Goal: Task Accomplishment & Management: Manage account settings

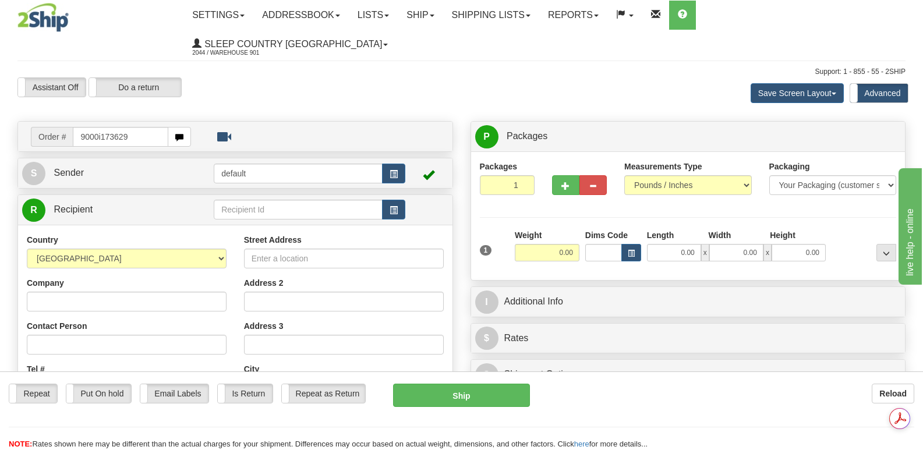
type input "9000i173629"
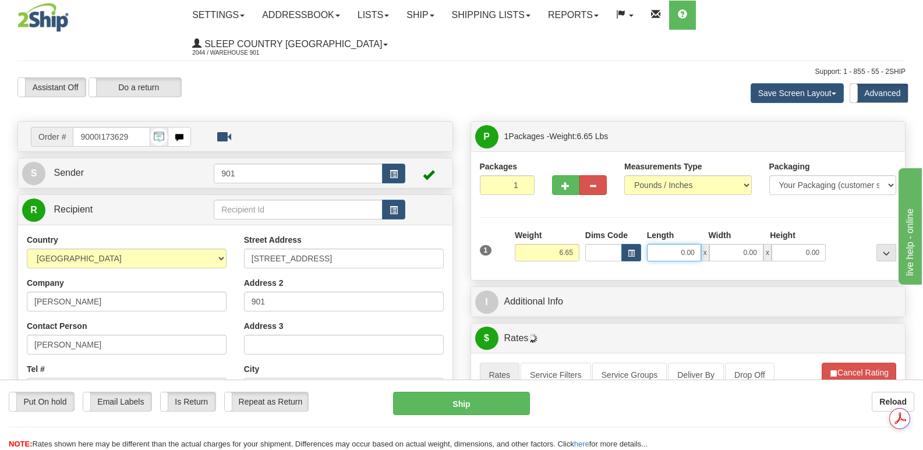
click at [659, 244] on input "0.00" at bounding box center [674, 252] width 54 height 17
type input "13.00"
click at [733, 244] on input "0.00" at bounding box center [736, 252] width 54 height 17
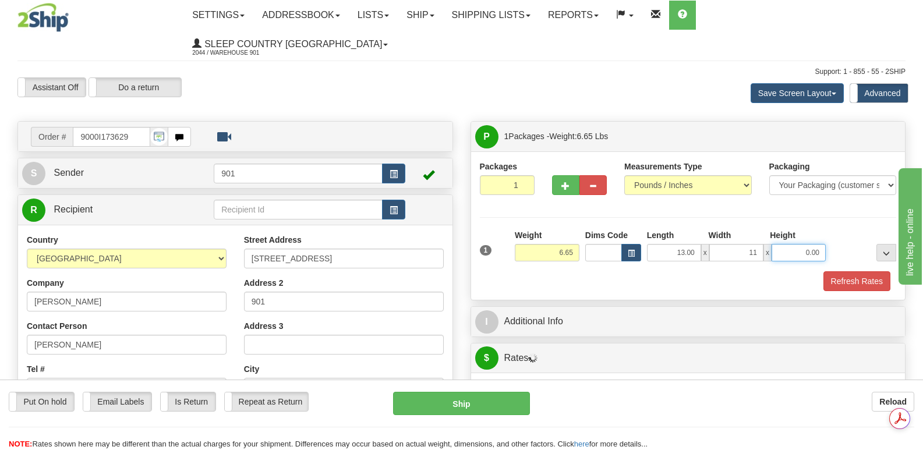
type input "11.00"
click at [786, 244] on input "0.00" at bounding box center [799, 252] width 54 height 17
type input "4.00"
click at [860, 271] on button "Refresh Rates" at bounding box center [857, 281] width 67 height 20
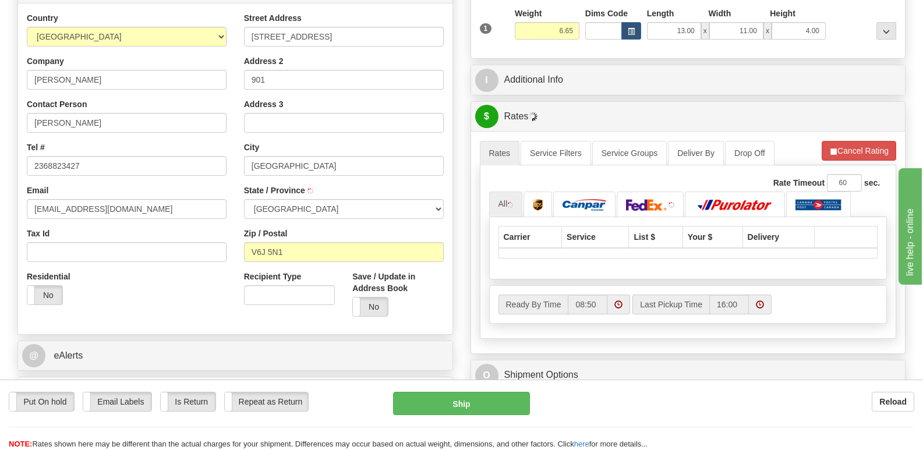
scroll to position [233, 0]
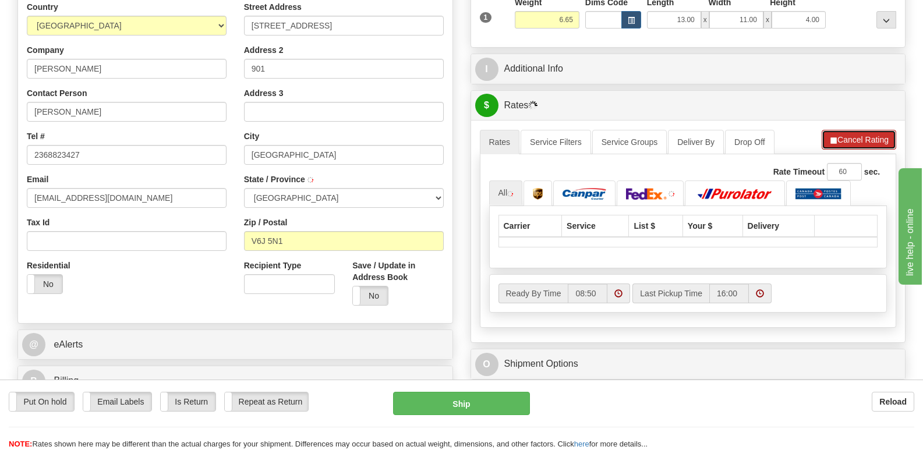
click at [845, 130] on button "Cancel Rating" at bounding box center [859, 140] width 75 height 20
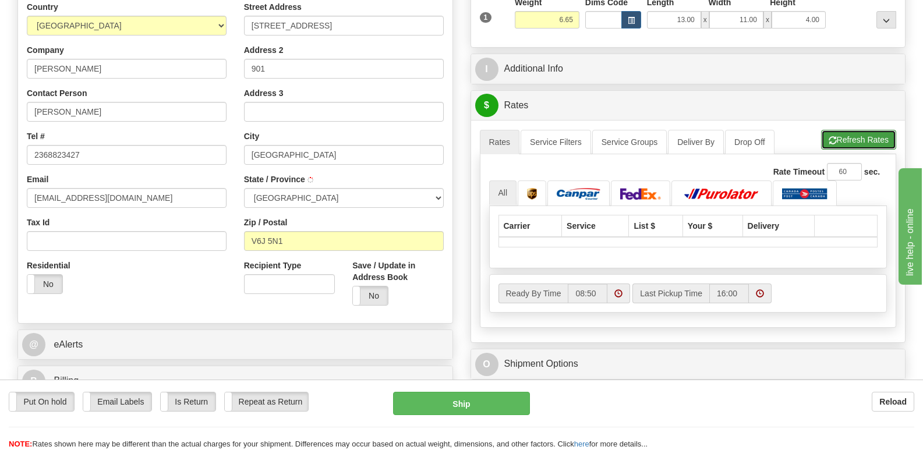
click at [846, 130] on button "Refresh Rates" at bounding box center [858, 140] width 75 height 20
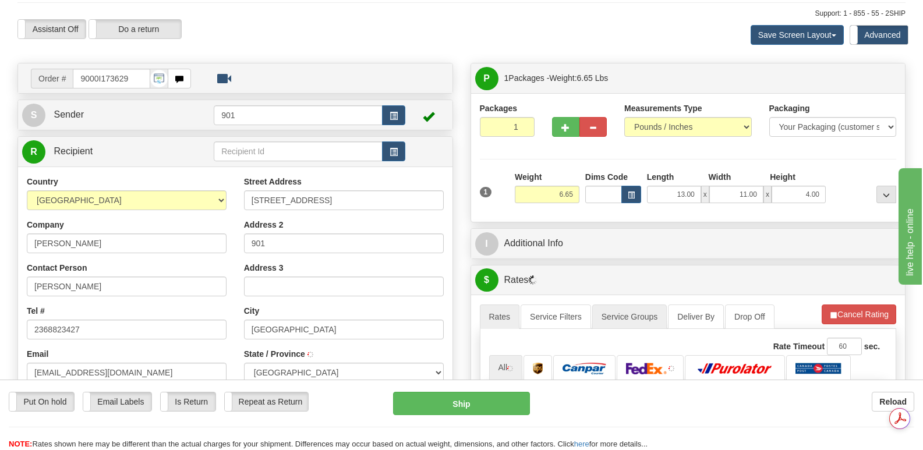
scroll to position [0, 0]
click at [858, 305] on button "Cancel Rating" at bounding box center [859, 315] width 75 height 20
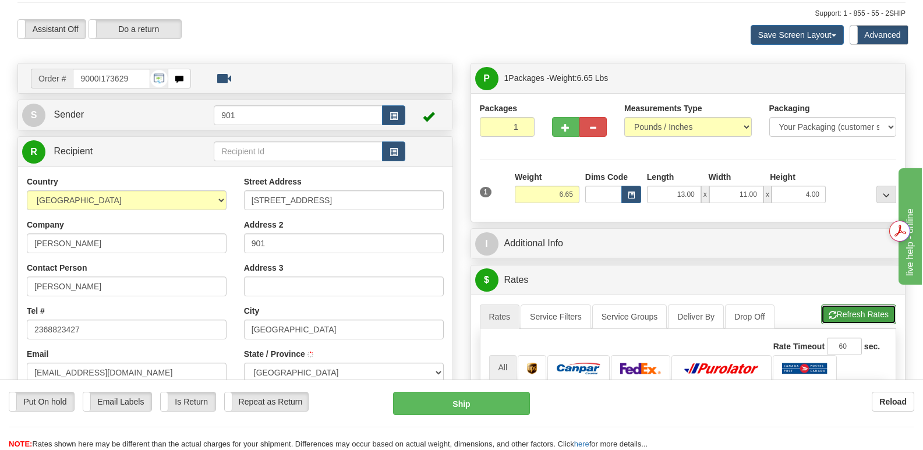
click at [858, 305] on button "Refresh Rates" at bounding box center [858, 315] width 75 height 20
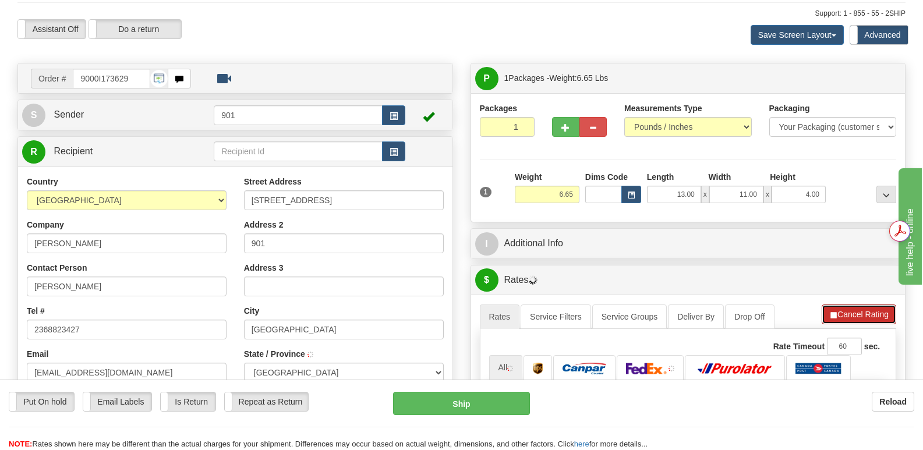
click at [857, 305] on button "Cancel Rating" at bounding box center [859, 315] width 75 height 20
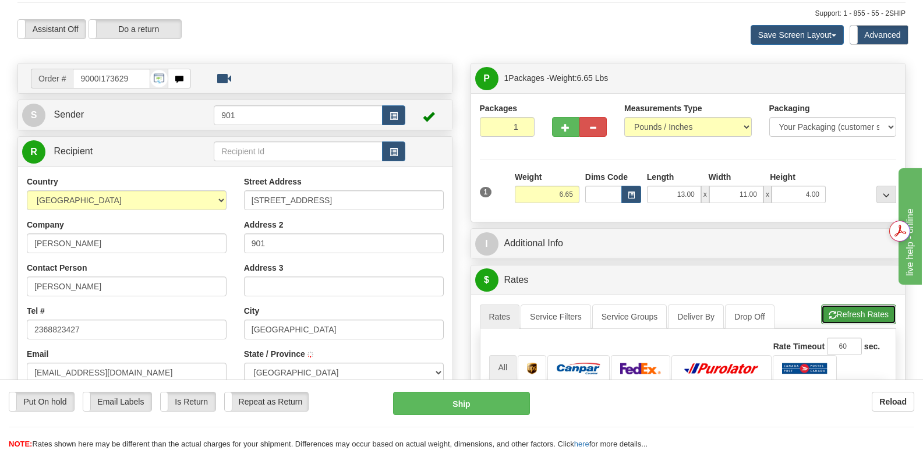
click at [842, 305] on button "Refresh Rates" at bounding box center [858, 315] width 75 height 20
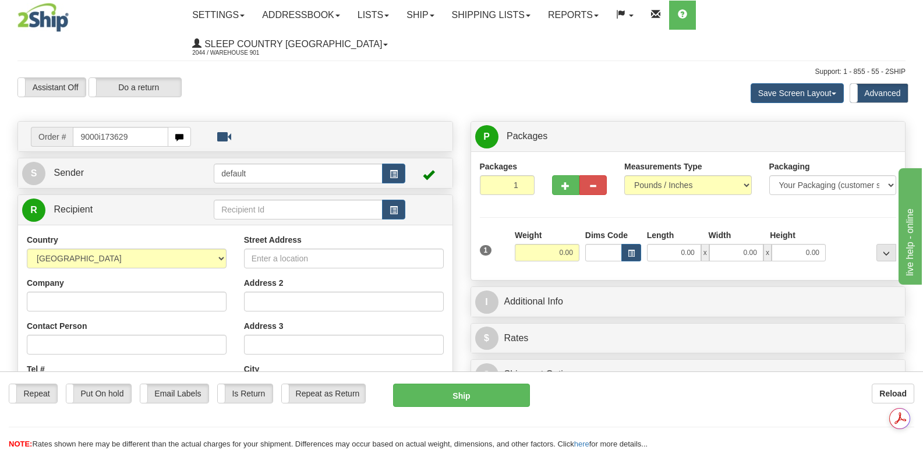
type input "9000i173629"
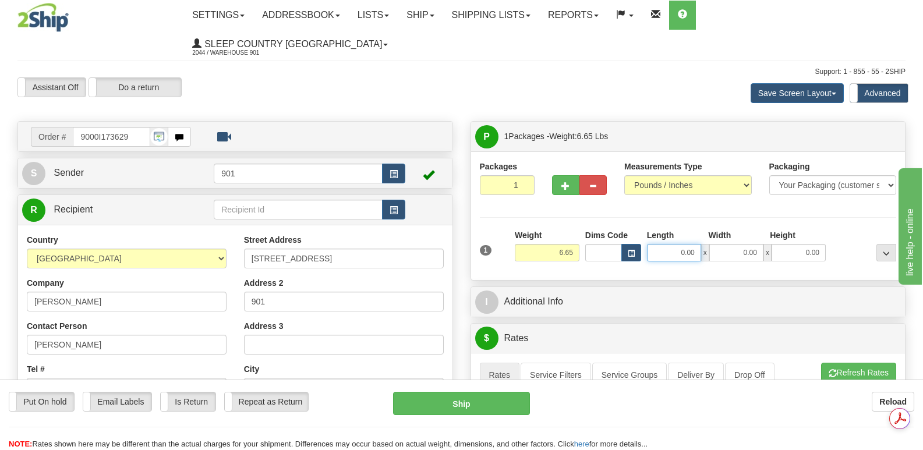
click at [662, 244] on input "0.00" at bounding box center [674, 252] width 54 height 17
type input "13.00"
click at [724, 244] on input "0.00" at bounding box center [736, 252] width 54 height 17
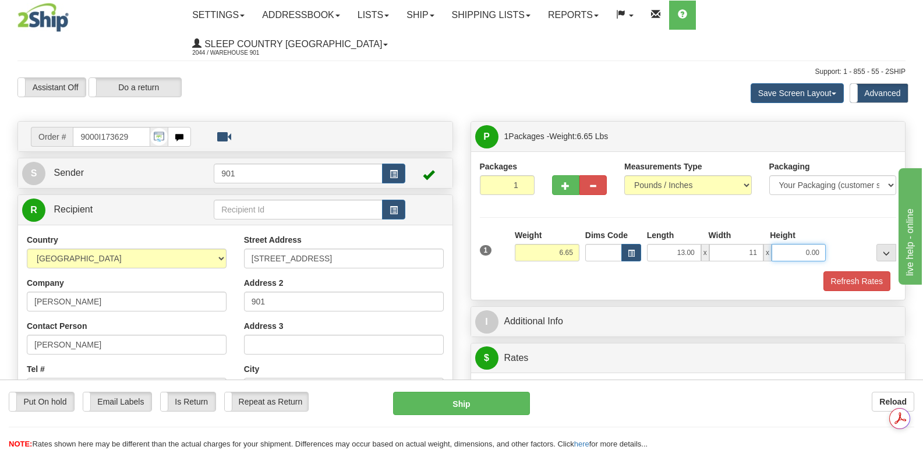
type input "11.00"
click at [785, 244] on input "0.00" at bounding box center [799, 252] width 54 height 17
type input "4.00"
click at [854, 271] on button "Refresh Rates" at bounding box center [857, 281] width 67 height 20
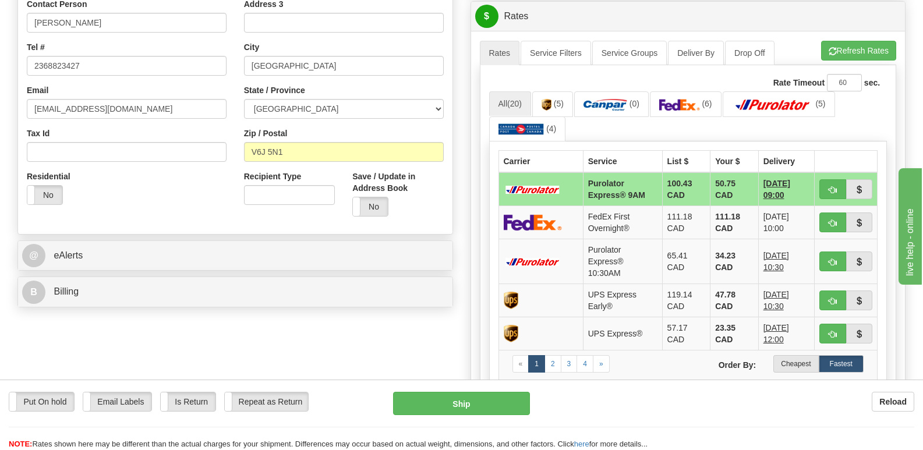
scroll to position [349, 0]
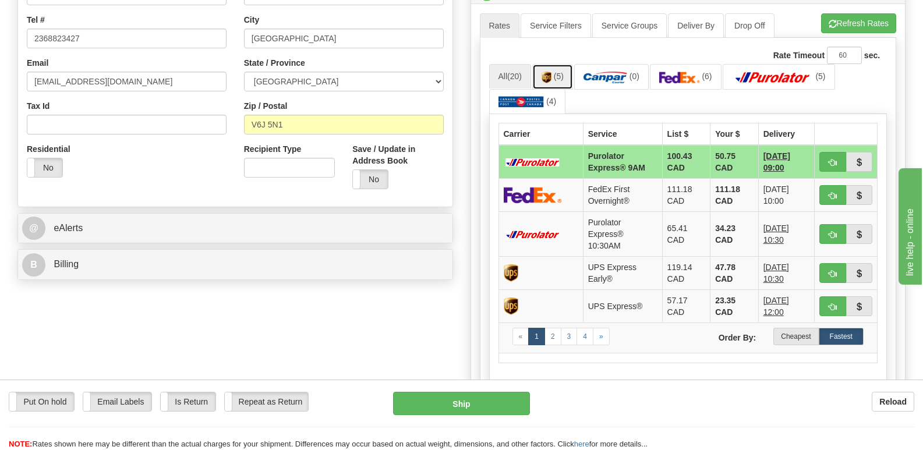
click at [551, 72] on img at bounding box center [547, 78] width 10 height 12
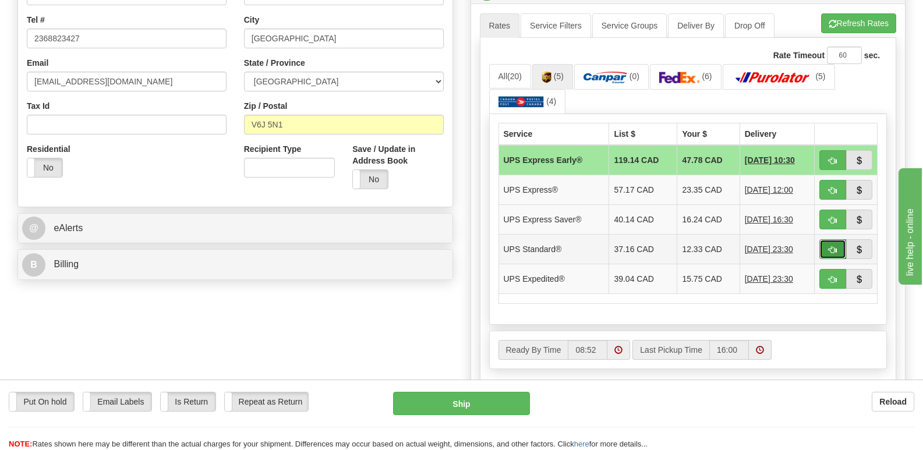
click at [832, 246] on span "button" at bounding box center [833, 250] width 8 height 8
type input "11"
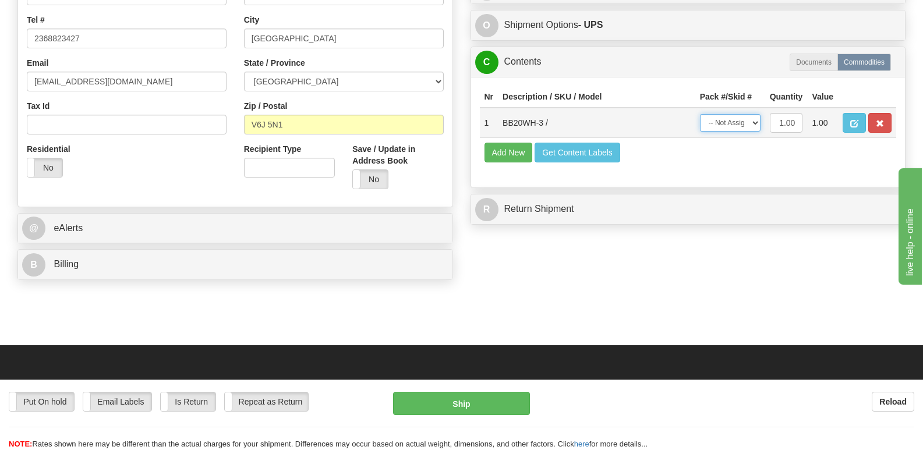
click at [752, 114] on select "-- Not Assigned -- Package 1" at bounding box center [730, 122] width 61 height 17
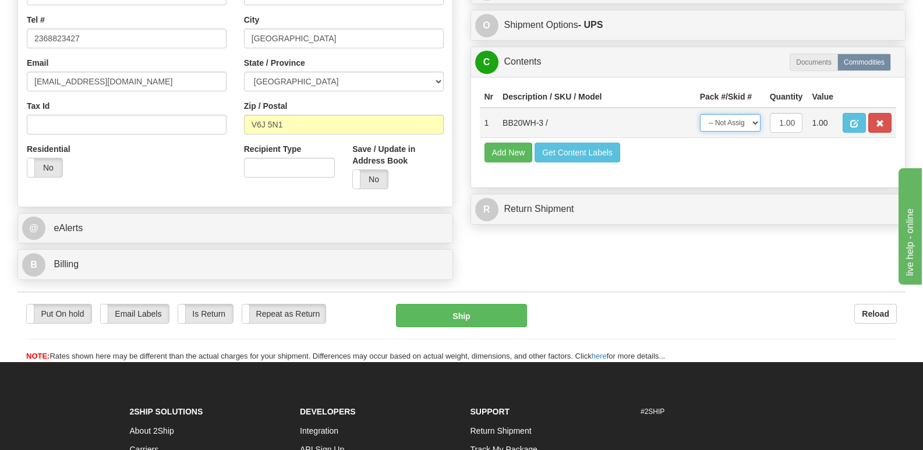
select select "0"
click at [700, 114] on select "-- Not Assigned -- Package 1" at bounding box center [730, 122] width 61 height 17
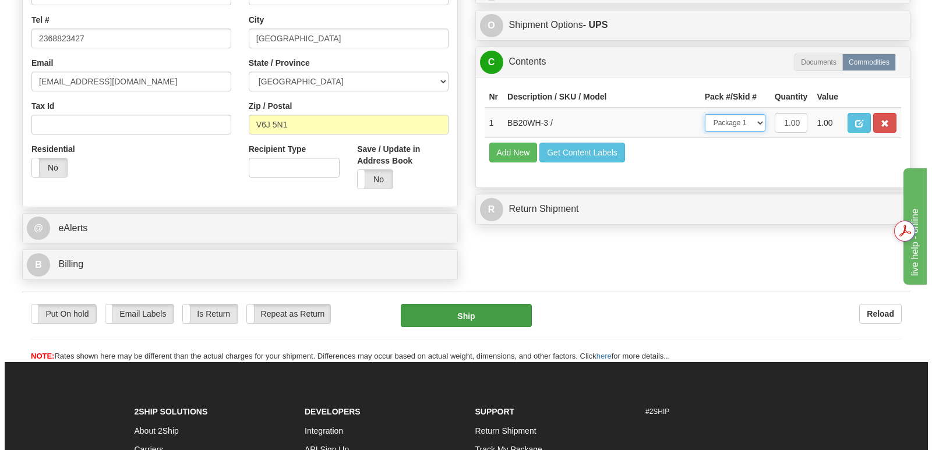
scroll to position [0, 0]
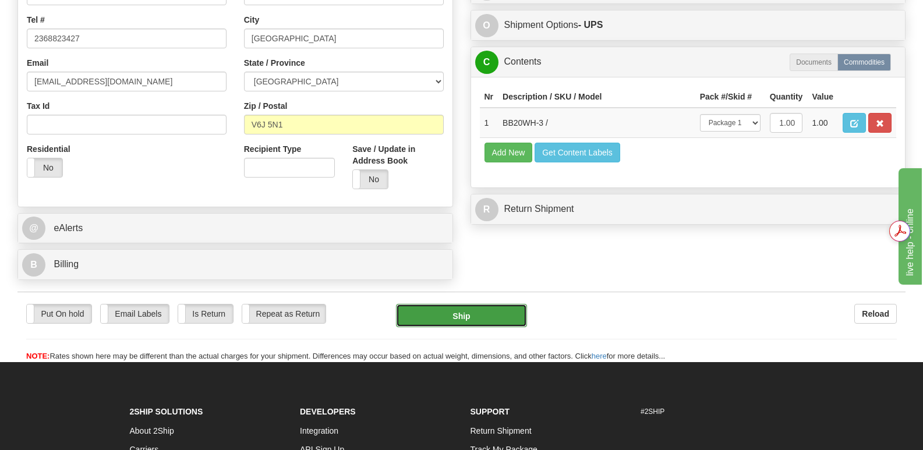
click at [473, 304] on button "Ship" at bounding box center [461, 315] width 130 height 23
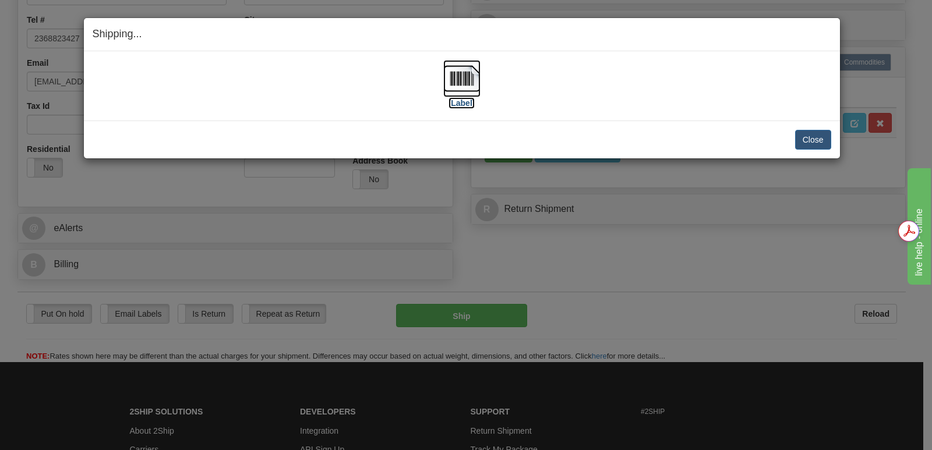
click at [467, 75] on img at bounding box center [461, 78] width 37 height 37
click at [808, 138] on button "Close" at bounding box center [813, 140] width 36 height 20
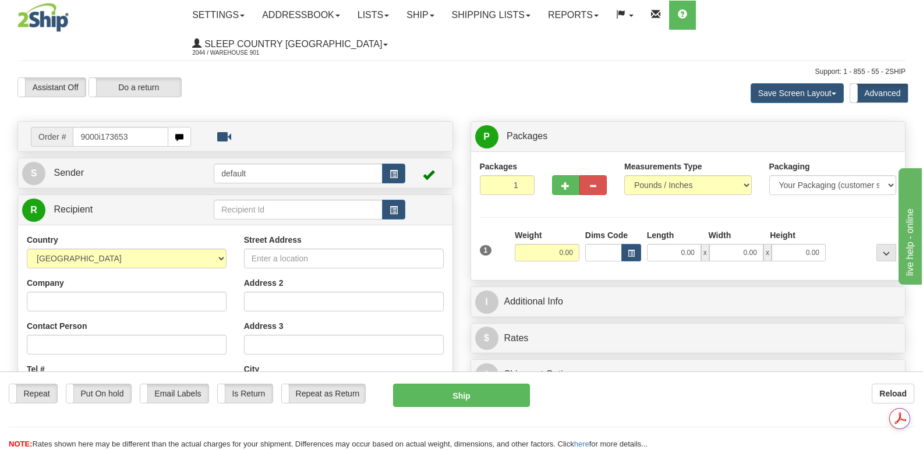
type input "9000i173653"
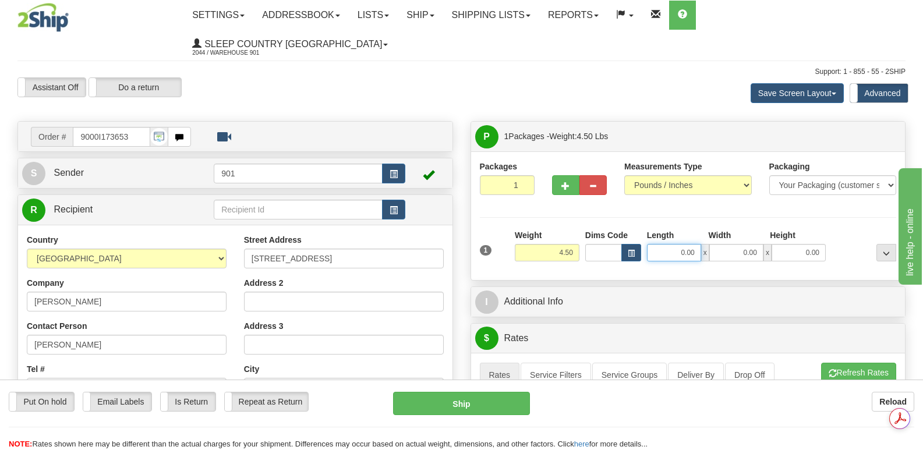
click at [656, 244] on input "0.00" at bounding box center [674, 252] width 54 height 17
type input "22.00"
click at [725, 244] on input "0.00" at bounding box center [736, 252] width 54 height 17
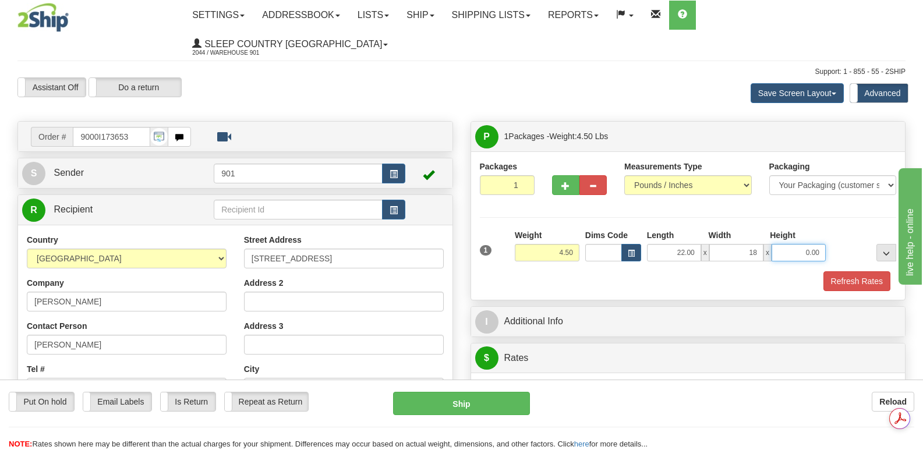
type input "18.00"
click at [785, 244] on input "0.00" at bounding box center [799, 252] width 54 height 17
type input "7.00"
click at [842, 271] on button "Refresh Rates" at bounding box center [857, 281] width 67 height 20
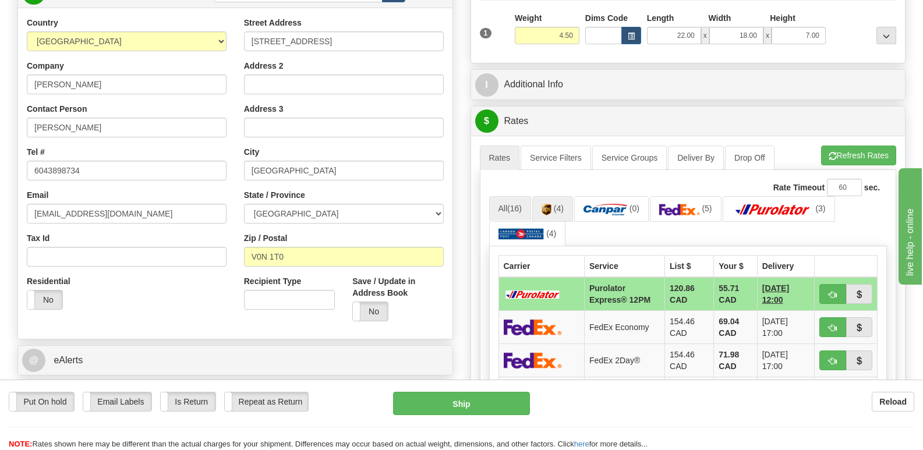
scroll to position [233, 0]
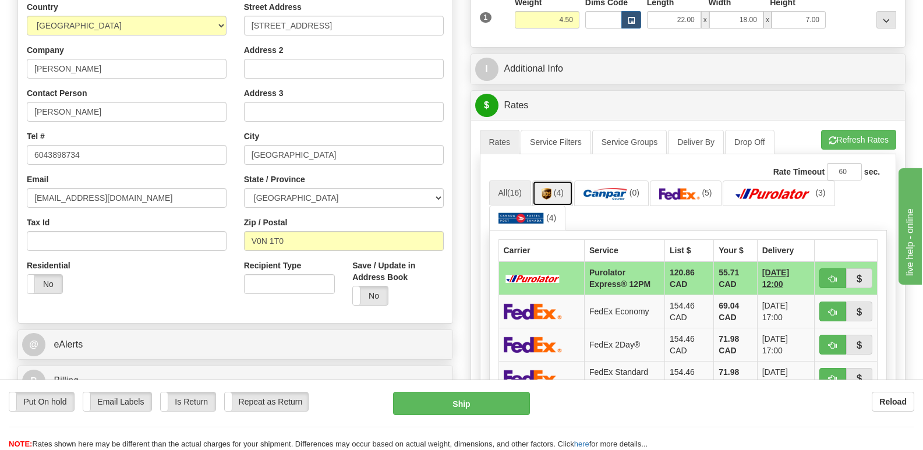
click at [550, 188] on img at bounding box center [547, 194] width 10 height 12
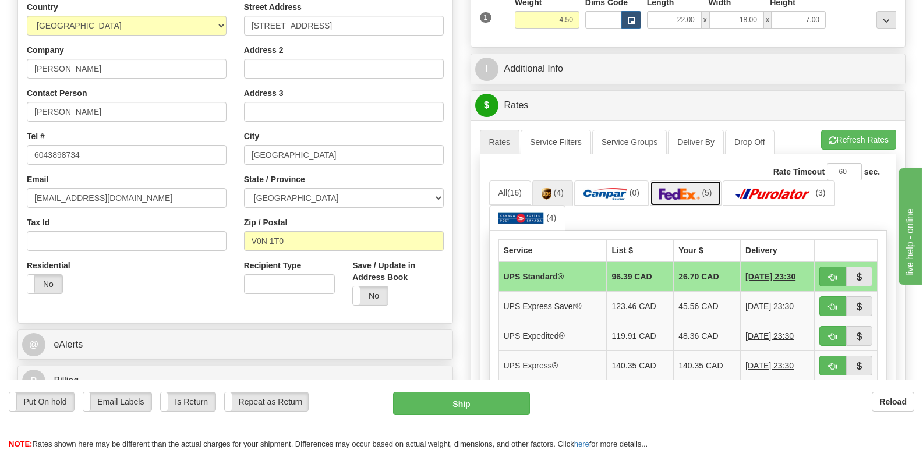
click at [684, 188] on img at bounding box center [679, 194] width 41 height 12
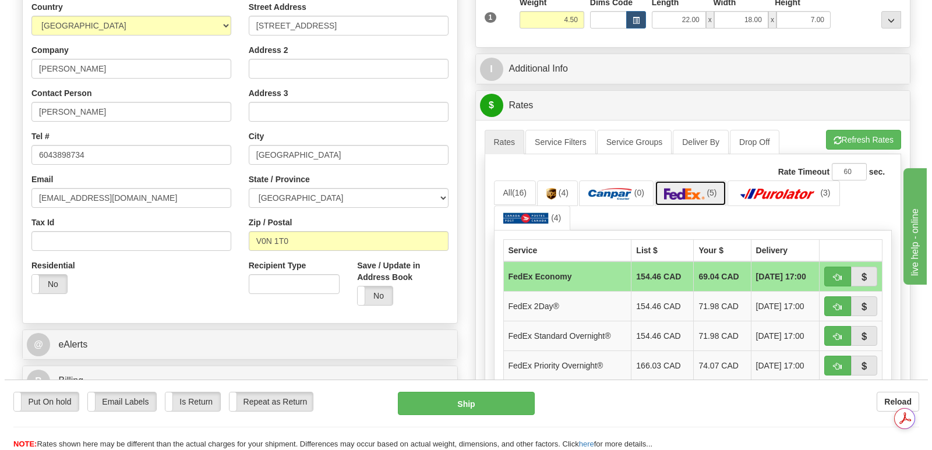
scroll to position [0, 0]
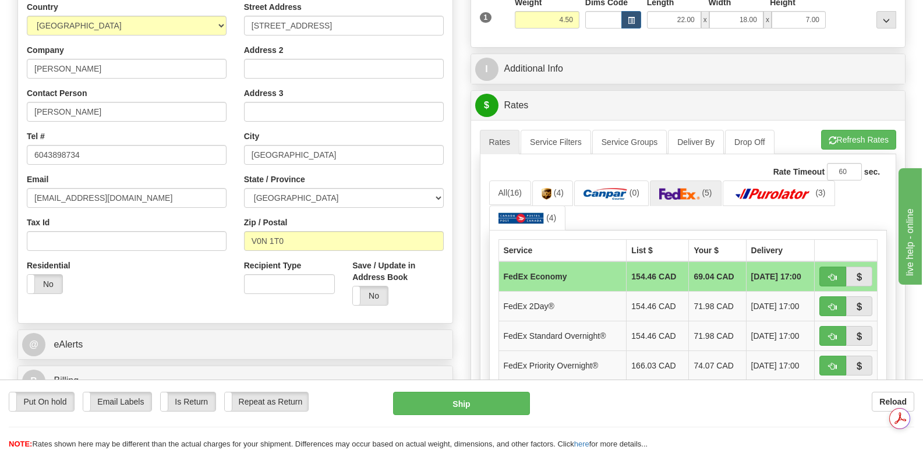
click at [832, 393] on span "button" at bounding box center [833, 397] width 8 height 8
type input "92"
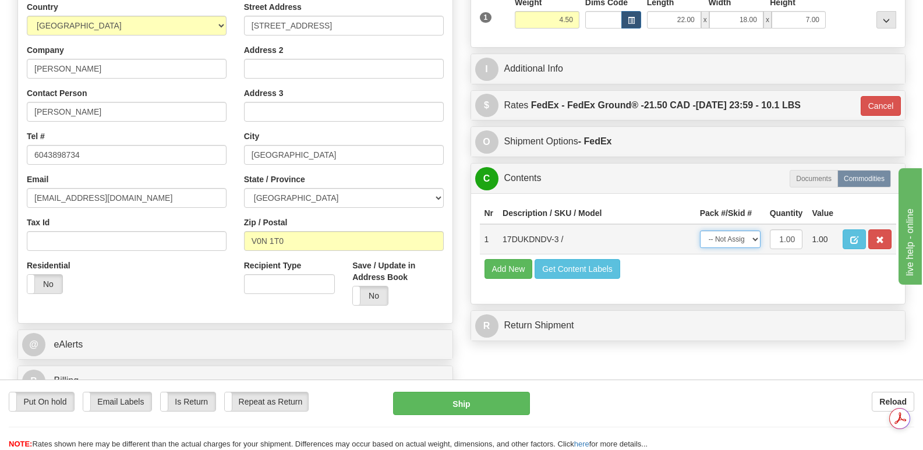
click at [753, 231] on select "-- Not Assigned -- Package 1" at bounding box center [730, 239] width 61 height 17
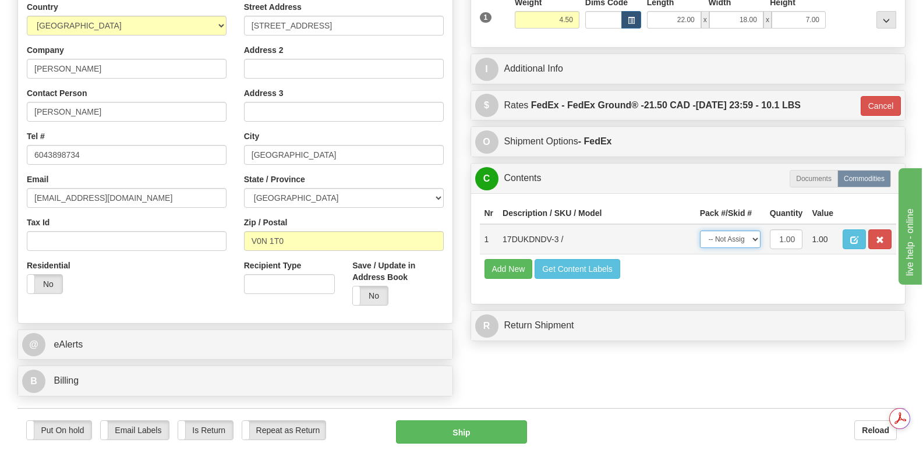
select select "0"
click at [700, 231] on select "-- Not Assigned -- Package 1" at bounding box center [730, 239] width 61 height 17
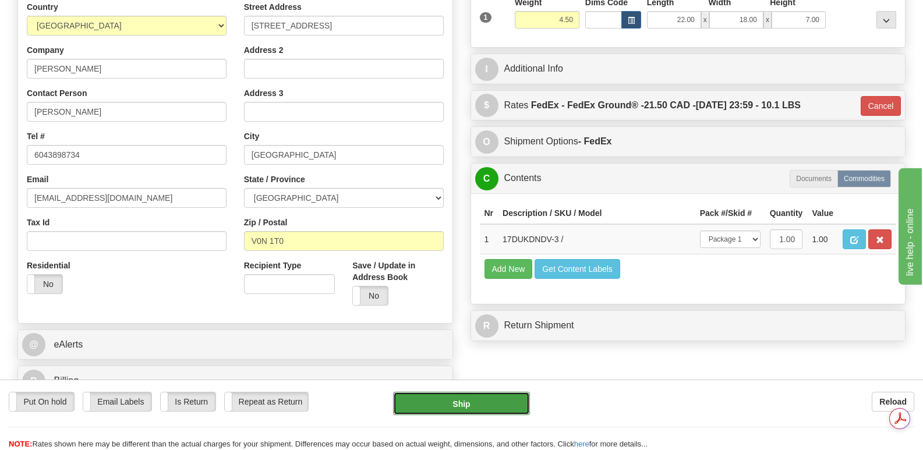
click at [465, 400] on button "Ship" at bounding box center [461, 403] width 136 height 23
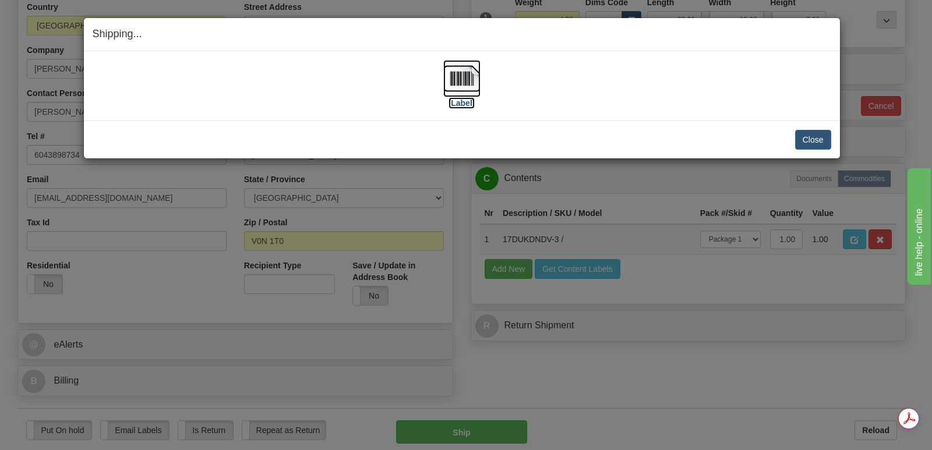
click at [463, 78] on img at bounding box center [461, 78] width 37 height 37
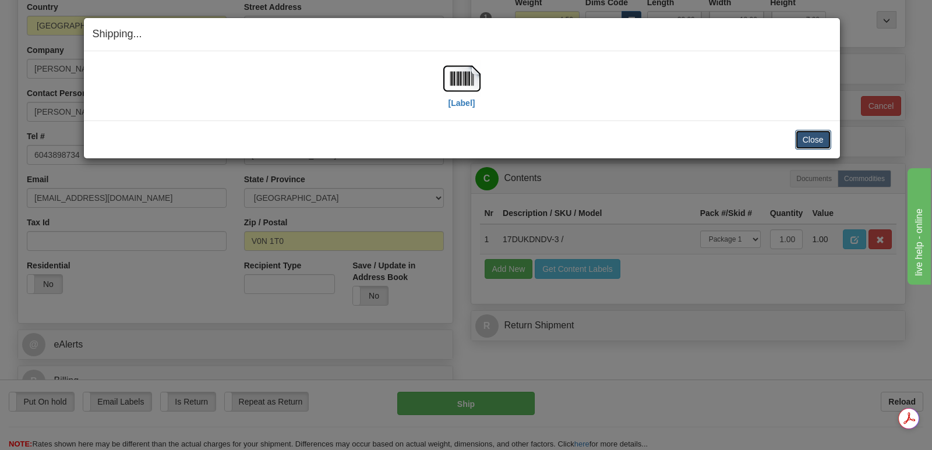
click at [807, 136] on button "Close" at bounding box center [813, 140] width 36 height 20
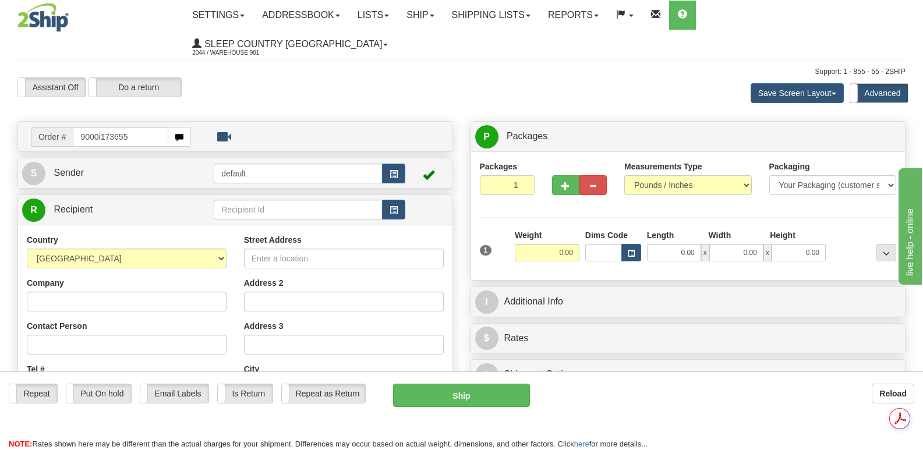
type input "9000i173655"
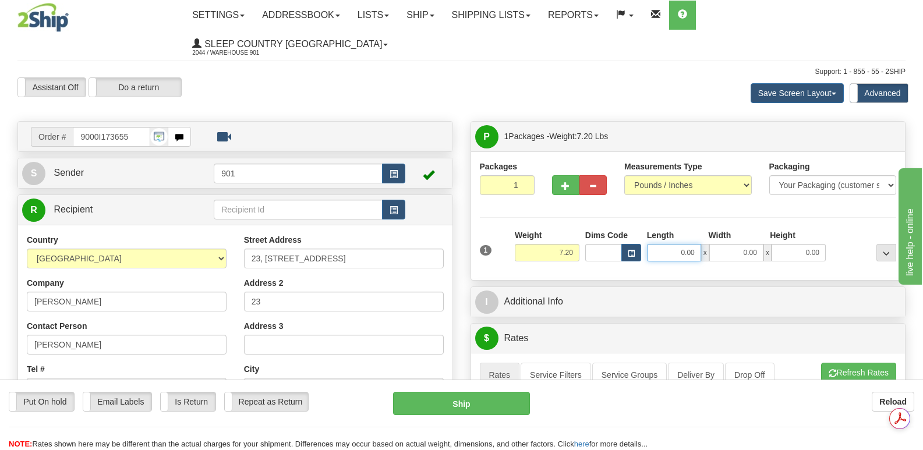
click at [658, 244] on input "0.00" at bounding box center [674, 252] width 54 height 17
type input "18.00"
click at [737, 244] on input "0.00" at bounding box center [736, 252] width 54 height 17
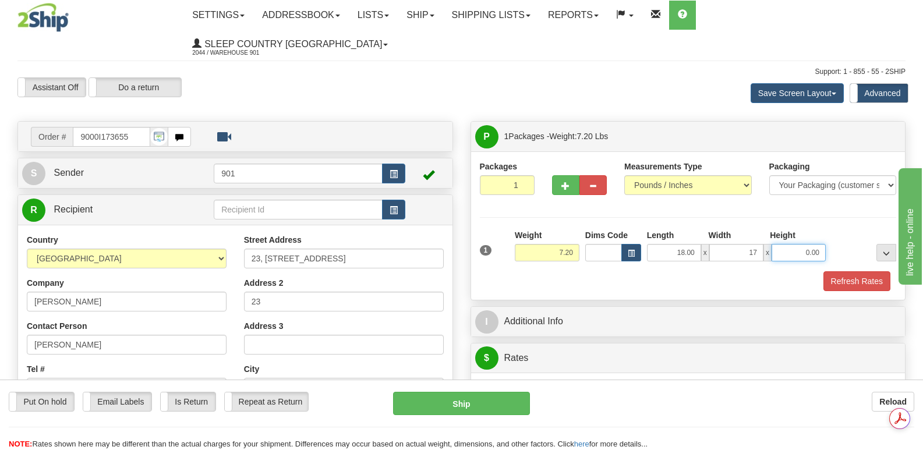
type input "17.00"
click at [784, 244] on input "0.00" at bounding box center [799, 252] width 54 height 17
type input "8.00"
click at [848, 271] on button "Refresh Rates" at bounding box center [857, 281] width 67 height 20
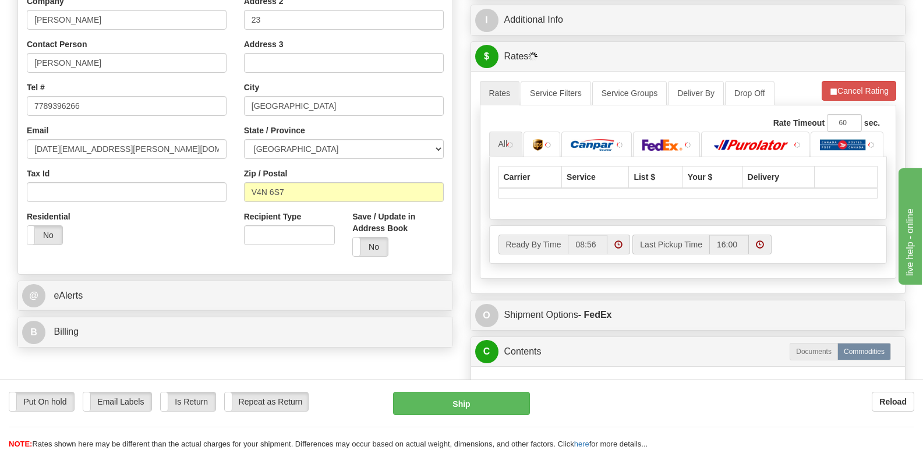
scroll to position [291, 0]
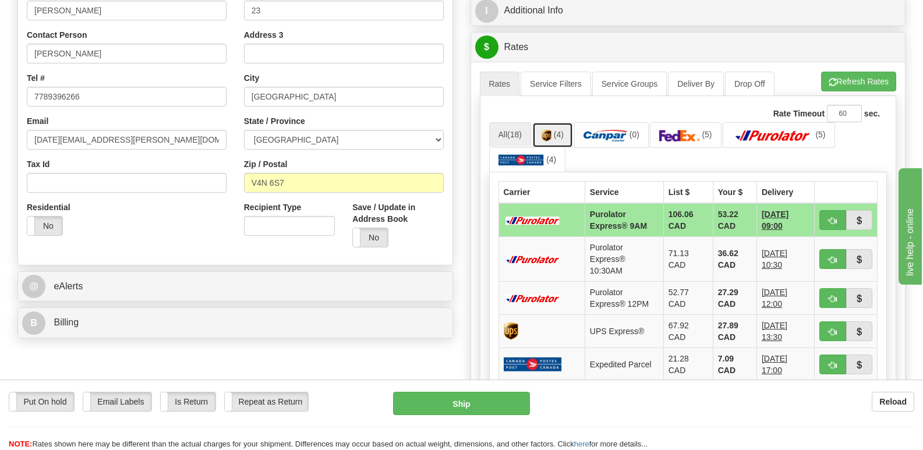
click at [548, 130] on img at bounding box center [547, 136] width 10 height 12
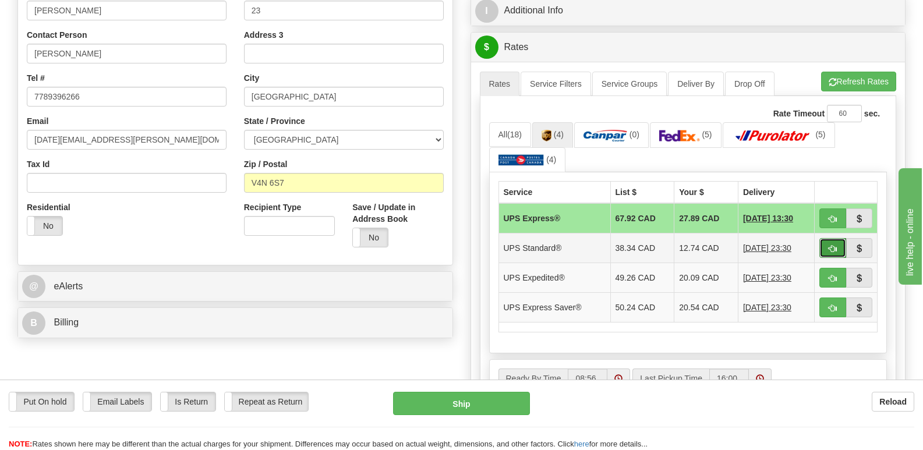
click at [832, 245] on span "button" at bounding box center [833, 249] width 8 height 8
type input "11"
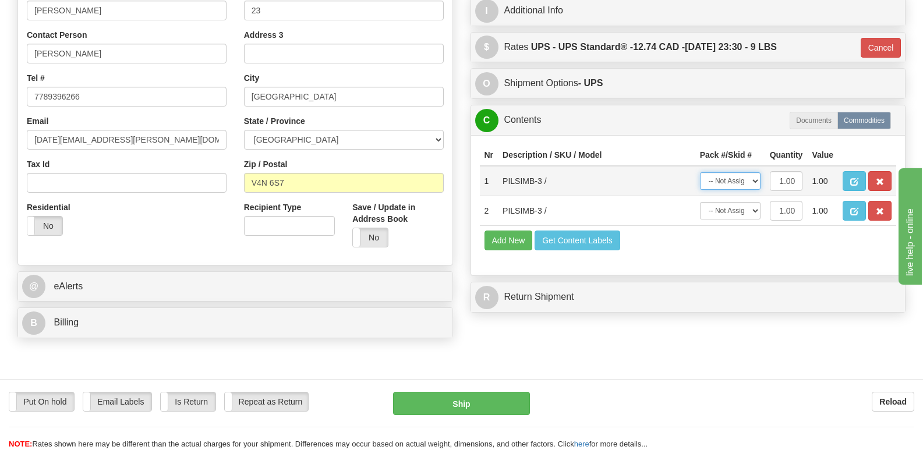
click at [754, 172] on select "-- Not Assigned -- Package 1" at bounding box center [730, 180] width 61 height 17
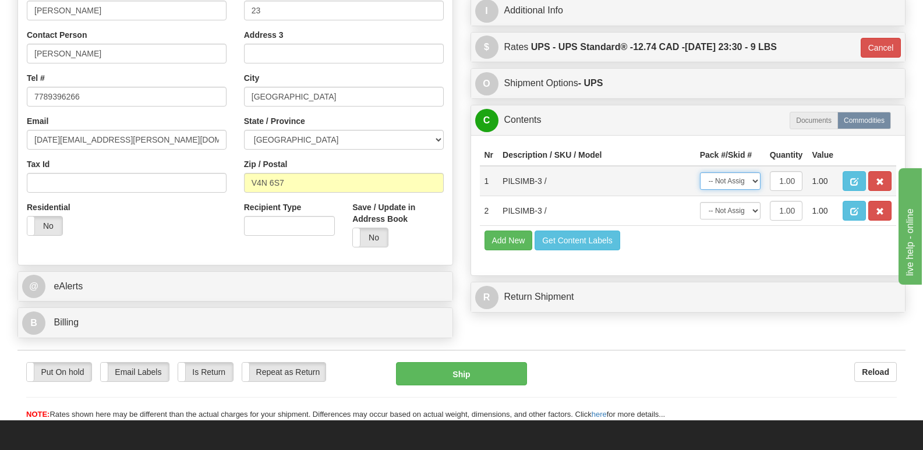
select select "0"
click at [700, 172] on select "-- Not Assigned -- Package 1" at bounding box center [730, 180] width 61 height 17
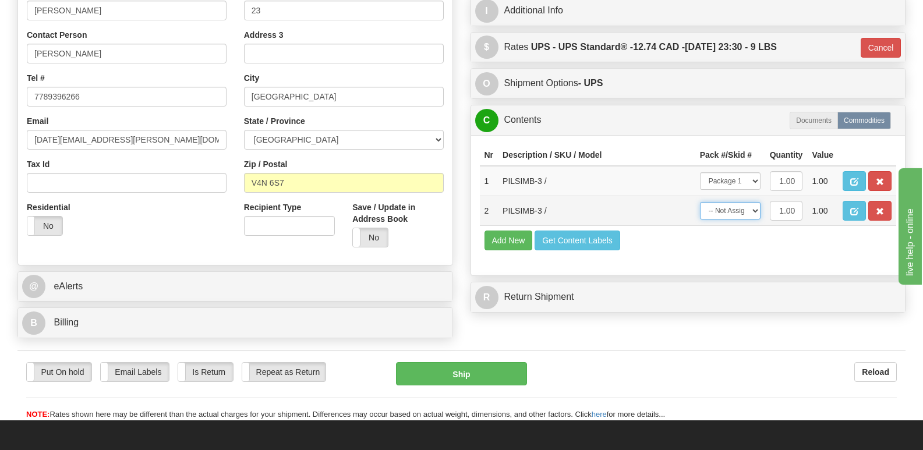
click at [755, 202] on select "-- Not Assigned -- Package 1" at bounding box center [730, 210] width 61 height 17
select select "0"
click at [700, 202] on select "-- Not Assigned -- Package 1" at bounding box center [730, 210] width 61 height 17
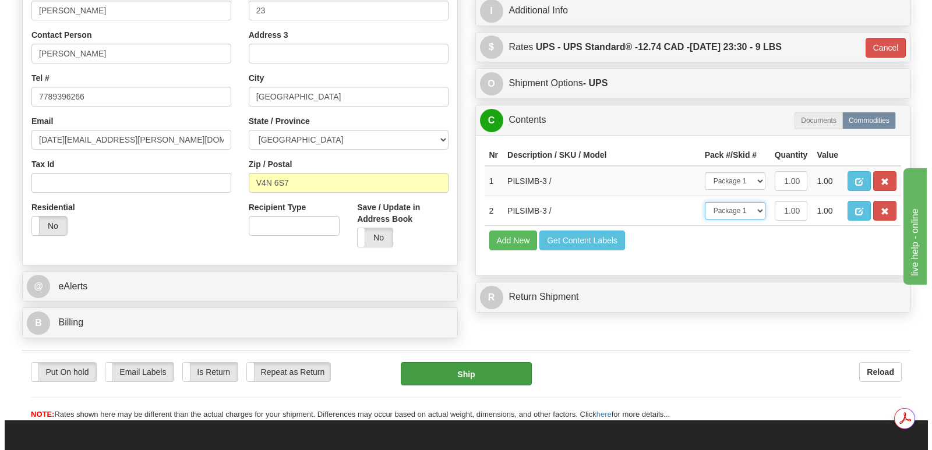
scroll to position [0, 0]
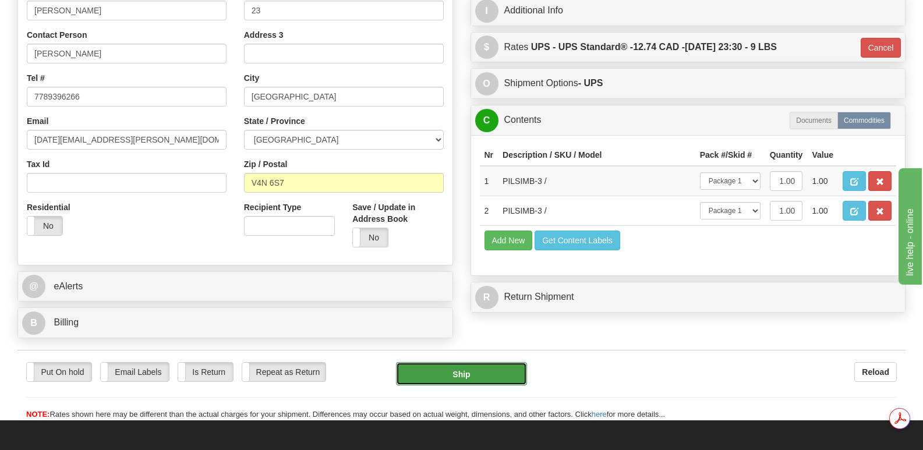
click at [457, 362] on button "Ship" at bounding box center [461, 373] width 130 height 23
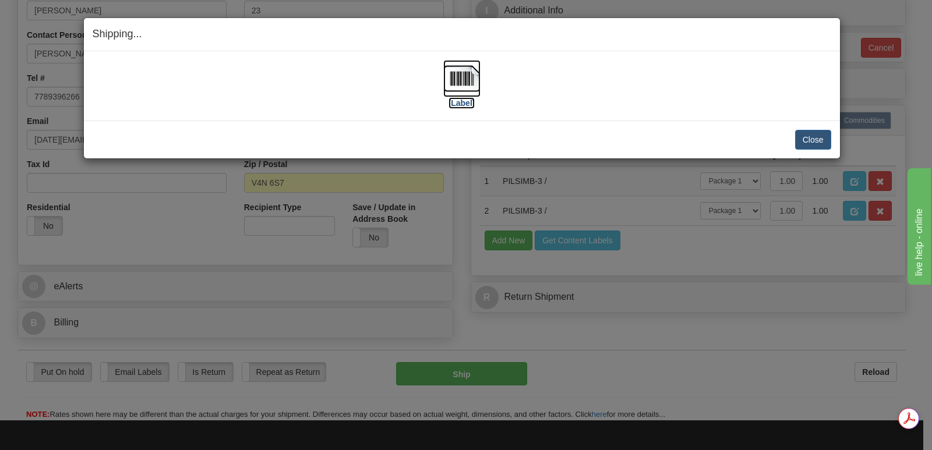
click at [464, 77] on img at bounding box center [461, 78] width 37 height 37
click at [815, 139] on button "Close" at bounding box center [813, 140] width 36 height 20
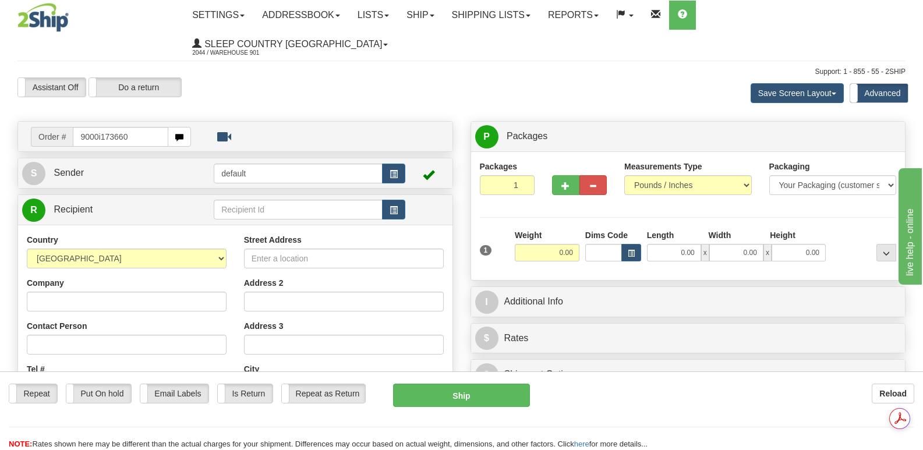
type input "9000i173660"
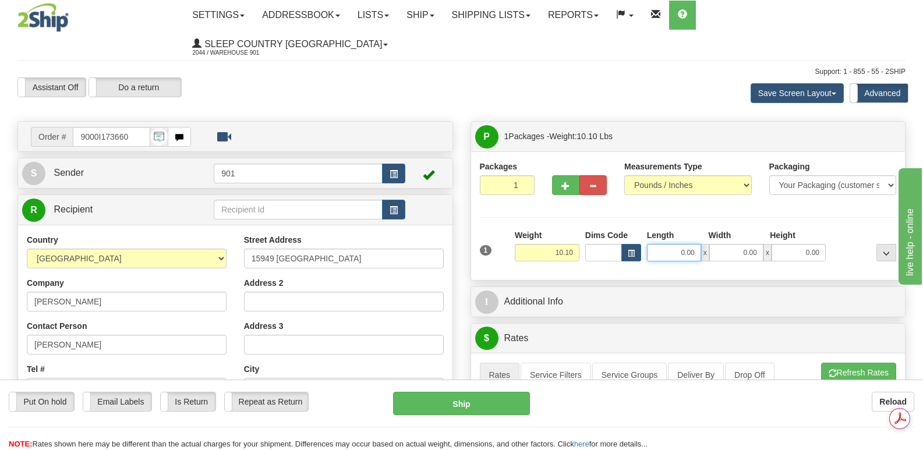
click at [657, 244] on input "0.00" at bounding box center [674, 252] width 54 height 17
type input "16.00"
click at [723, 244] on input "0.00" at bounding box center [736, 252] width 54 height 17
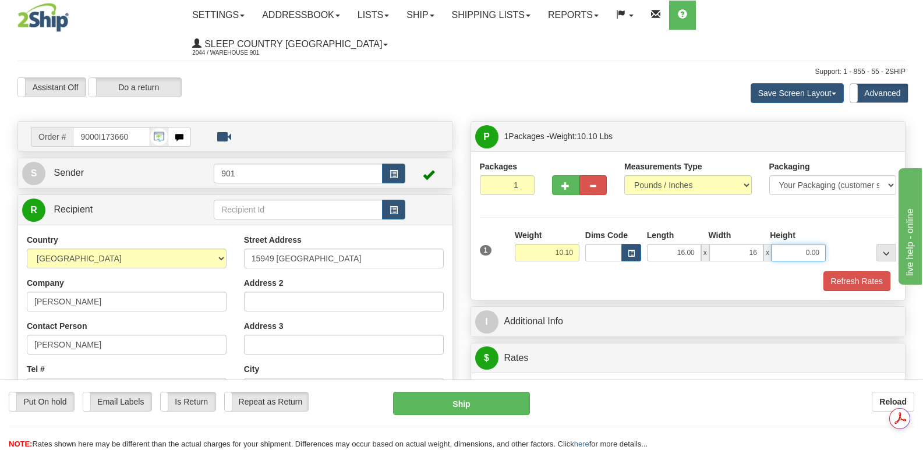
type input "16.00"
click at [792, 244] on input "0.00" at bounding box center [799, 252] width 54 height 17
type input "9.00"
click at [849, 271] on button "Refresh Rates" at bounding box center [857, 281] width 67 height 20
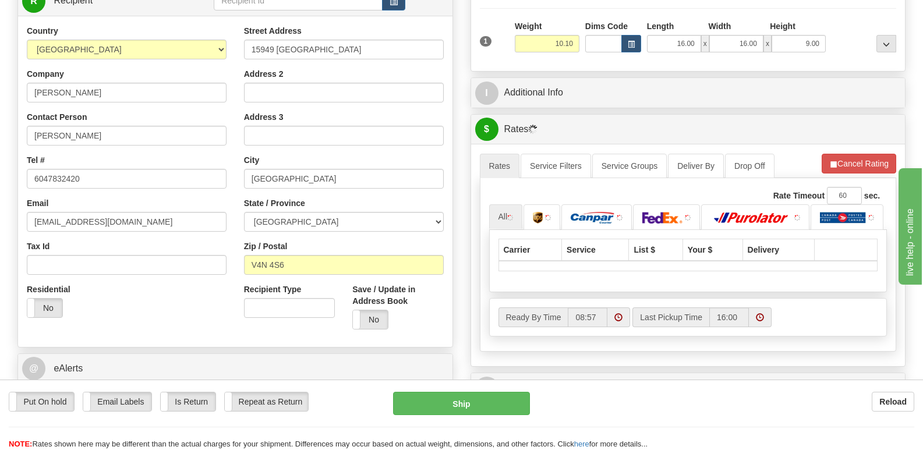
scroll to position [233, 0]
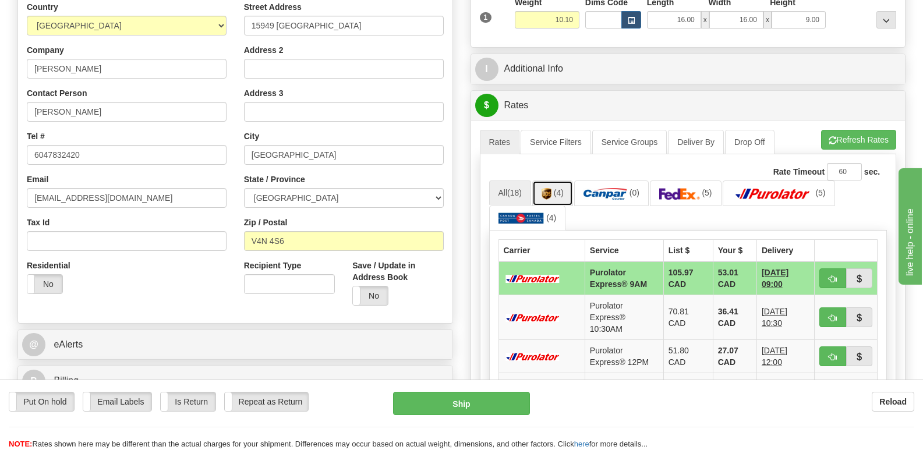
click at [554, 181] on link "(4)" at bounding box center [552, 193] width 41 height 25
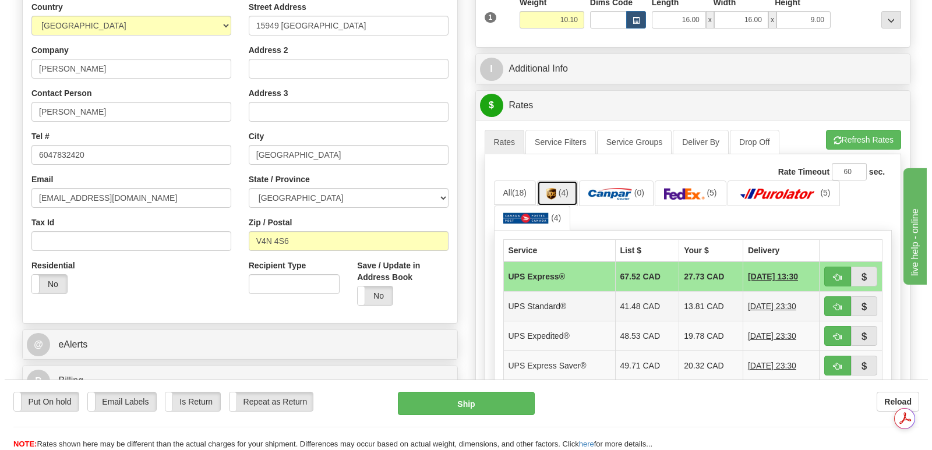
scroll to position [0, 0]
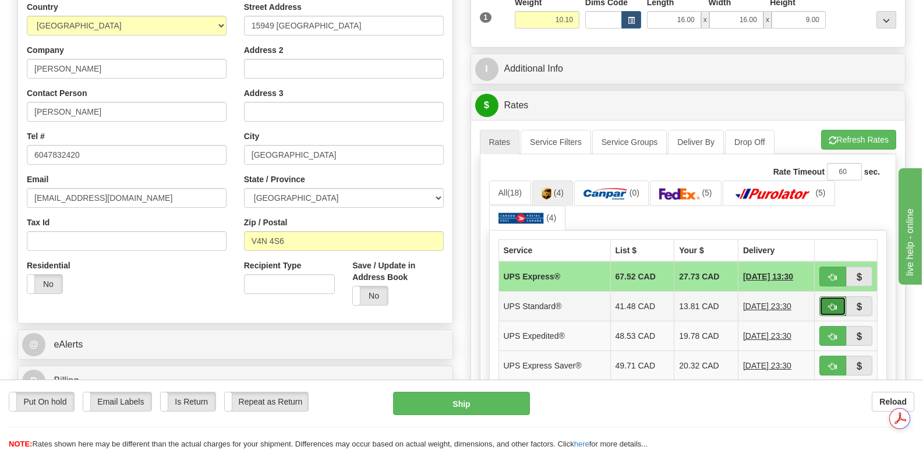
click at [830, 296] on button "button" at bounding box center [832, 306] width 27 height 20
type input "11"
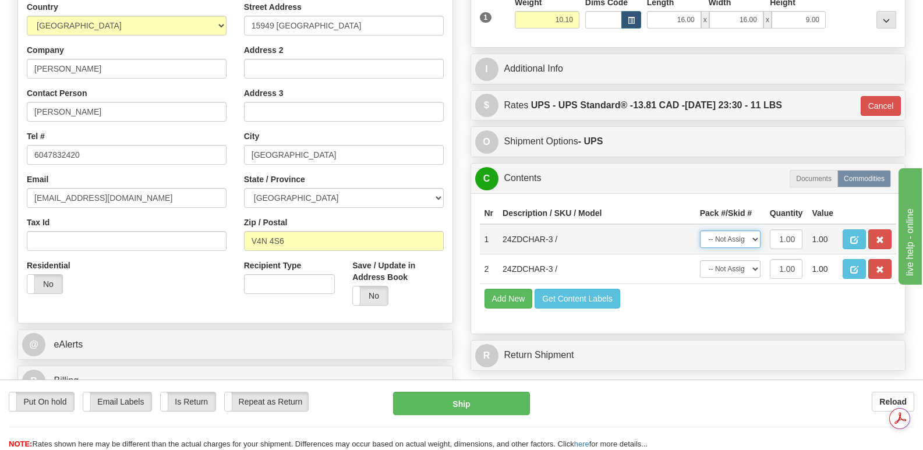
click at [753, 231] on select "-- Not Assigned -- Package 1" at bounding box center [730, 239] width 61 height 17
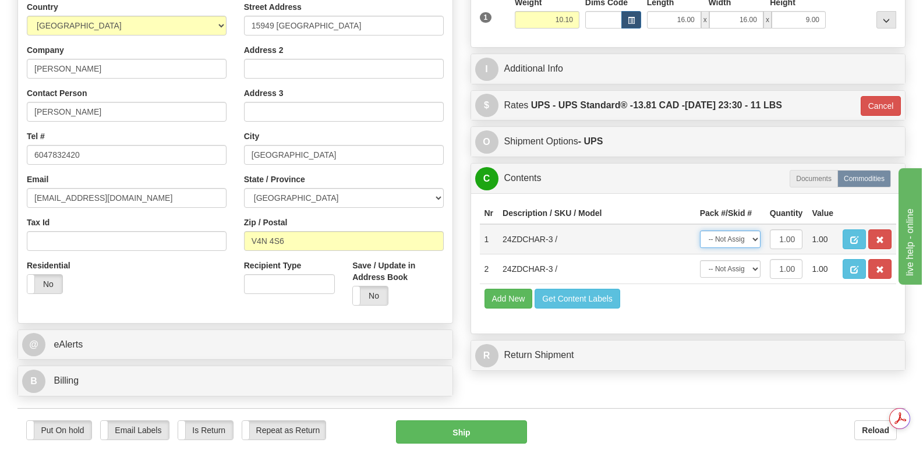
select select "0"
click at [700, 231] on select "-- Not Assigned -- Package 1" at bounding box center [730, 239] width 61 height 17
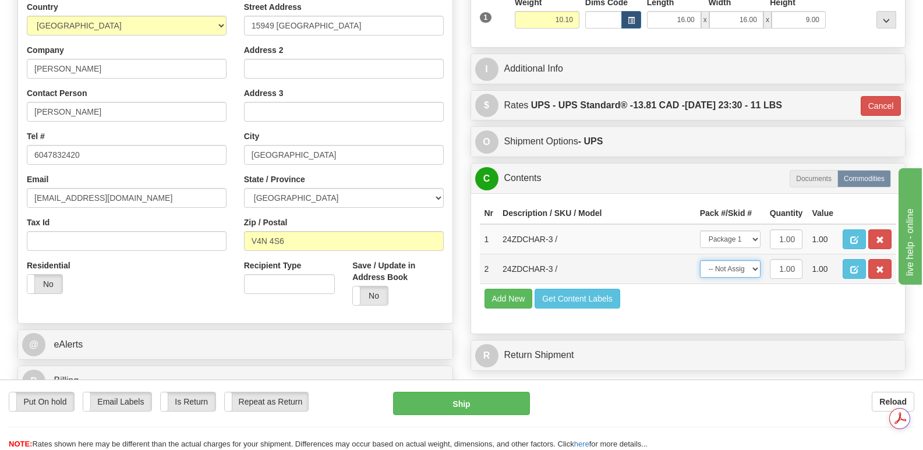
click at [759, 260] on select "-- Not Assigned -- Package 1" at bounding box center [730, 268] width 61 height 17
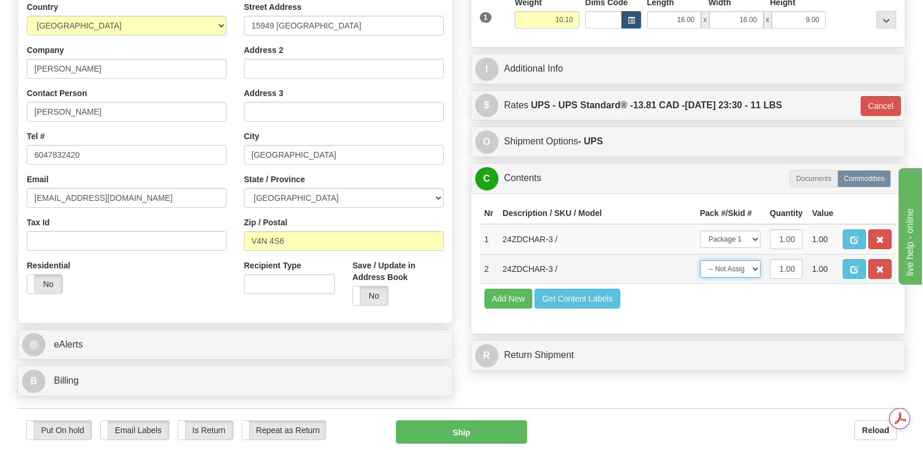
select select "0"
click at [700, 260] on select "-- Not Assigned -- Package 1" at bounding box center [730, 268] width 61 height 17
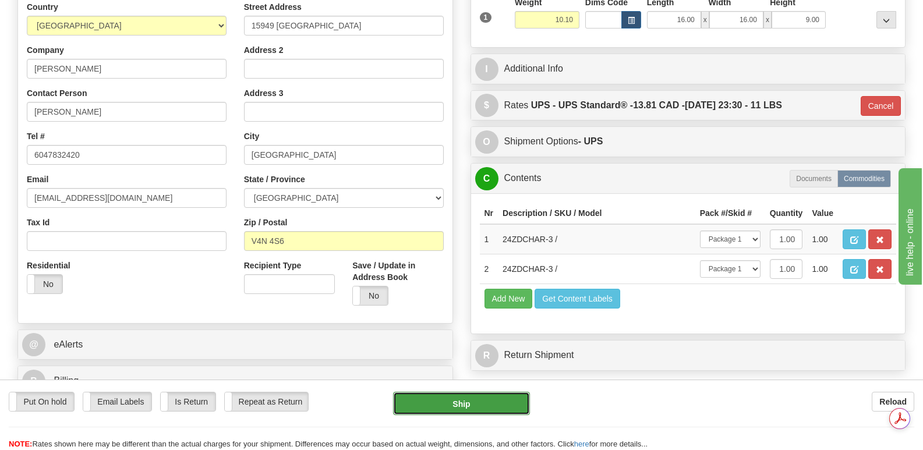
click at [485, 398] on button "Ship" at bounding box center [461, 403] width 136 height 23
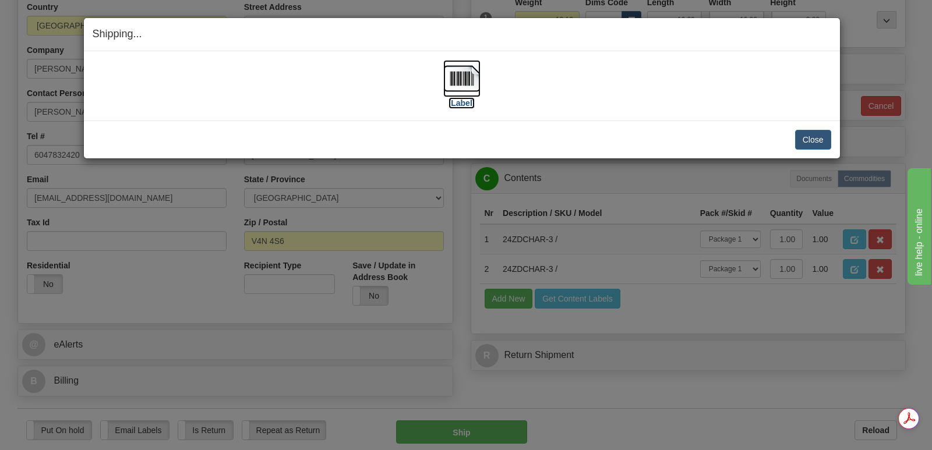
click at [470, 75] on img at bounding box center [461, 78] width 37 height 37
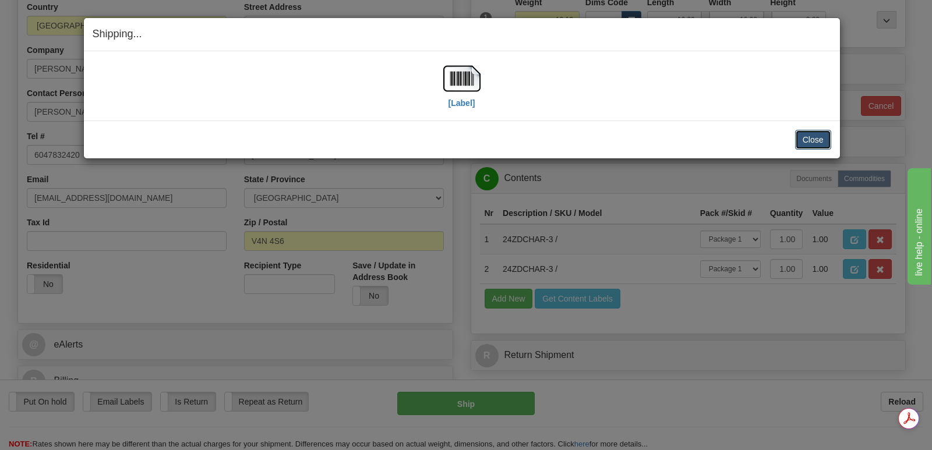
click at [807, 137] on button "Close" at bounding box center [813, 140] width 36 height 20
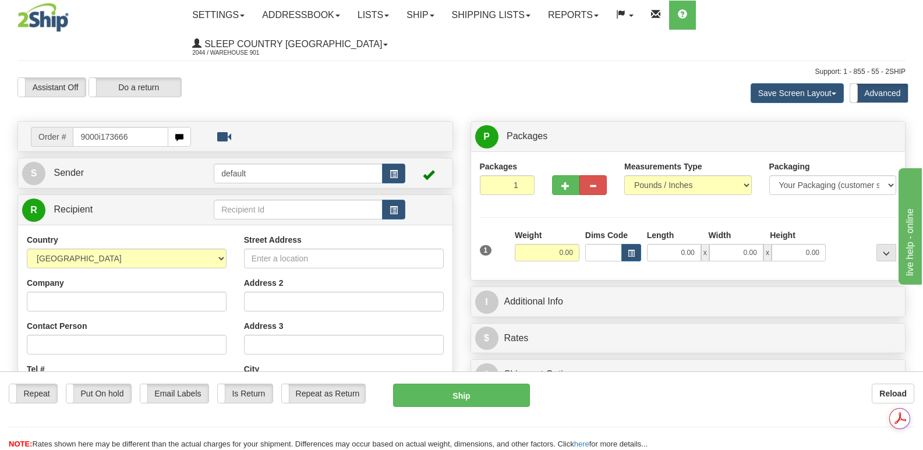
type input "9000i173666"
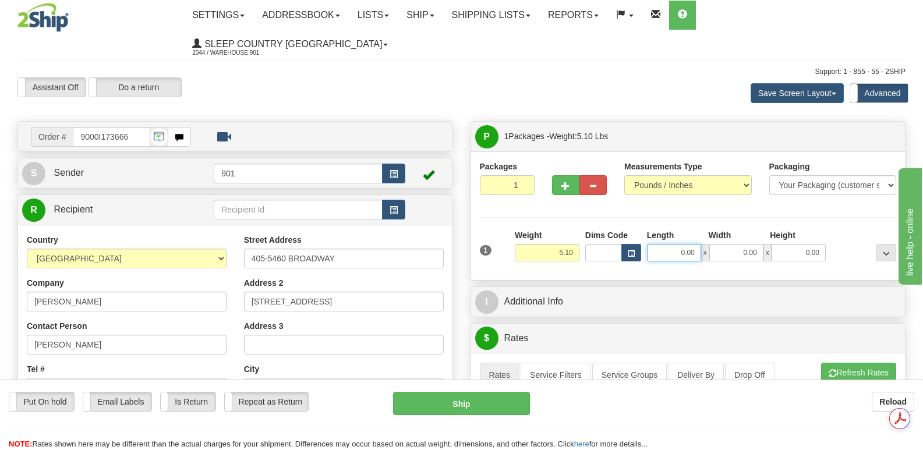
click at [662, 244] on input "0.00" at bounding box center [674, 252] width 54 height 17
type input "22.00"
click at [732, 244] on input "0.00" at bounding box center [736, 252] width 54 height 17
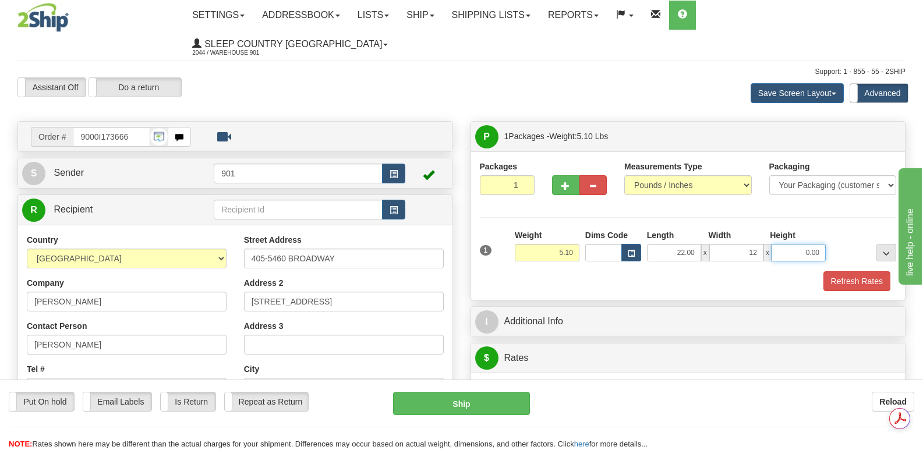
type input "12.00"
click at [788, 244] on input "0.00" at bounding box center [799, 252] width 54 height 17
type input "12.00"
click at [846, 271] on button "Refresh Rates" at bounding box center [857, 281] width 67 height 20
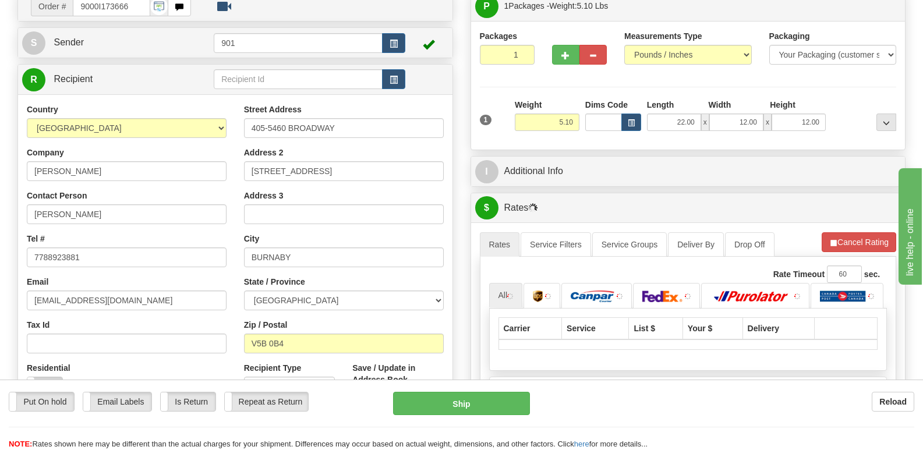
scroll to position [233, 0]
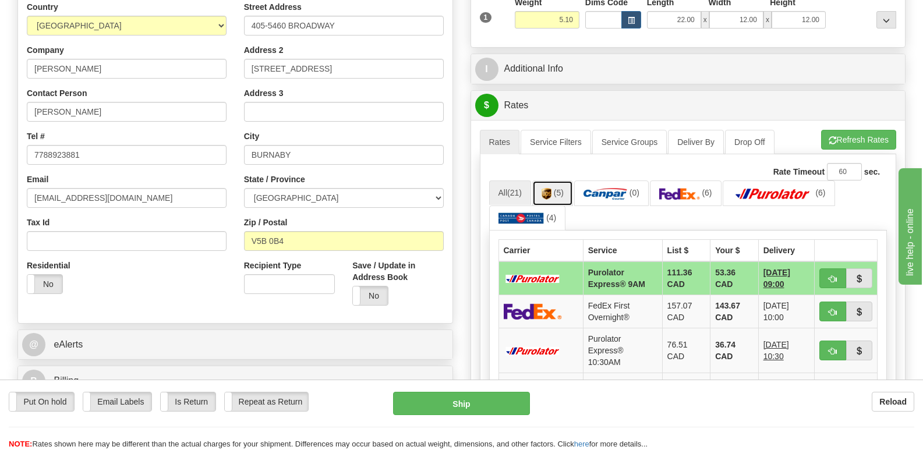
click at [552, 188] on img at bounding box center [547, 194] width 10 height 12
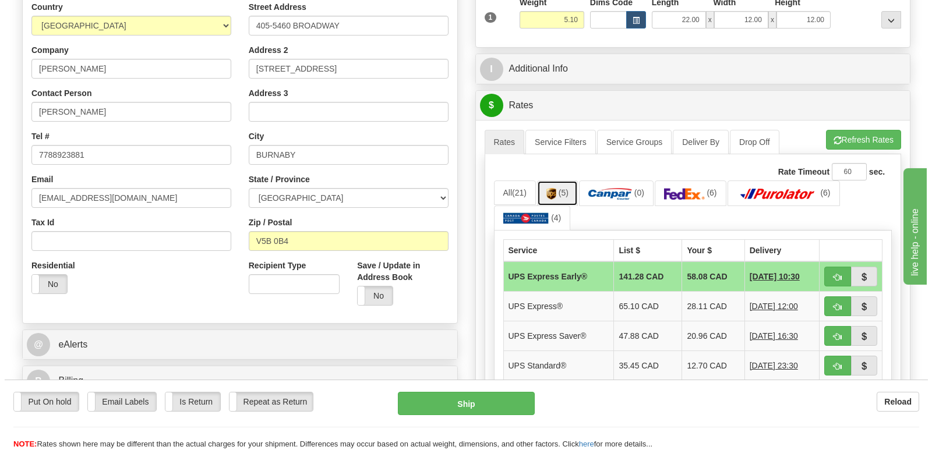
scroll to position [0, 0]
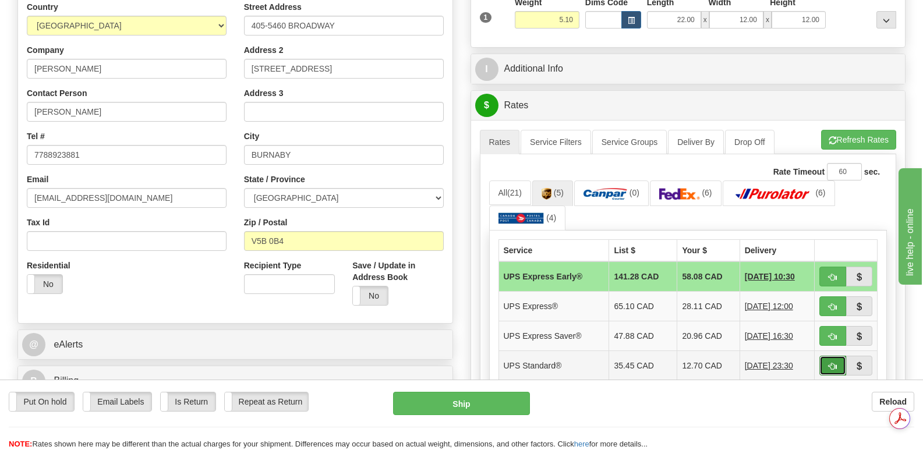
click at [831, 356] on button "button" at bounding box center [832, 366] width 27 height 20
type input "11"
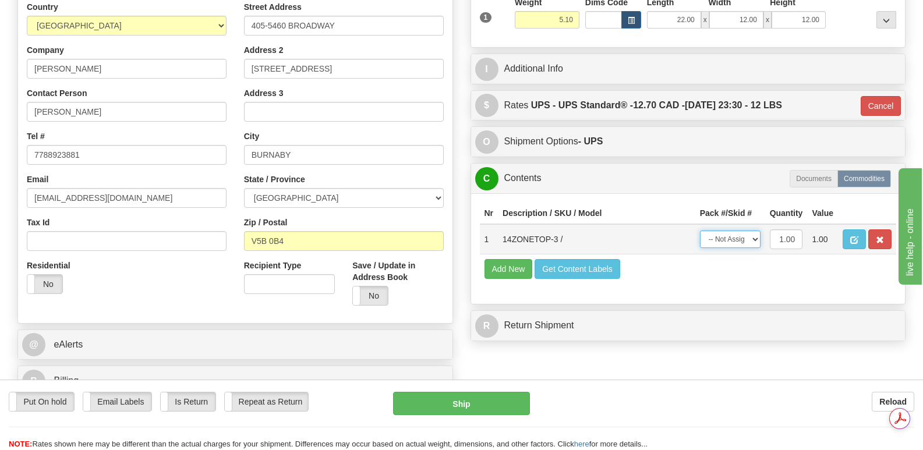
drag, startPoint x: 757, startPoint y: 210, endPoint x: 749, endPoint y: 217, distance: 10.4
click at [757, 231] on select "-- Not Assigned -- Package 1" at bounding box center [730, 239] width 61 height 17
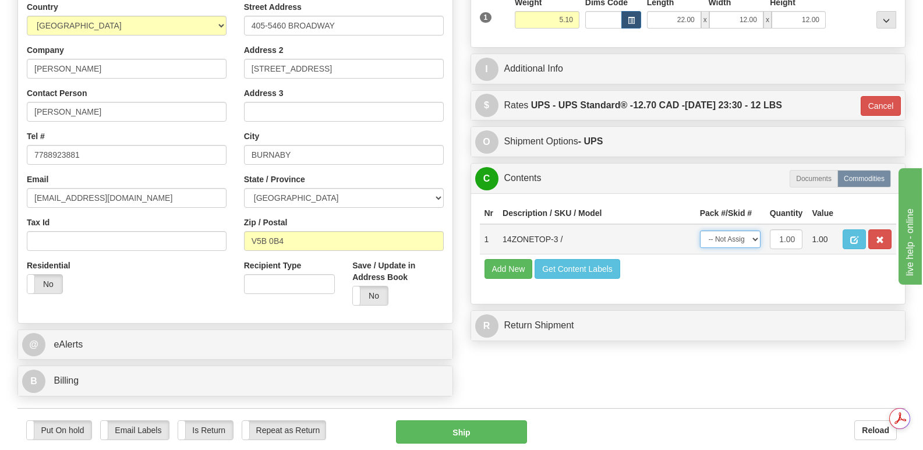
select select "0"
click at [700, 231] on select "-- Not Assigned -- Package 1" at bounding box center [730, 239] width 61 height 17
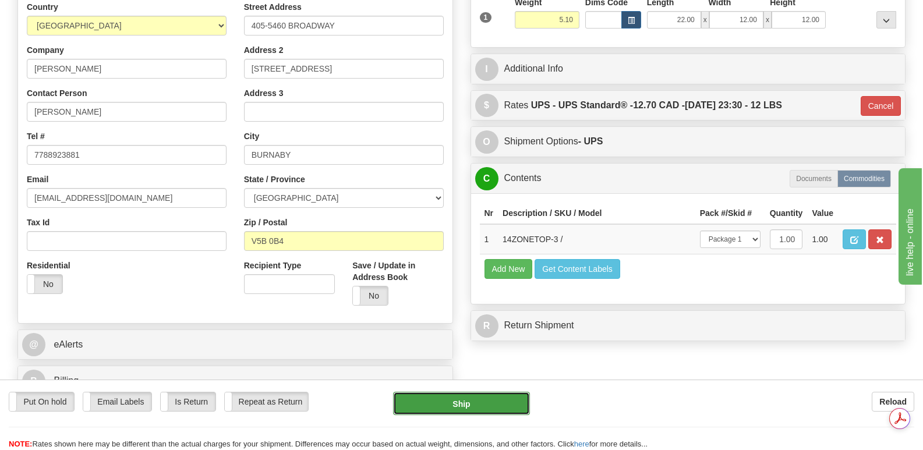
click at [445, 402] on button "Ship" at bounding box center [461, 403] width 136 height 23
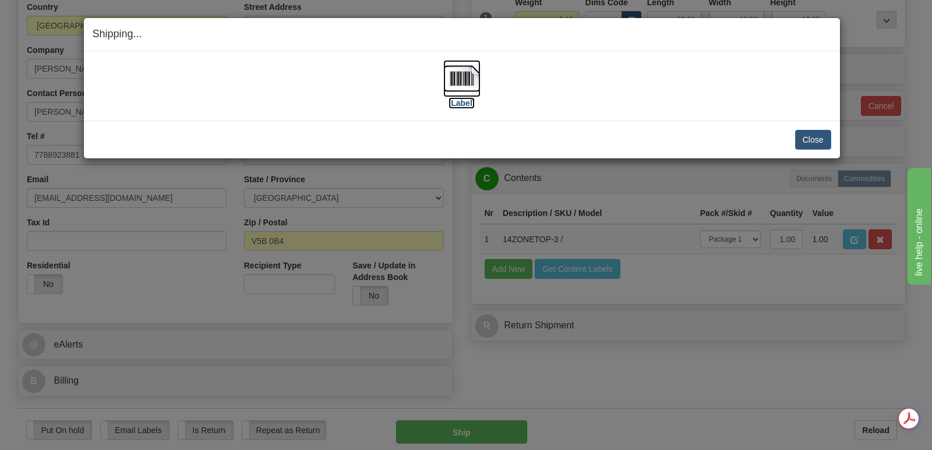
click at [455, 75] on img at bounding box center [461, 78] width 37 height 37
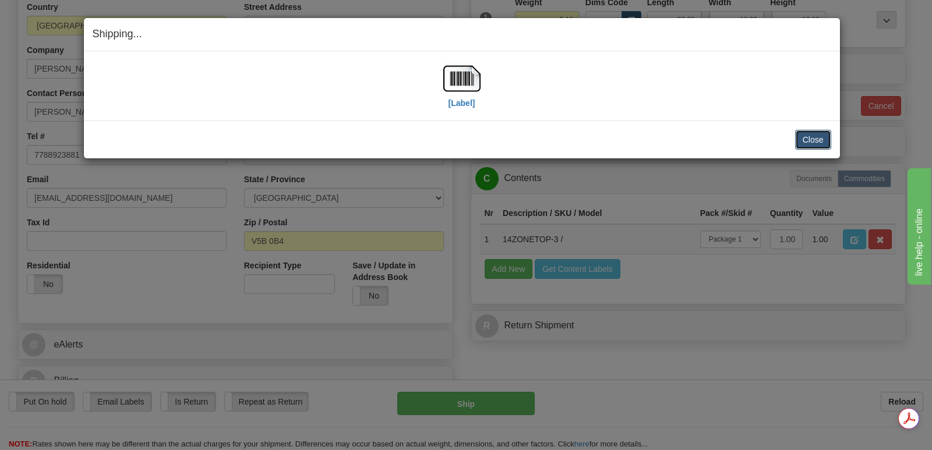
click at [807, 138] on button "Close" at bounding box center [813, 140] width 36 height 20
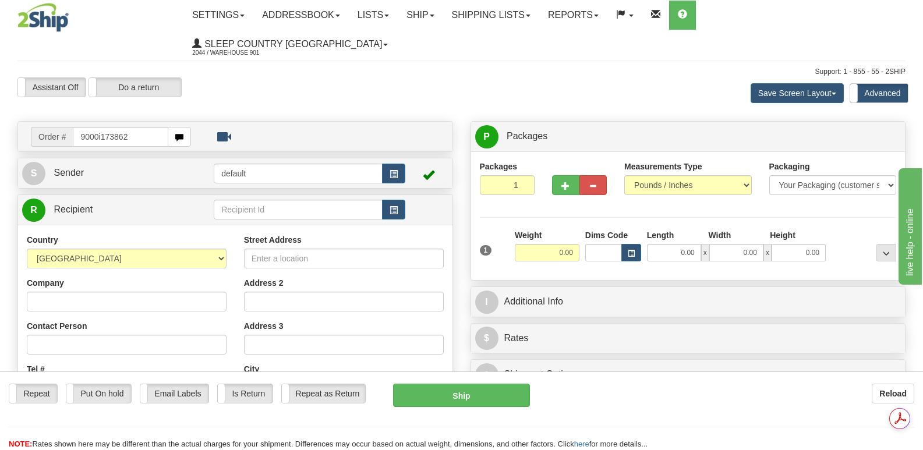
type input "9000i173862"
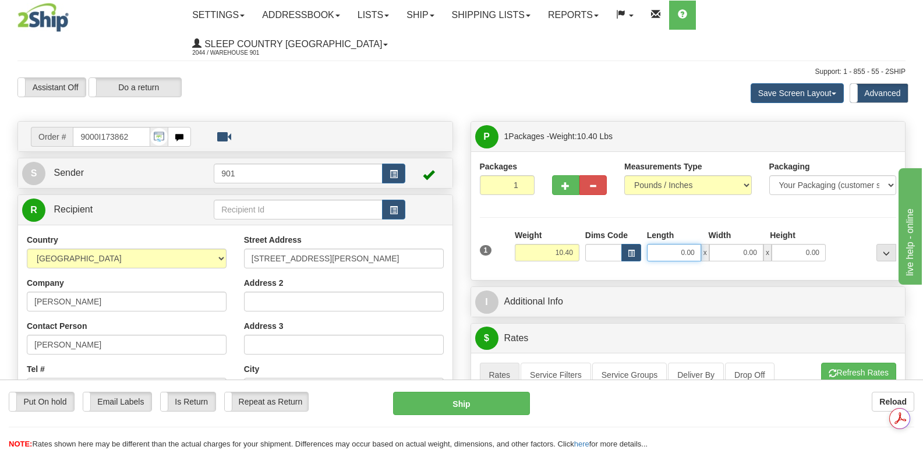
click at [656, 244] on input "0.00" at bounding box center [674, 252] width 54 height 17
type input "15.00"
click at [725, 244] on input "0.00" at bounding box center [736, 252] width 54 height 17
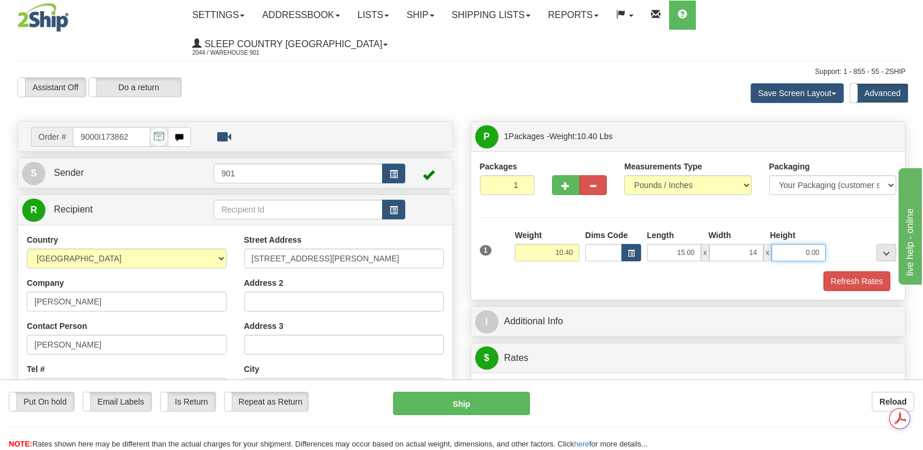
type input "14.00"
click at [794, 244] on input "0.00" at bounding box center [799, 252] width 54 height 17
type input "7.00"
click at [846, 271] on button "Refresh Rates" at bounding box center [857, 281] width 67 height 20
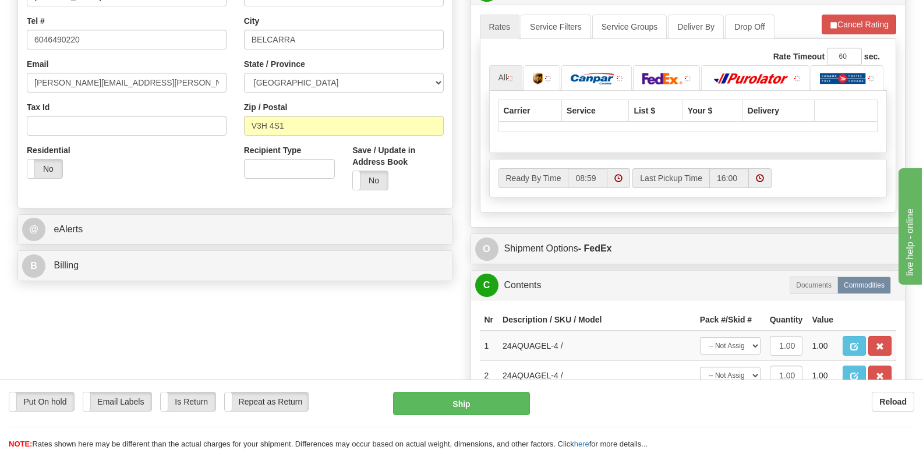
scroll to position [349, 0]
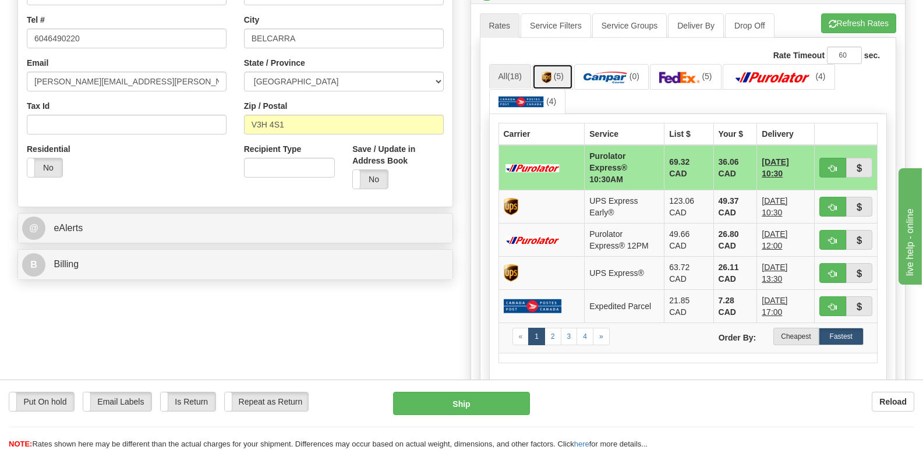
click at [546, 72] on img at bounding box center [547, 78] width 10 height 12
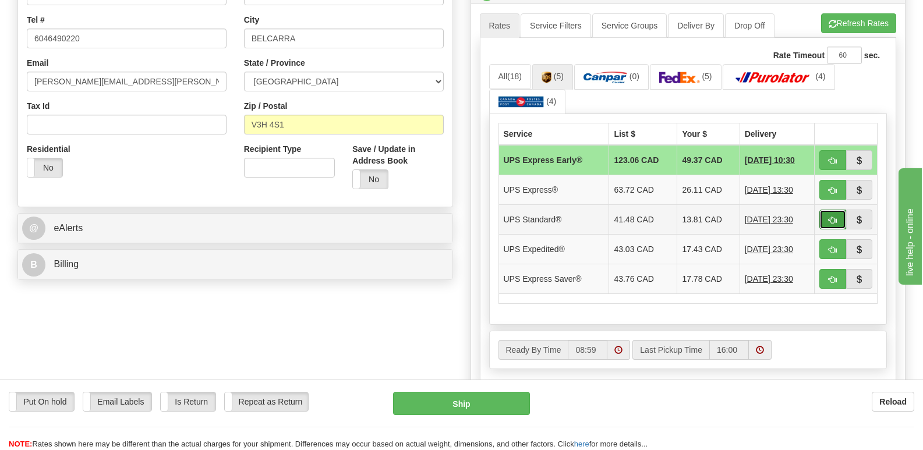
click at [831, 217] on span "button" at bounding box center [833, 221] width 8 height 8
type input "11"
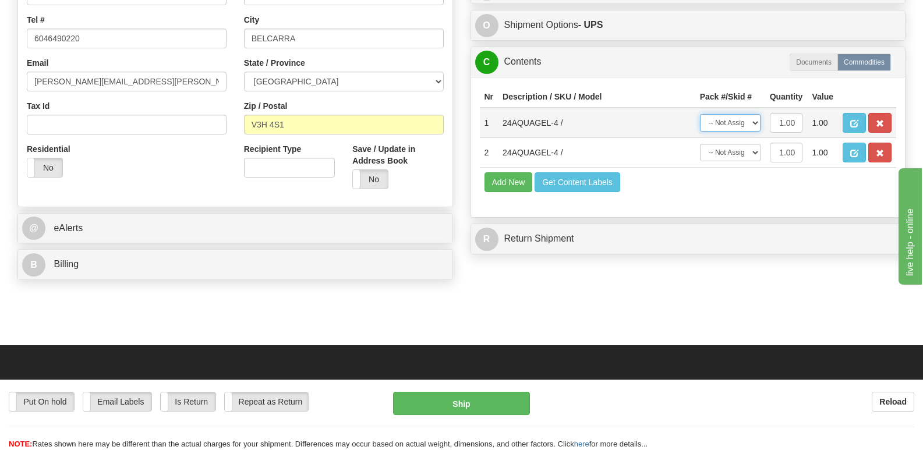
click at [756, 114] on select "-- Not Assigned -- Package 1" at bounding box center [730, 122] width 61 height 17
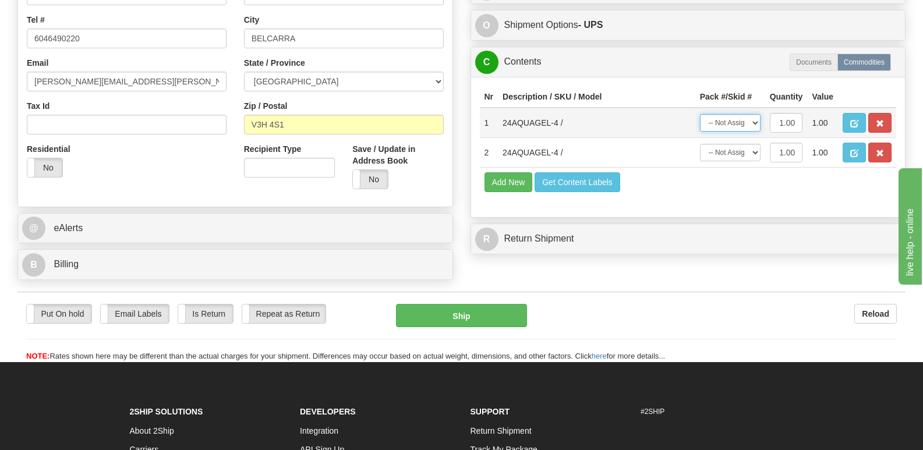
select select "0"
click at [700, 114] on select "-- Not Assigned -- Package 1" at bounding box center [730, 122] width 61 height 17
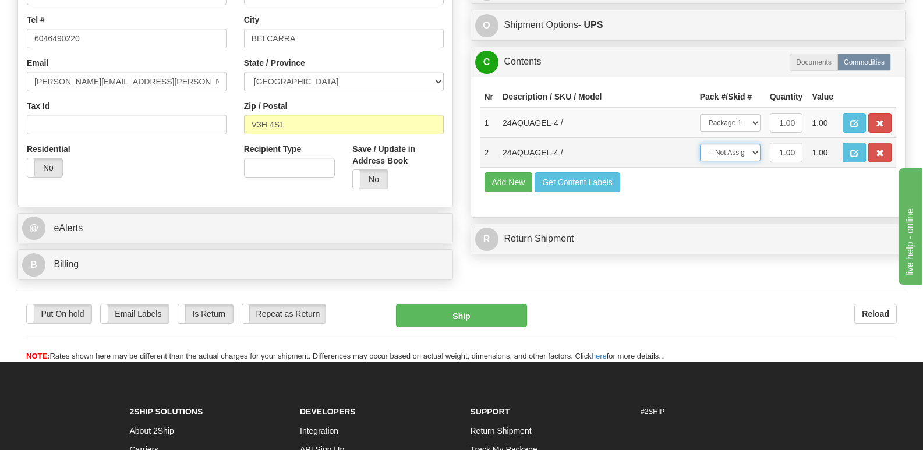
click at [755, 144] on select "-- Not Assigned -- Package 1" at bounding box center [730, 152] width 61 height 17
select select "0"
click at [700, 144] on select "-- Not Assigned -- Package 1" at bounding box center [730, 152] width 61 height 17
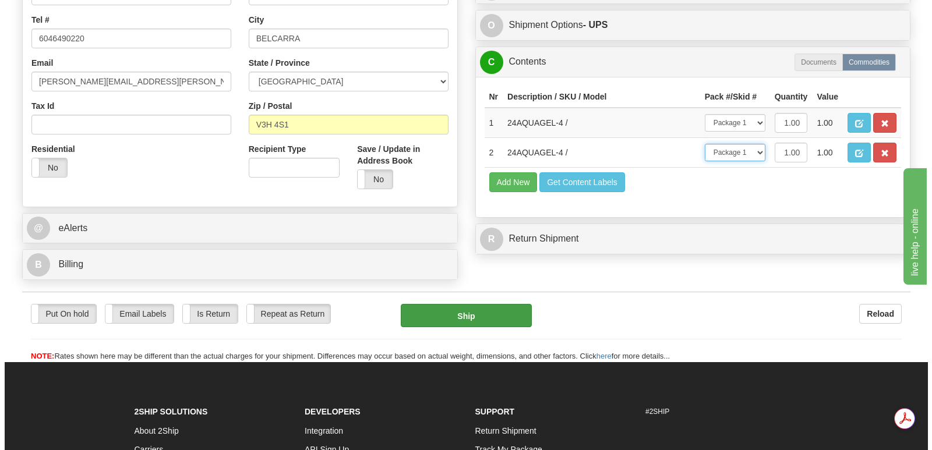
scroll to position [0, 0]
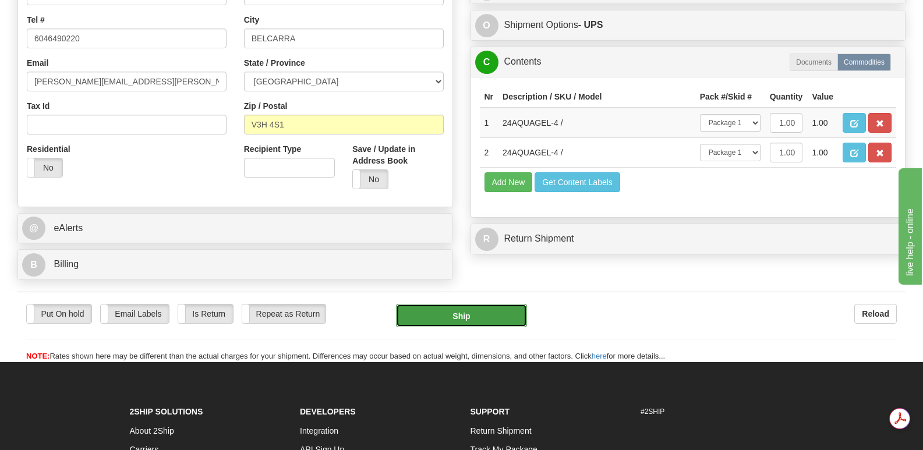
click at [461, 304] on button "Ship" at bounding box center [461, 315] width 130 height 23
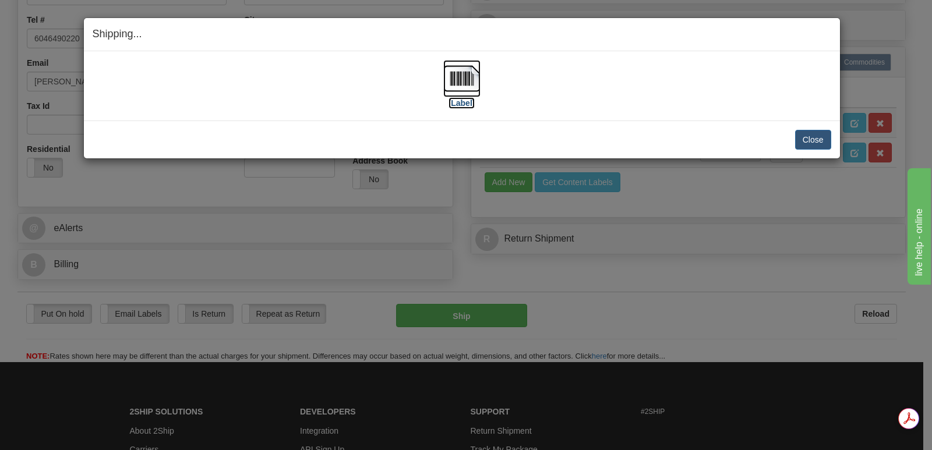
click at [454, 79] on img at bounding box center [461, 78] width 37 height 37
click at [809, 138] on button "Close" at bounding box center [813, 140] width 36 height 20
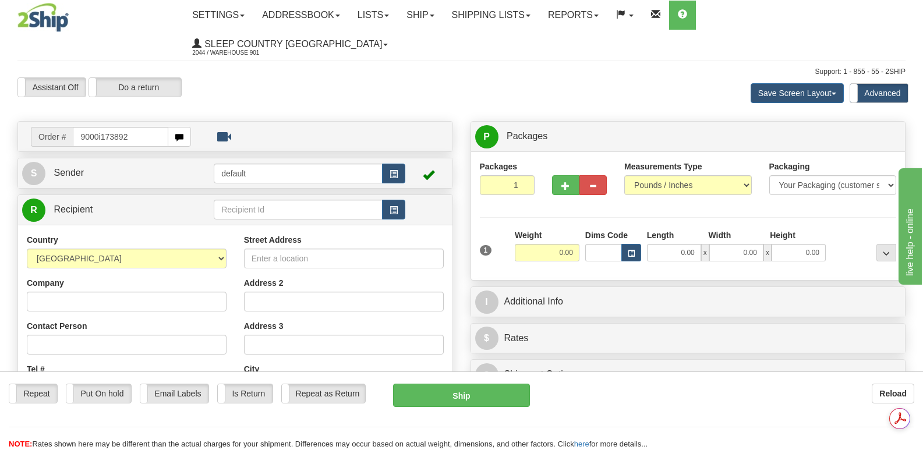
type input "9000i173892"
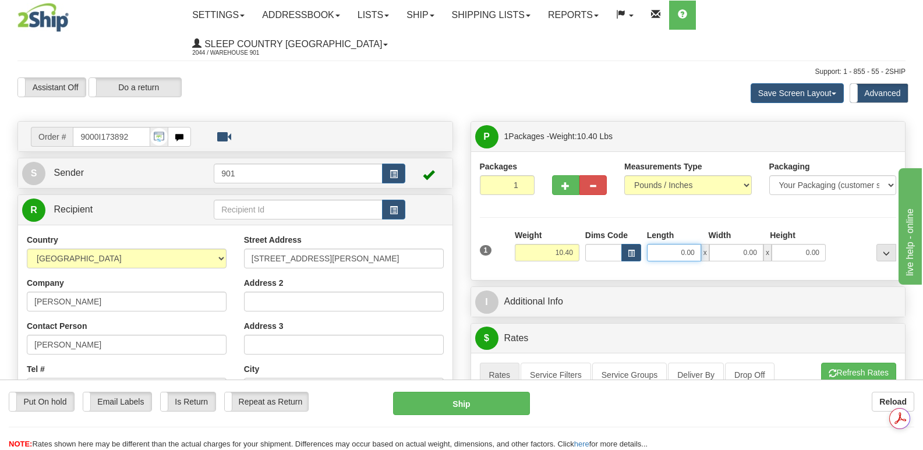
click at [656, 244] on input "0.00" at bounding box center [674, 252] width 54 height 17
type input "15.00"
click at [732, 244] on input "0.00" at bounding box center [736, 252] width 54 height 17
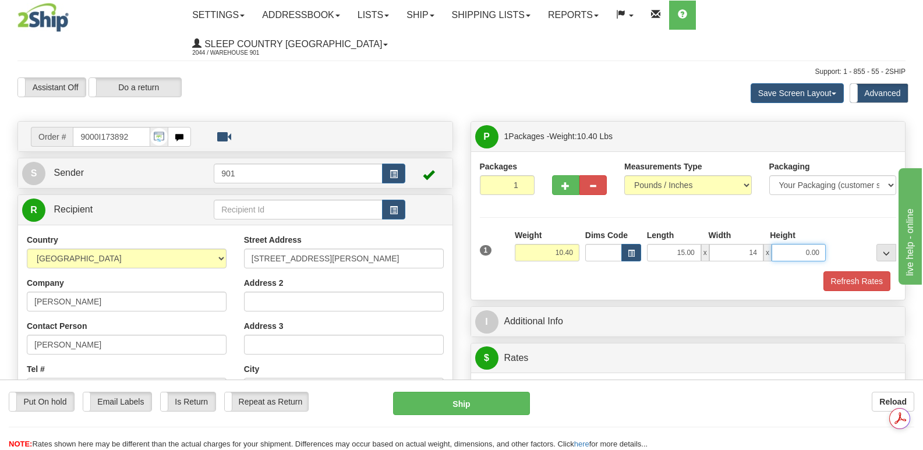
type input "14.00"
click at [796, 244] on input "0.00" at bounding box center [799, 252] width 54 height 17
type input "7.00"
click at [857, 271] on button "Refresh Rates" at bounding box center [857, 281] width 67 height 20
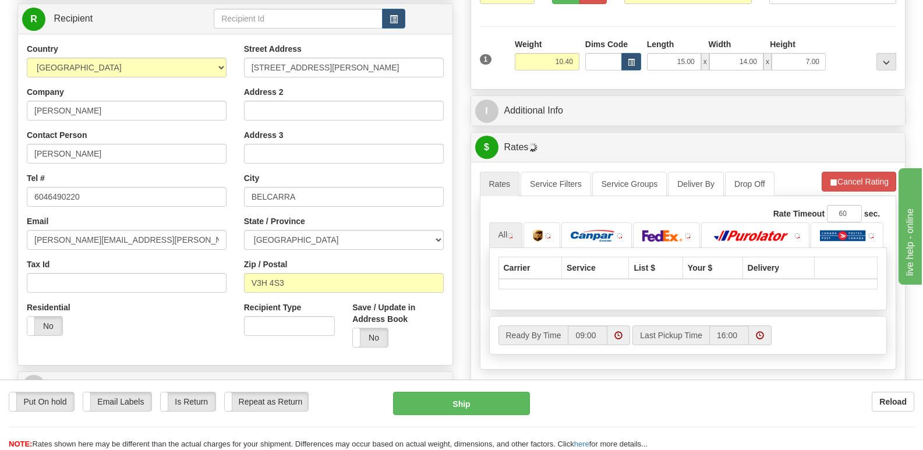
scroll to position [233, 0]
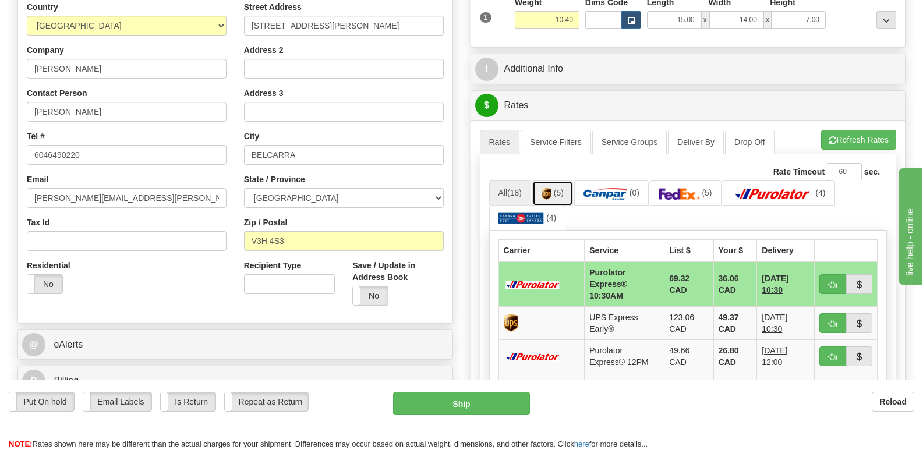
click at [558, 181] on link "(5)" at bounding box center [552, 193] width 41 height 25
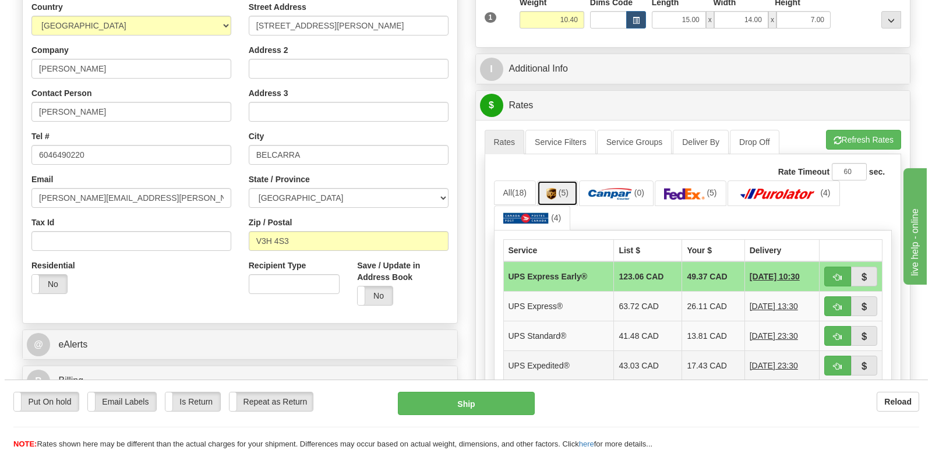
scroll to position [0, 0]
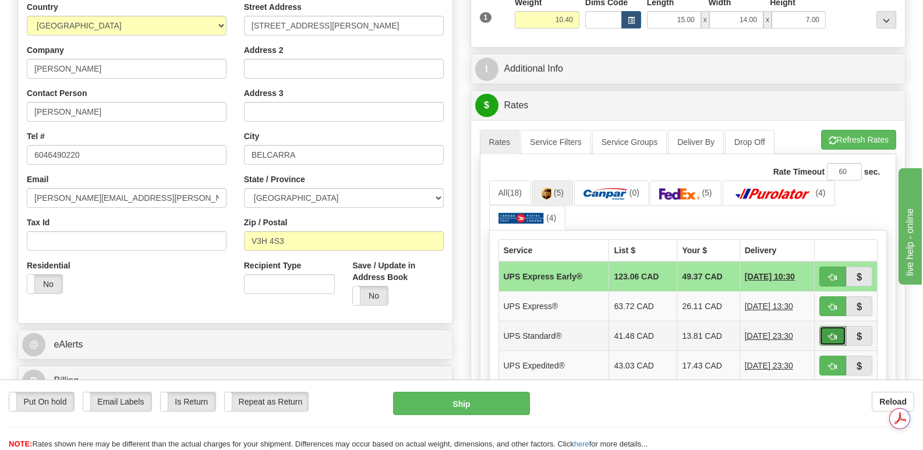
click at [834, 333] on span "button" at bounding box center [833, 337] width 8 height 8
type input "11"
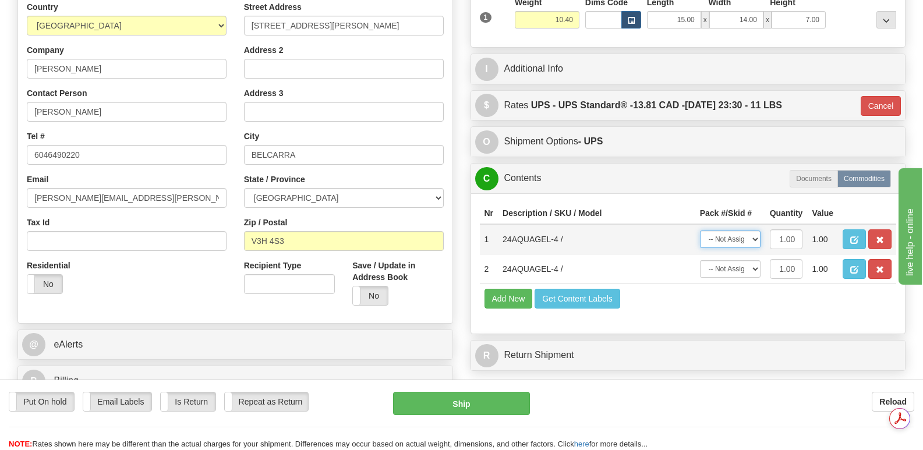
click at [757, 231] on select "-- Not Assigned -- Package 1" at bounding box center [730, 239] width 61 height 17
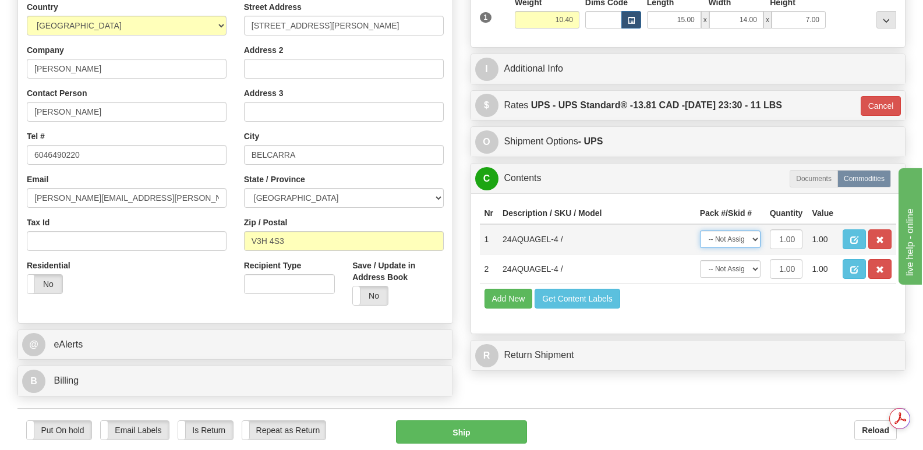
select select "0"
click at [700, 231] on select "-- Not Assigned -- Package 1" at bounding box center [730, 239] width 61 height 17
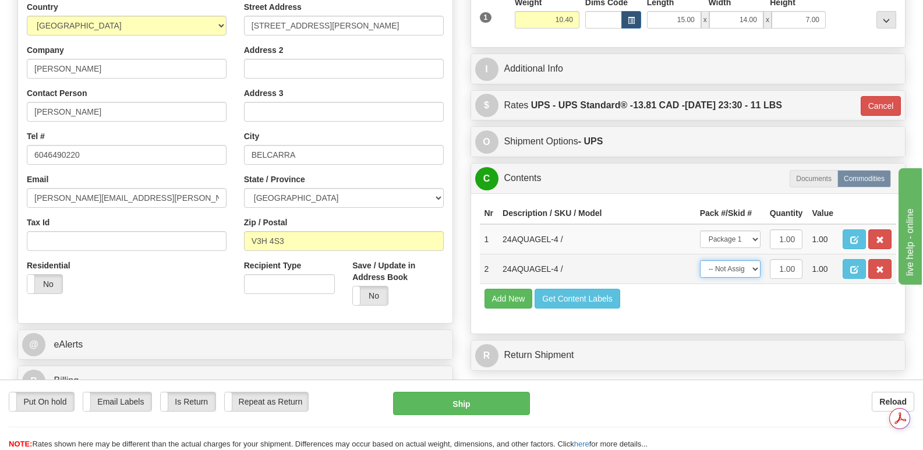
click at [754, 260] on select "-- Not Assigned -- Package 1" at bounding box center [730, 268] width 61 height 17
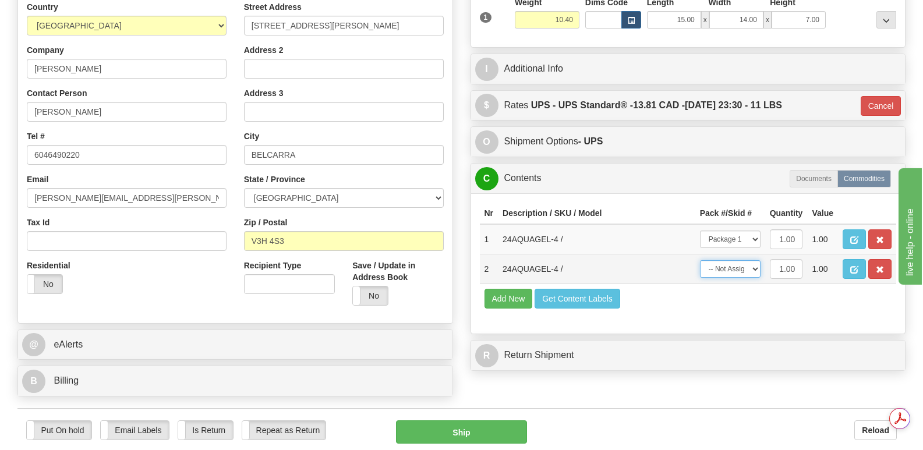
select select "0"
click at [700, 260] on select "-- Not Assigned -- Package 1" at bounding box center [730, 268] width 61 height 17
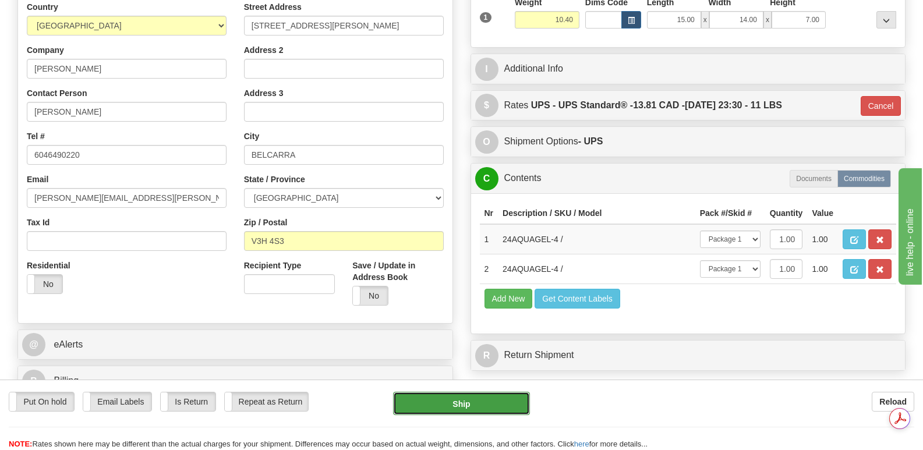
click at [468, 404] on button "Ship" at bounding box center [461, 403] width 136 height 23
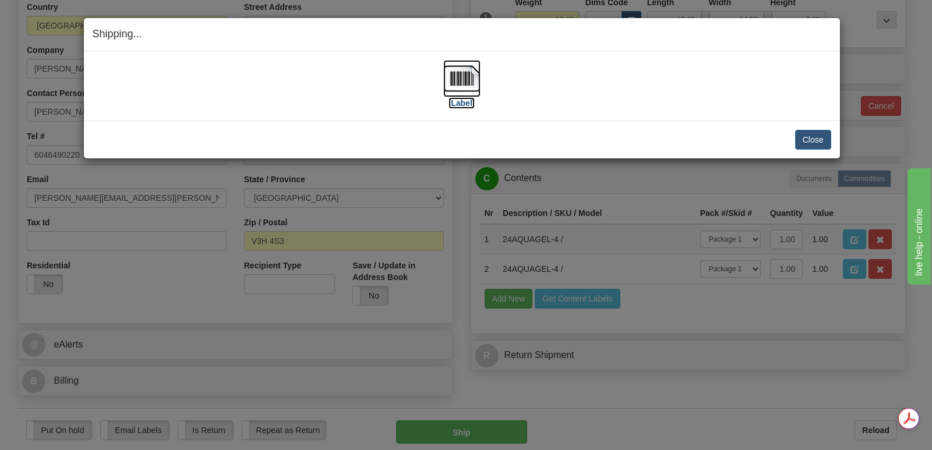
click at [464, 76] on img at bounding box center [461, 78] width 37 height 37
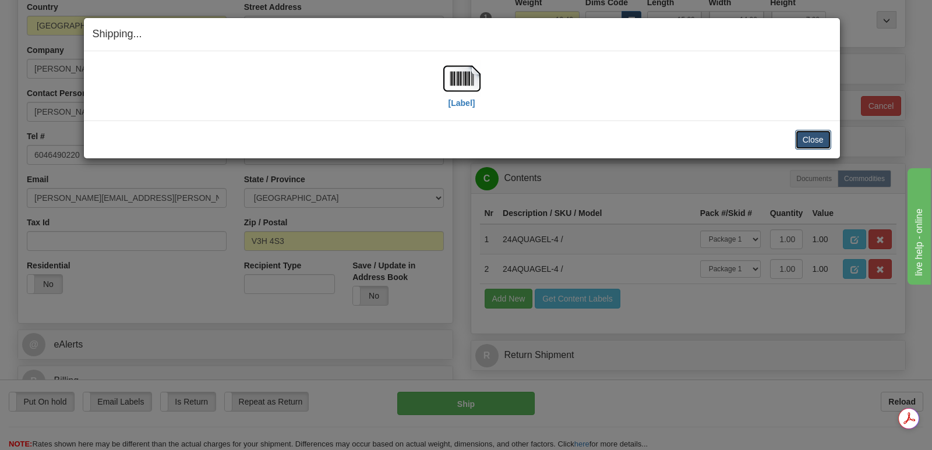
click at [812, 136] on button "Close" at bounding box center [813, 140] width 36 height 20
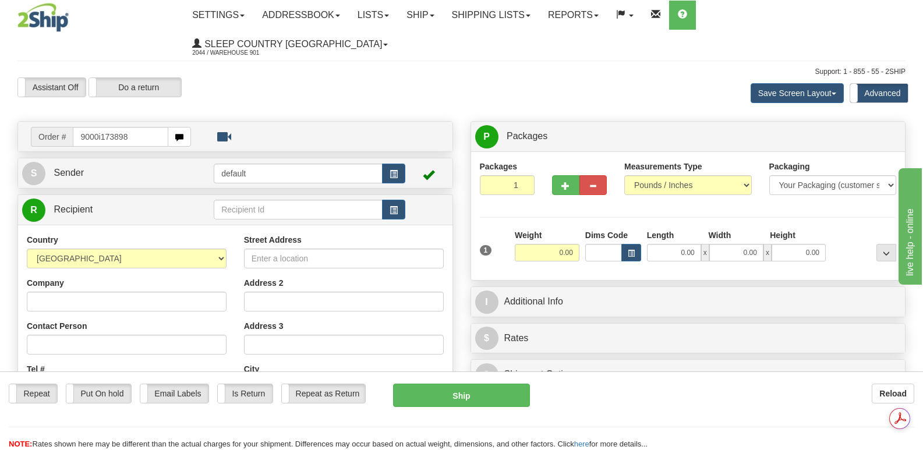
type input "9000i173898"
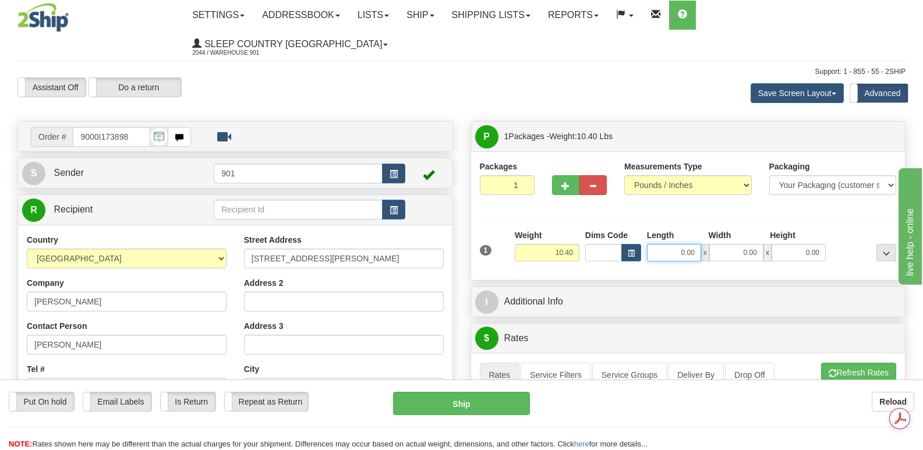
click at [662, 244] on input "0.00" at bounding box center [674, 252] width 54 height 17
type input "15.00"
click at [718, 244] on input "0.00" at bounding box center [736, 252] width 54 height 17
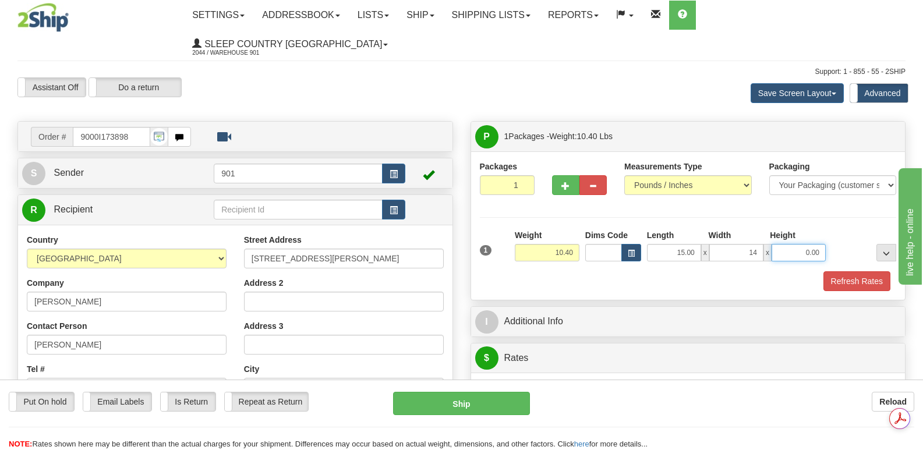
type input "14.00"
click at [789, 244] on input "0.00" at bounding box center [799, 252] width 54 height 17
type input "7.00"
click at [858, 271] on button "Refresh Rates" at bounding box center [857, 281] width 67 height 20
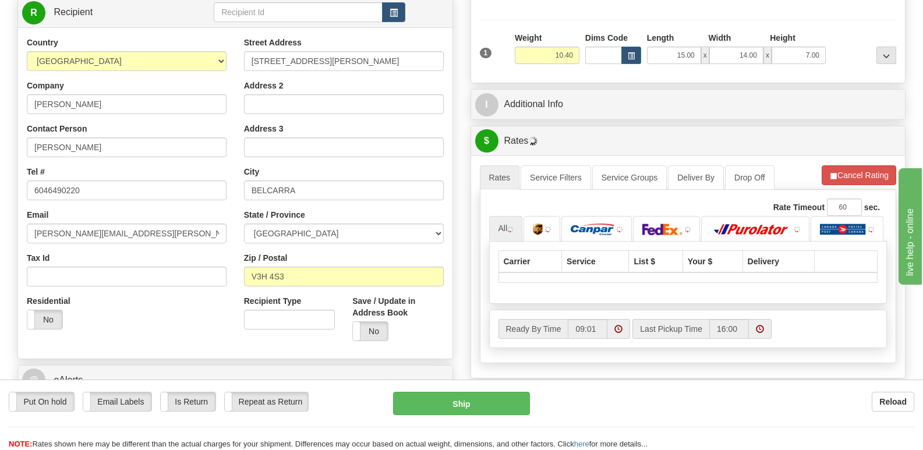
scroll to position [291, 0]
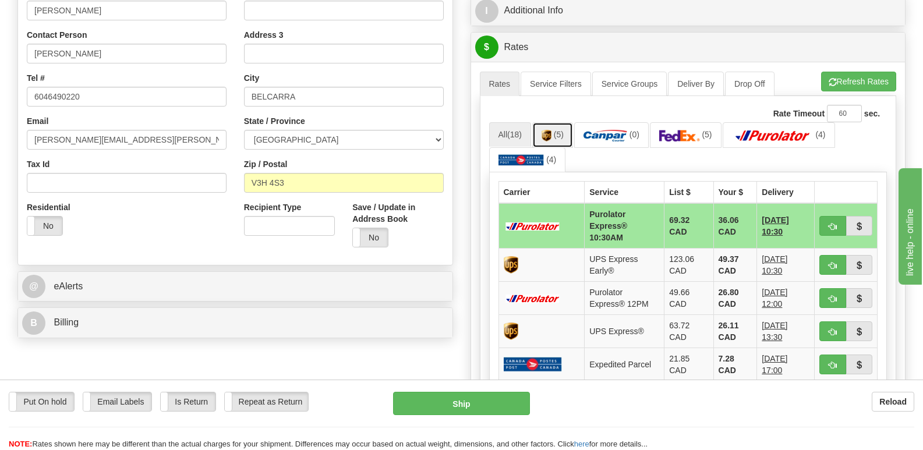
click at [554, 122] on link "(5)" at bounding box center [552, 134] width 41 height 25
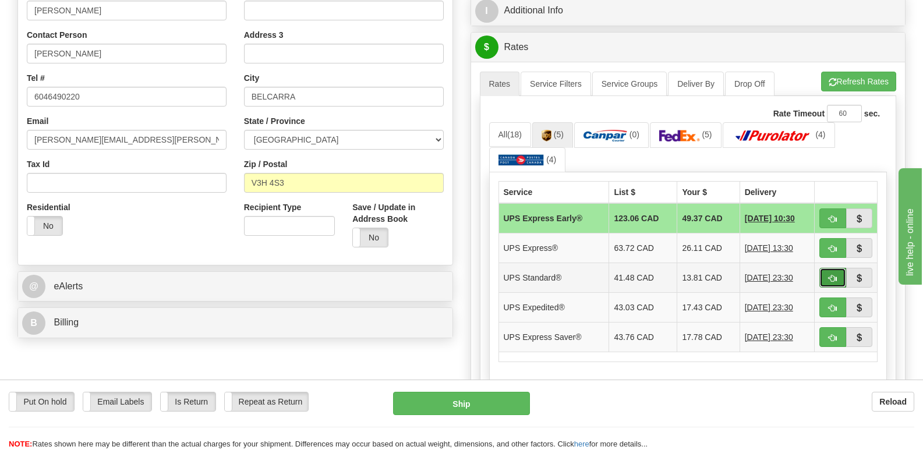
click at [832, 275] on span "button" at bounding box center [833, 279] width 8 height 8
type input "11"
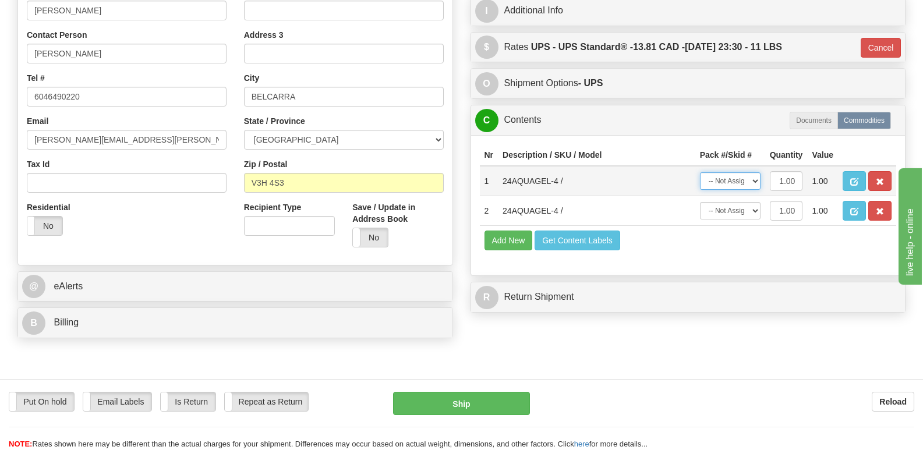
click at [756, 172] on select "-- Not Assigned -- Package 1" at bounding box center [730, 180] width 61 height 17
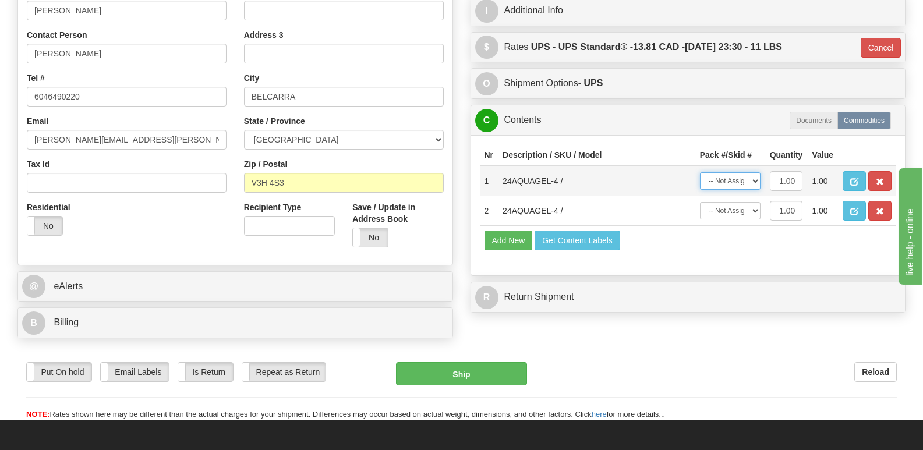
select select "0"
click at [700, 172] on select "-- Not Assigned -- Package 1" at bounding box center [730, 180] width 61 height 17
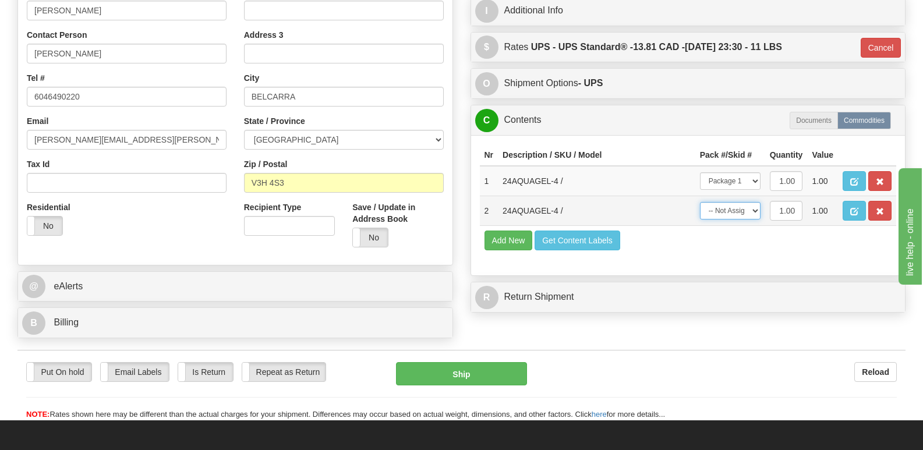
click at [760, 202] on select "-- Not Assigned -- Package 1" at bounding box center [730, 210] width 61 height 17
select select "0"
click at [700, 202] on select "-- Not Assigned -- Package 1" at bounding box center [730, 210] width 61 height 17
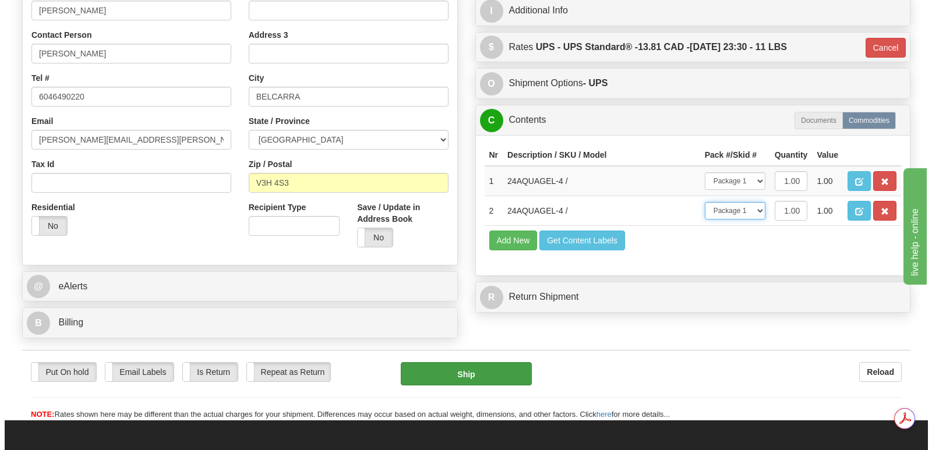
scroll to position [0, 0]
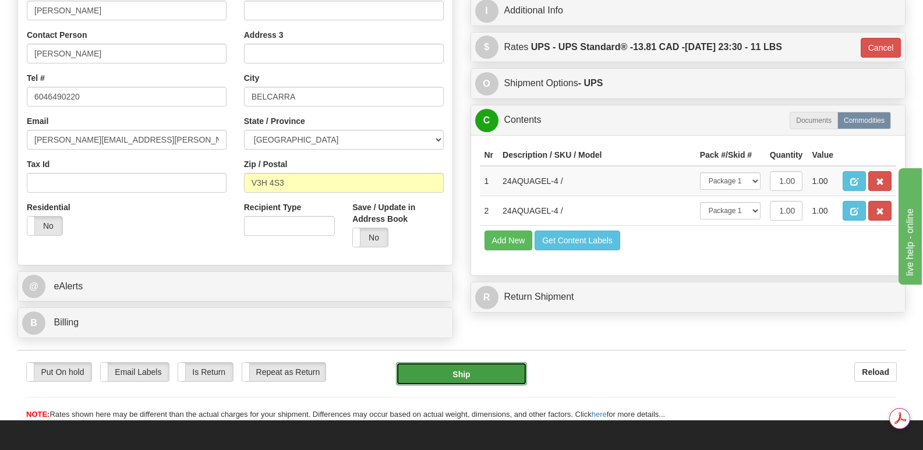
click at [481, 362] on button "Ship" at bounding box center [461, 373] width 130 height 23
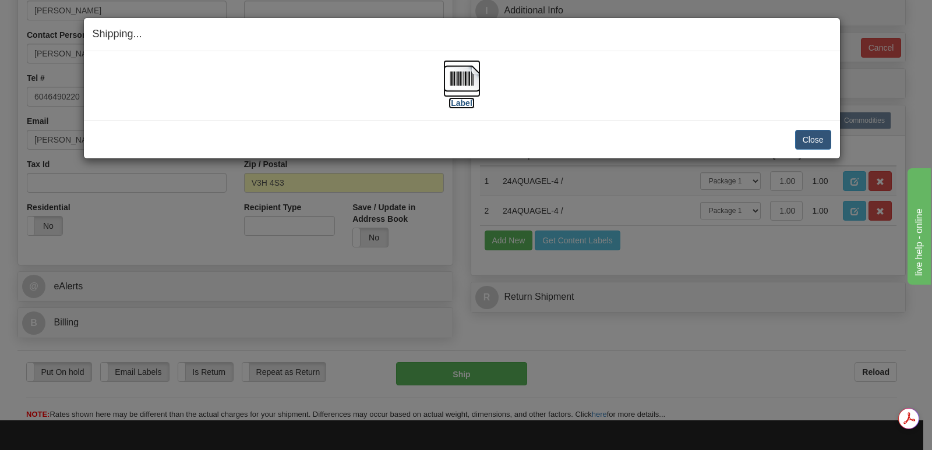
click at [463, 77] on img at bounding box center [461, 78] width 37 height 37
drag, startPoint x: 804, startPoint y: 136, endPoint x: 805, endPoint y: 116, distance: 19.3
click at [805, 135] on button "Close" at bounding box center [813, 140] width 36 height 20
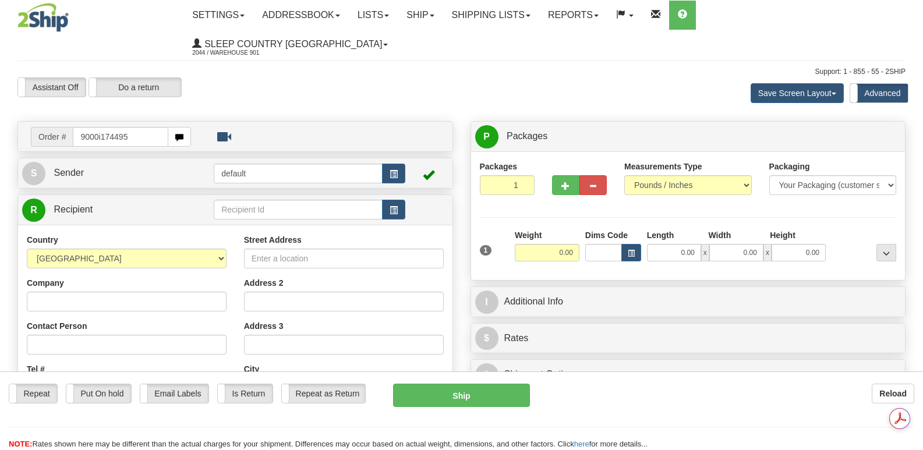
type input "9000i174495"
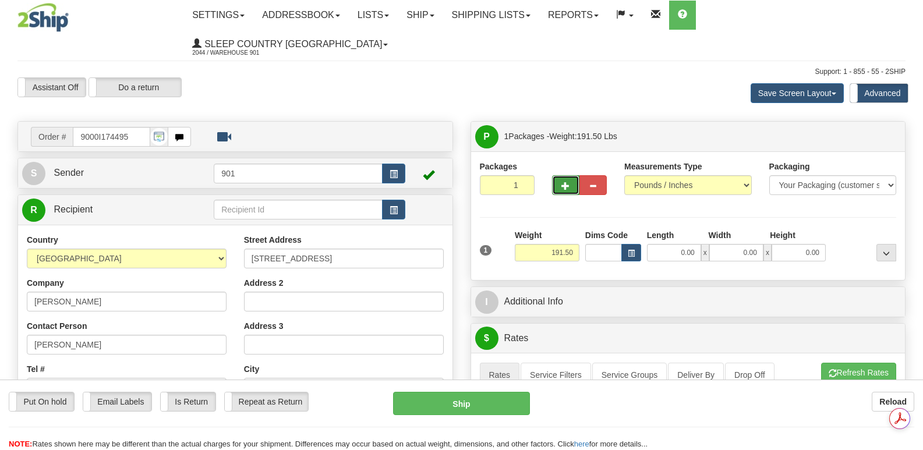
click at [566, 182] on span "button" at bounding box center [565, 186] width 8 height 8
type input "2"
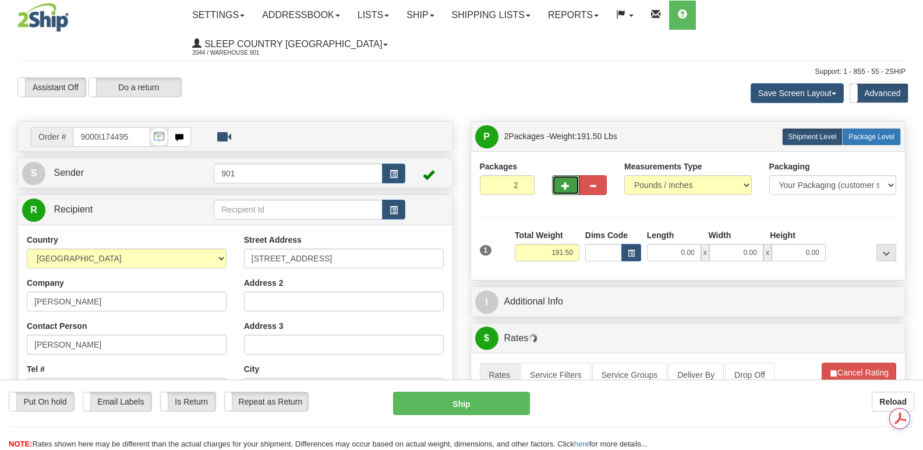
click at [870, 133] on span "Package Level" at bounding box center [872, 137] width 46 height 8
radio input "true"
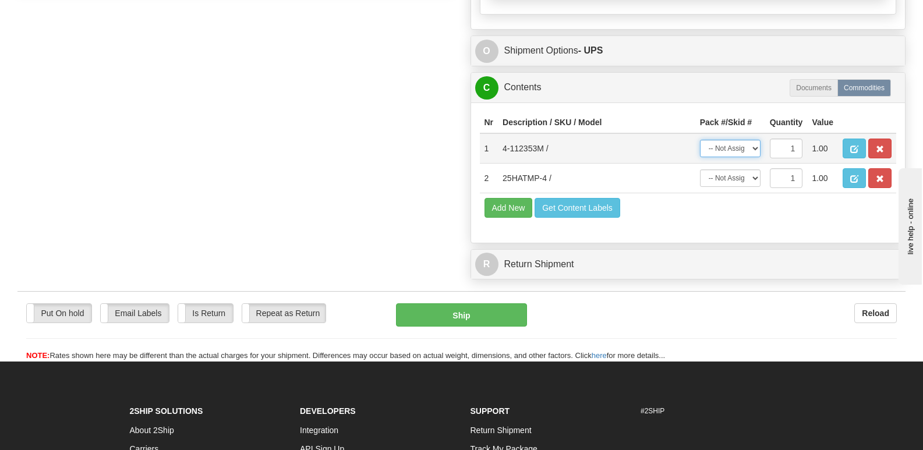
click at [757, 140] on select "-- Not Assigned -- Package 1 Package 2" at bounding box center [730, 148] width 61 height 17
select select "1"
click at [700, 140] on select "-- Not Assigned -- Package 1 Package 2" at bounding box center [730, 148] width 61 height 17
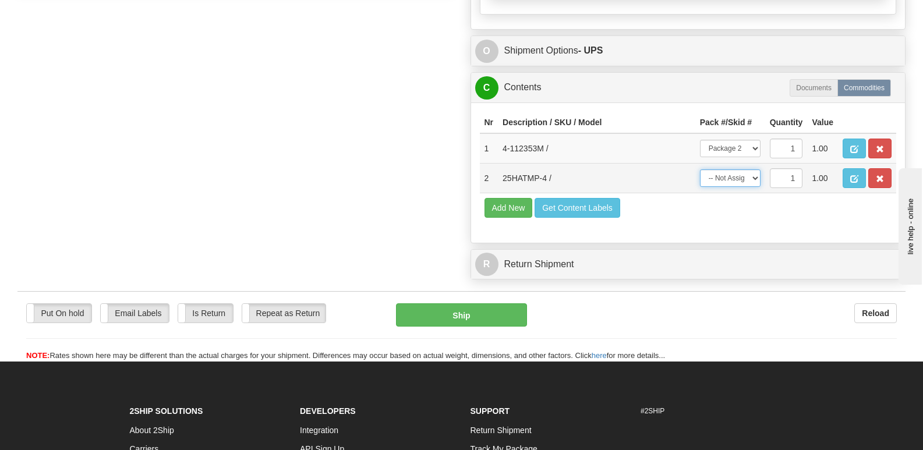
click at [755, 169] on select "-- Not Assigned -- Package 1 Package 2" at bounding box center [730, 177] width 61 height 17
select select "0"
click at [700, 169] on select "-- Not Assigned -- Package 1 Package 2" at bounding box center [730, 177] width 61 height 17
click at [852, 175] on span "button" at bounding box center [854, 179] width 8 height 8
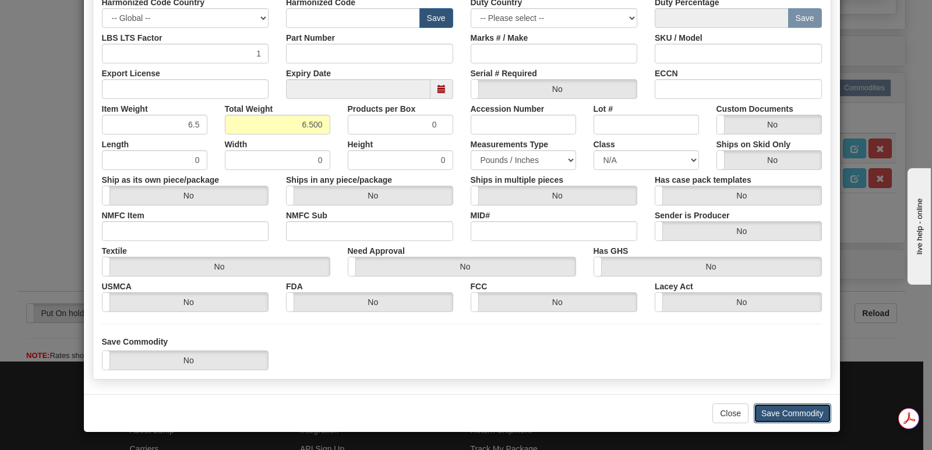
click at [771, 409] on button "Save Commodity" at bounding box center [792, 414] width 77 height 20
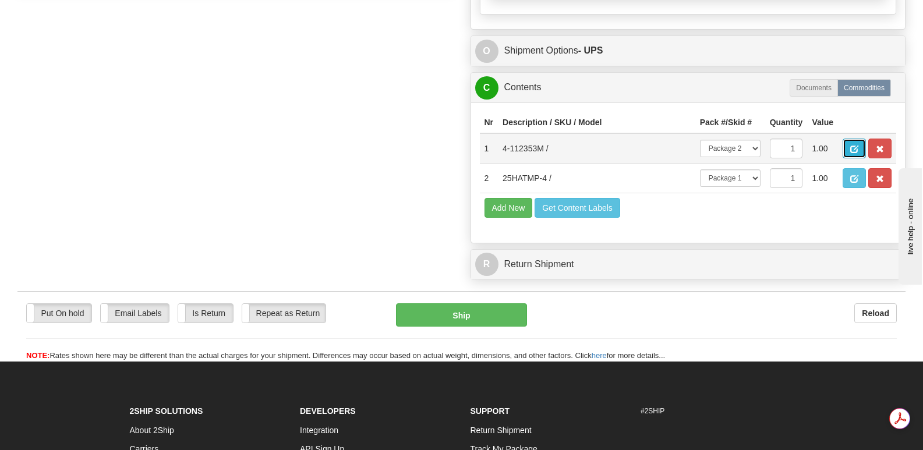
click at [852, 146] on span "button" at bounding box center [854, 150] width 8 height 8
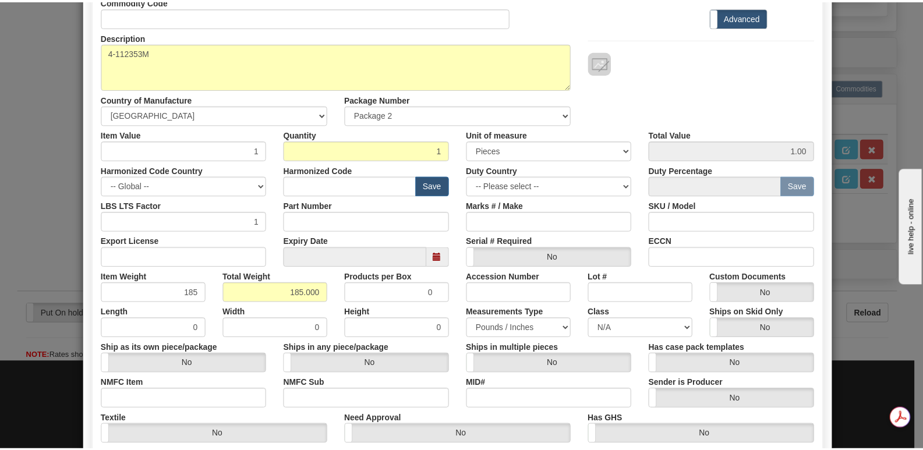
scroll to position [270, 0]
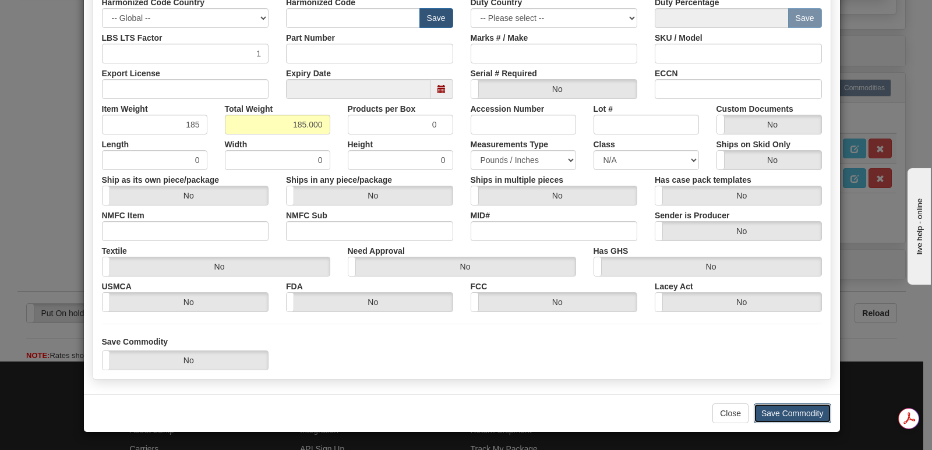
click at [774, 409] on button "Save Commodity" at bounding box center [792, 414] width 77 height 20
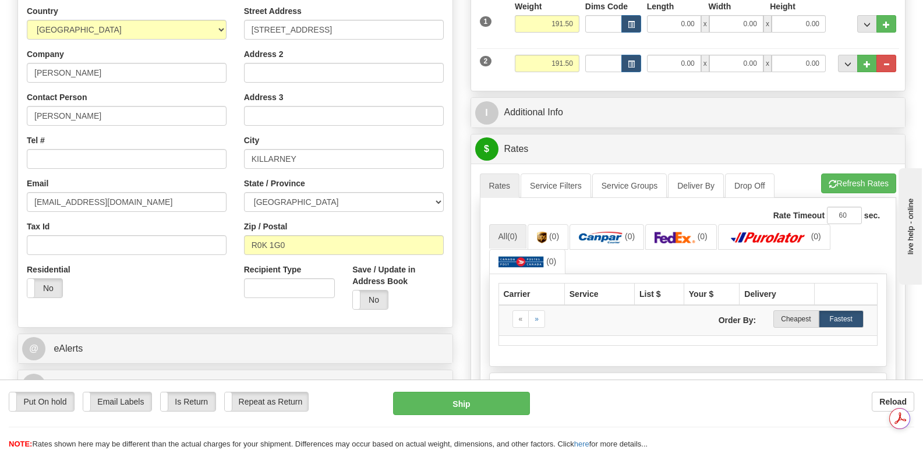
scroll to position [0, 0]
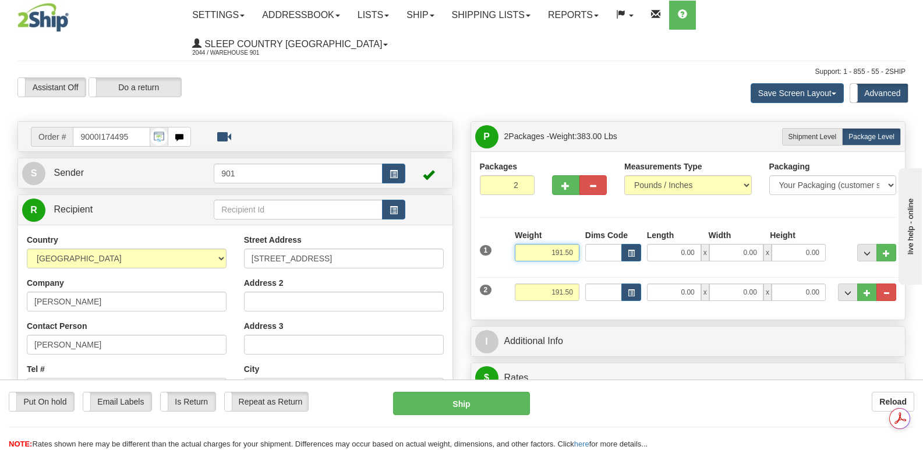
drag, startPoint x: 538, startPoint y: 226, endPoint x: 584, endPoint y: 222, distance: 45.6
click at [584, 229] on div "1 Weight 191.50 Dims Code x" at bounding box center [688, 249] width 423 height 41
type input "6.50"
click at [656, 244] on input "0.00" at bounding box center [674, 252] width 54 height 17
type input "11.00"
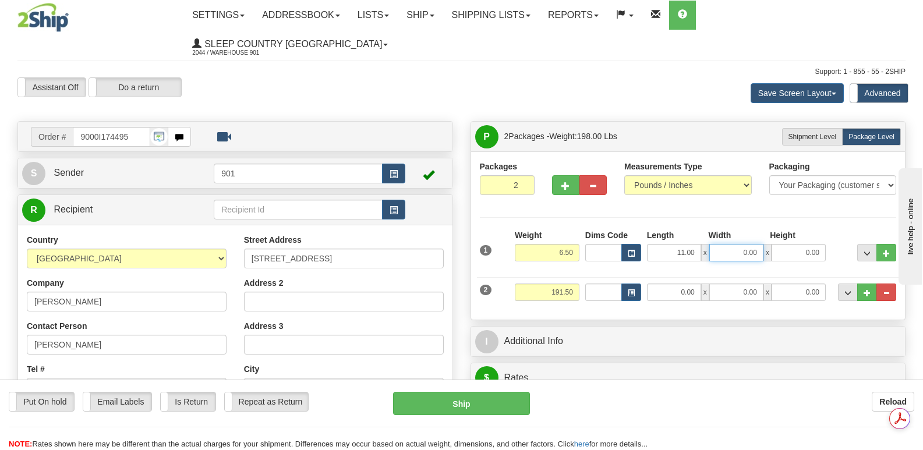
click at [730, 244] on input "0.00" at bounding box center [736, 252] width 54 height 17
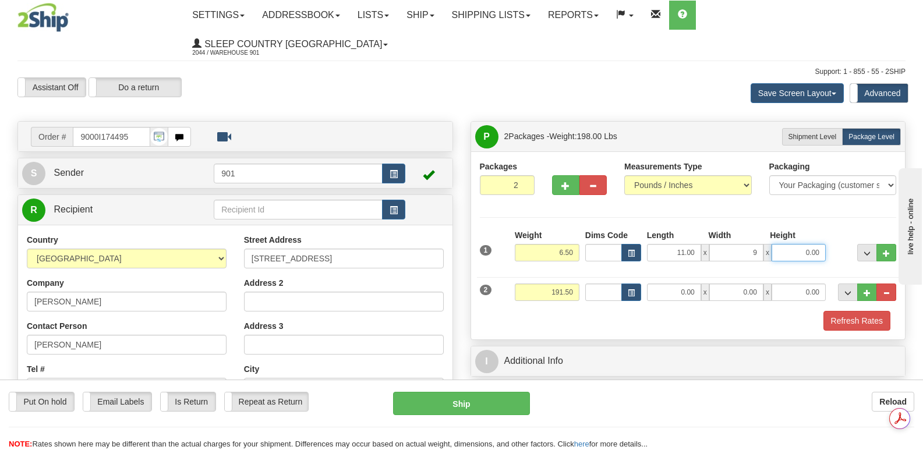
type input "9.00"
click at [796, 244] on input "0.00" at bounding box center [799, 252] width 54 height 17
type input "8.00"
drag, startPoint x: 542, startPoint y: 265, endPoint x: 581, endPoint y: 264, distance: 38.5
click at [581, 284] on div "Weight 191.50" at bounding box center [547, 297] width 70 height 26
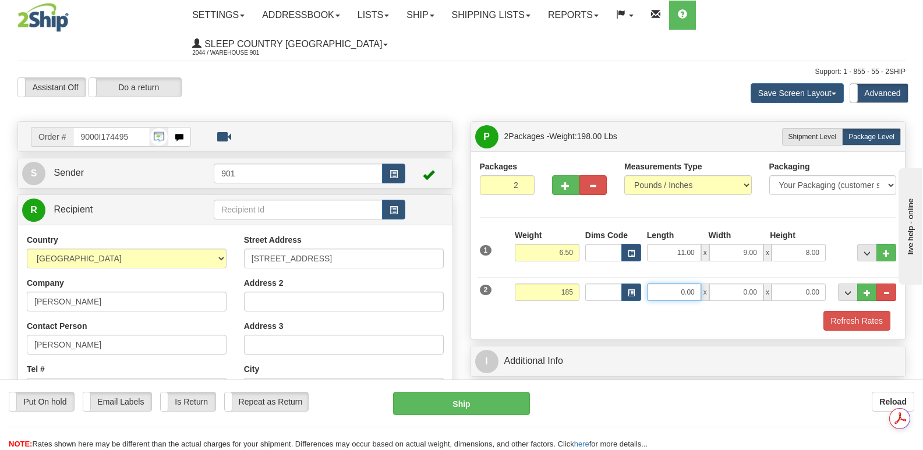
type input "185.00"
click at [663, 284] on input "0.00" at bounding box center [674, 292] width 54 height 17
type input "44.00"
click at [730, 284] on input "0.00" at bounding box center [736, 292] width 54 height 17
type input "17.00"
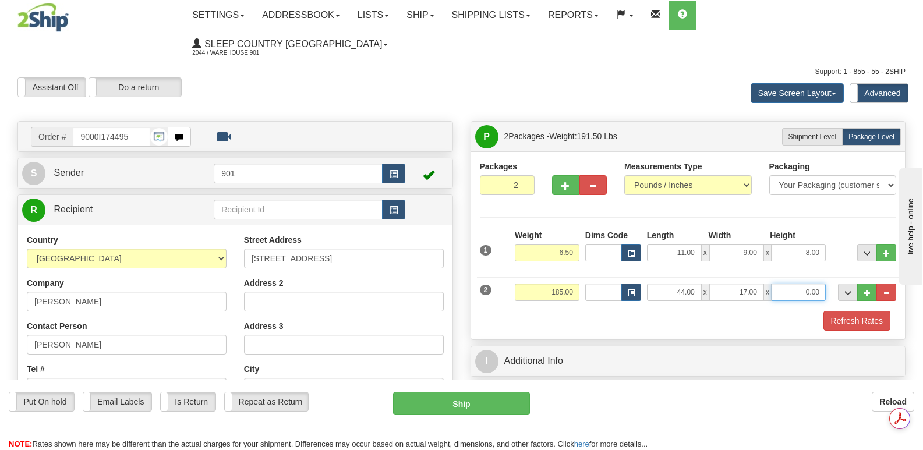
click at [793, 284] on input "0.00" at bounding box center [799, 292] width 54 height 17
type input "17.00"
click at [864, 311] on button "Refresh Rates" at bounding box center [857, 321] width 67 height 20
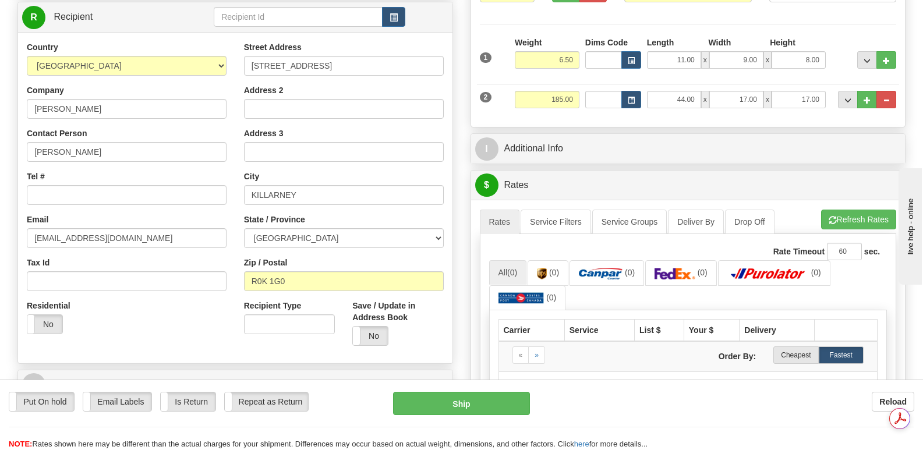
scroll to position [291, 0]
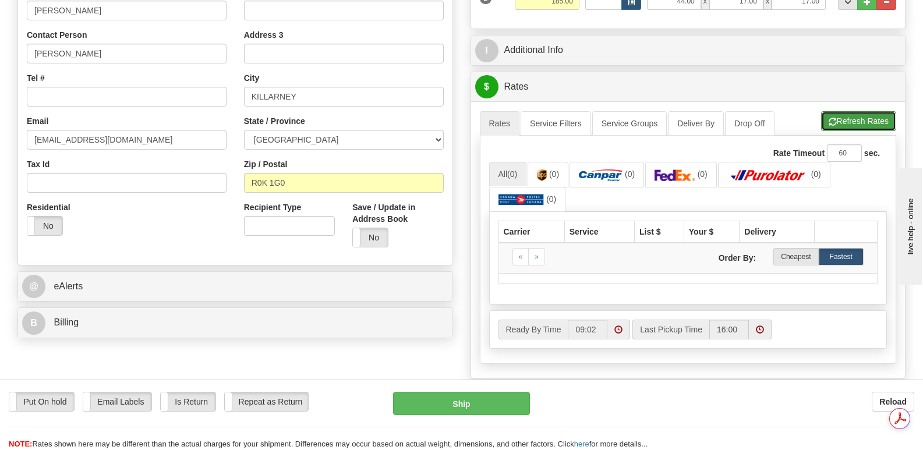
click at [846, 111] on button "Refresh Rates" at bounding box center [858, 121] width 75 height 20
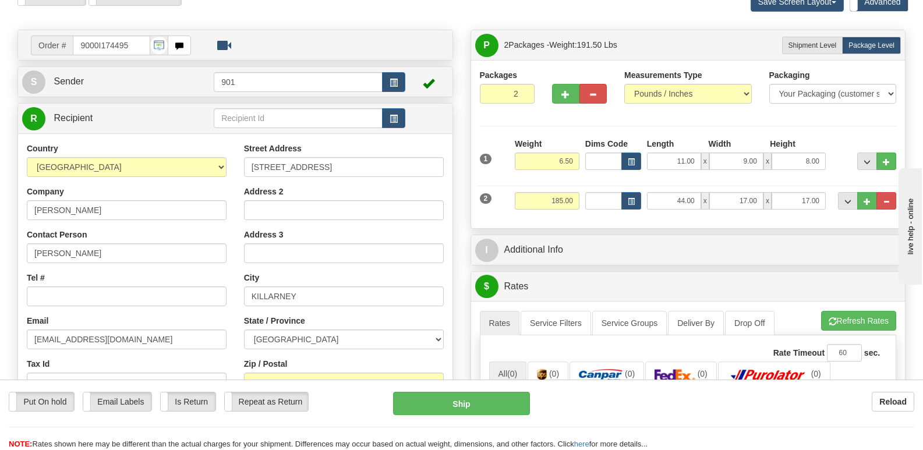
scroll to position [58, 0]
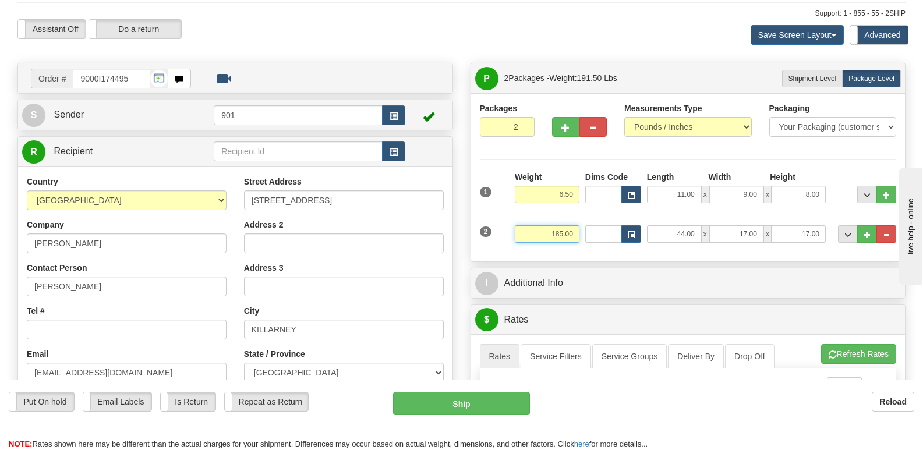
drag, startPoint x: 547, startPoint y: 204, endPoint x: 586, endPoint y: 206, distance: 39.1
click at [586, 213] on div "2 Weight 185.00 Dims Code Length Width 44.00" at bounding box center [688, 232] width 423 height 39
click at [845, 344] on li "Refresh Rates Cancel Rating" at bounding box center [859, 354] width 75 height 20
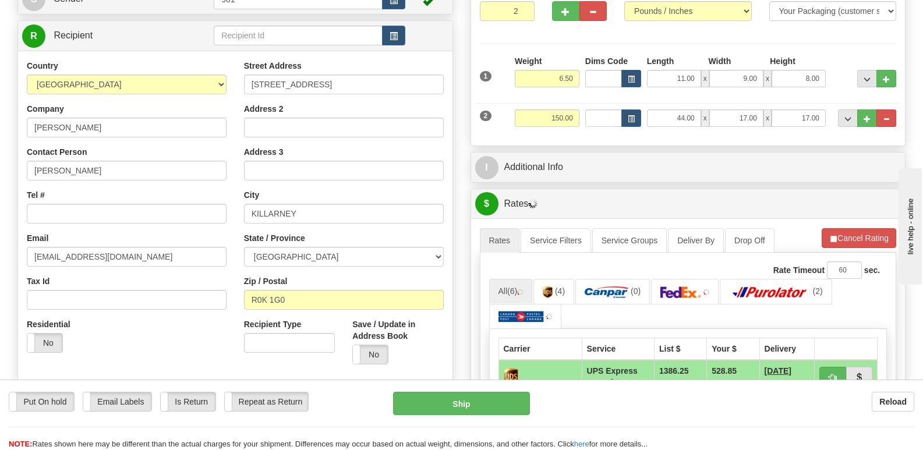
scroll to position [175, 0]
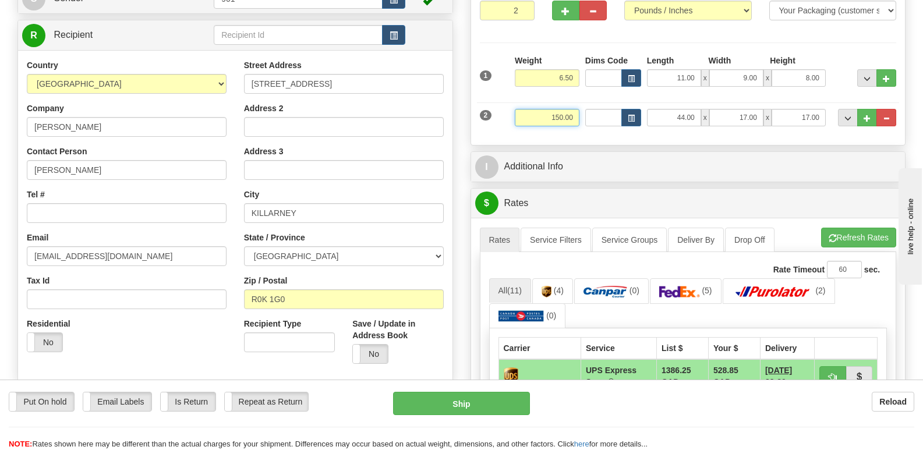
drag, startPoint x: 547, startPoint y: 87, endPoint x: 578, endPoint y: 90, distance: 31.0
click at [578, 109] on input "150.00" at bounding box center [547, 117] width 65 height 17
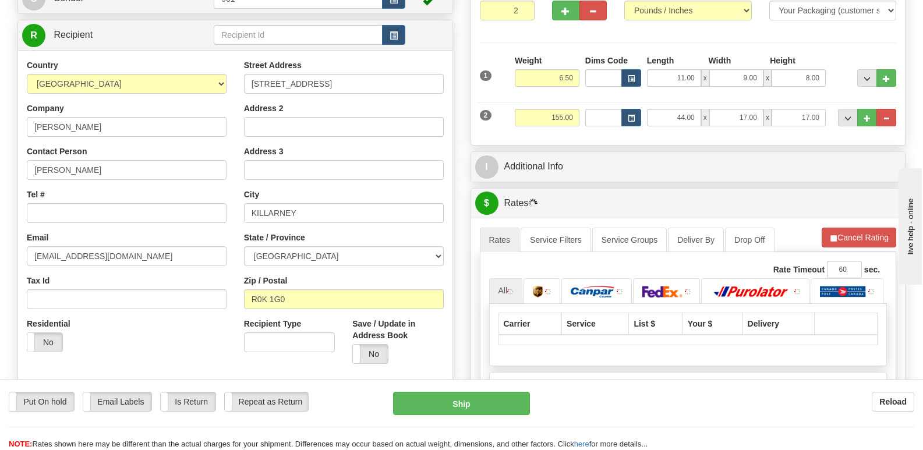
click at [846, 228] on li "Refresh Rates Cancel Rating" at bounding box center [859, 238] width 75 height 20
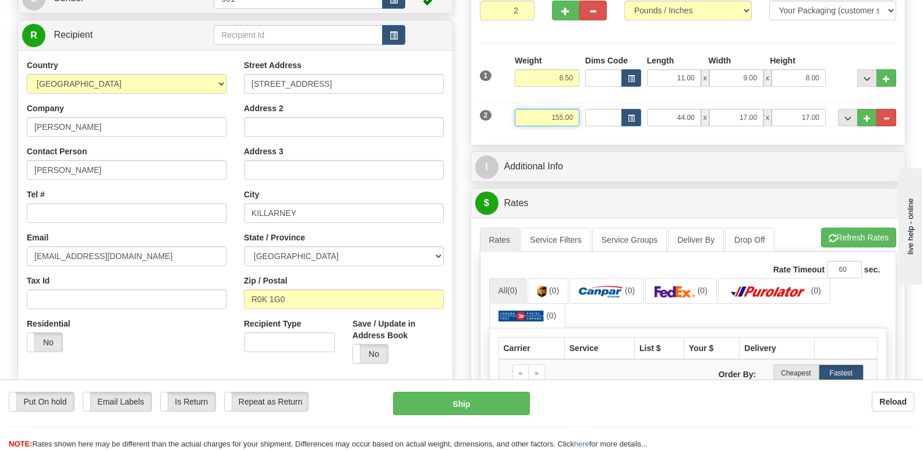
drag, startPoint x: 540, startPoint y: 88, endPoint x: 580, endPoint y: 88, distance: 39.6
click at [580, 109] on div "Weight 155.00" at bounding box center [547, 122] width 70 height 26
type input "150.00"
click at [850, 228] on li "Refresh Rates Cancel Rating" at bounding box center [858, 238] width 75 height 20
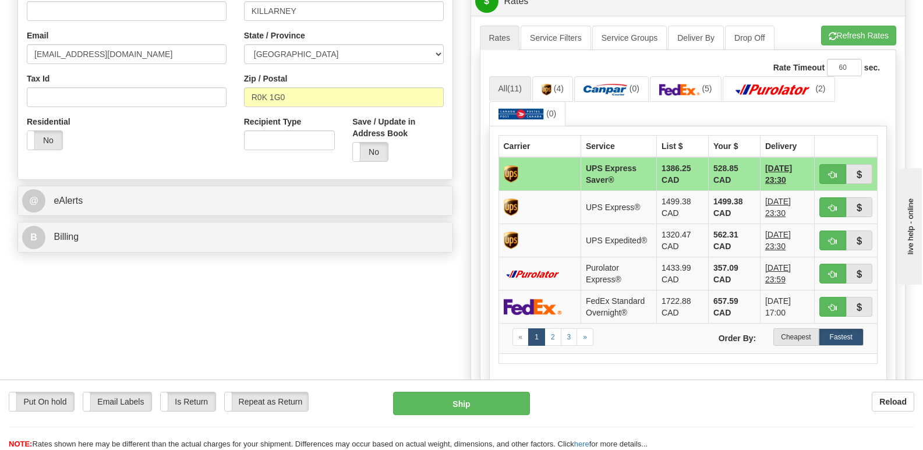
scroll to position [349, 0]
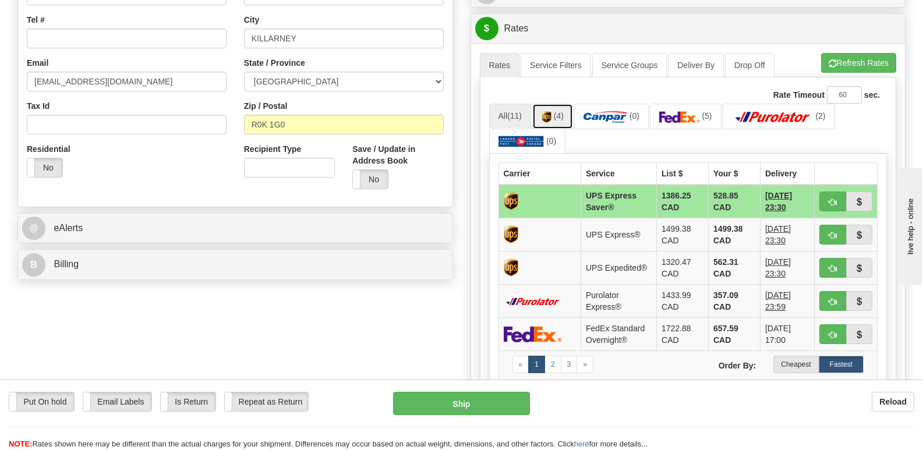
click at [546, 111] on img at bounding box center [547, 117] width 10 height 12
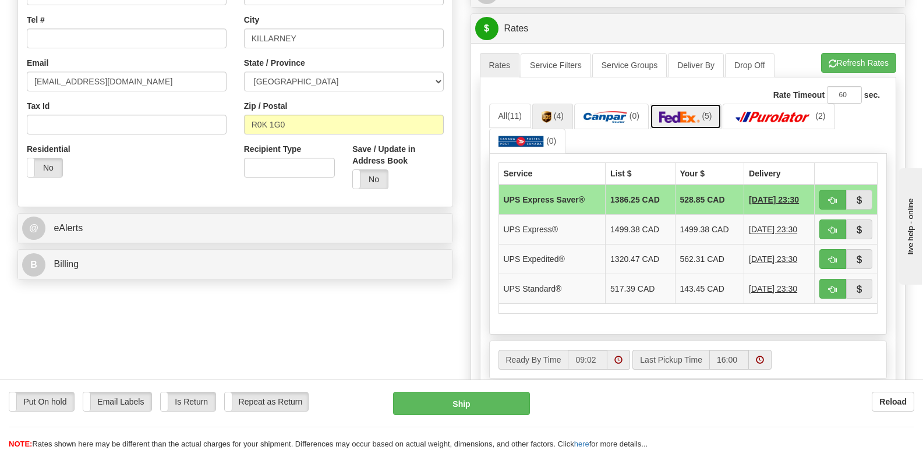
click at [683, 111] on img at bounding box center [679, 117] width 41 height 12
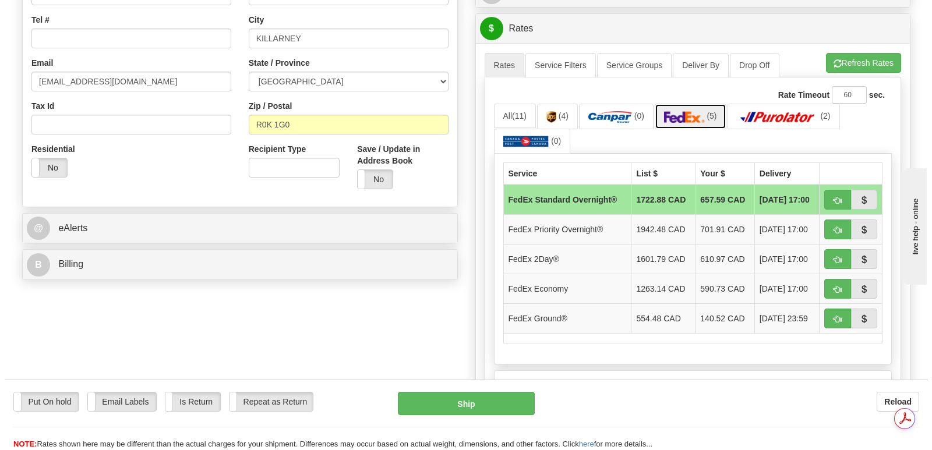
scroll to position [0, 0]
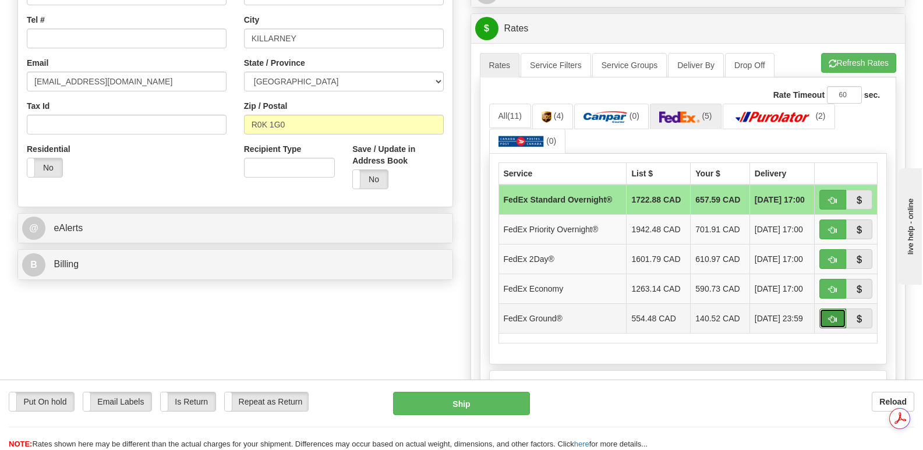
click at [829, 316] on span "button" at bounding box center [833, 320] width 8 height 8
type input "92"
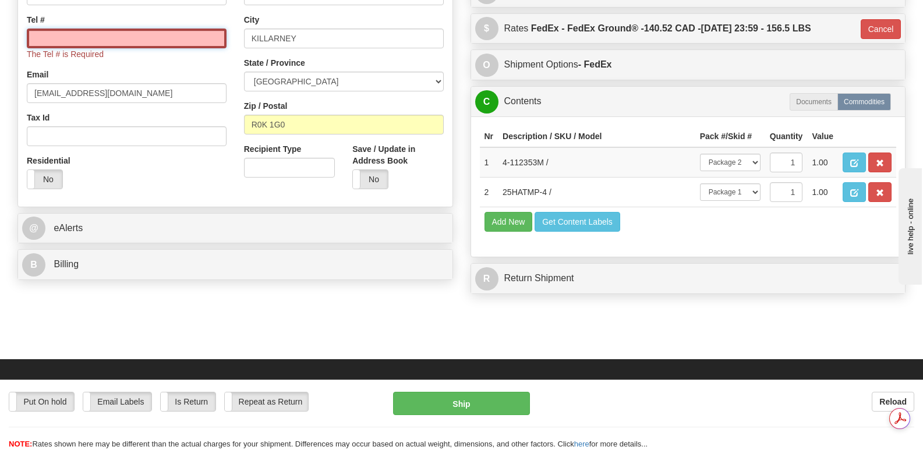
click at [40, 29] on input "Tel #" at bounding box center [127, 39] width 200 height 20
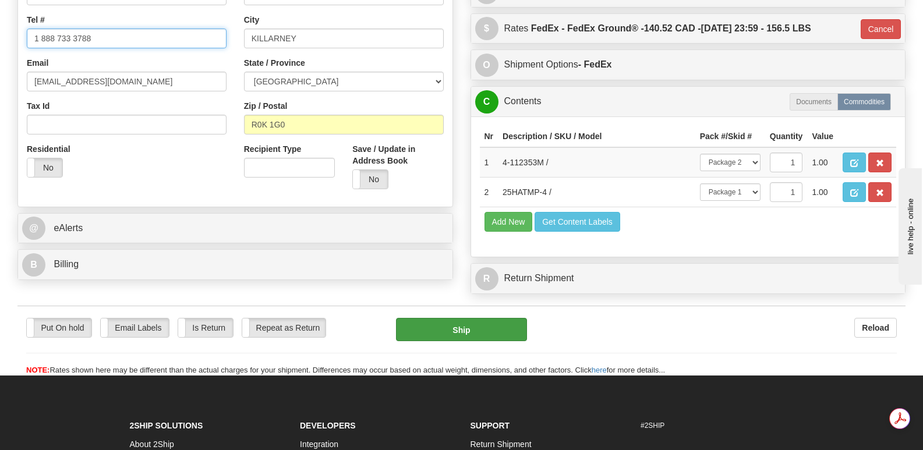
type input "1 888 733 3788"
click at [448, 318] on button "Ship" at bounding box center [461, 329] width 130 height 23
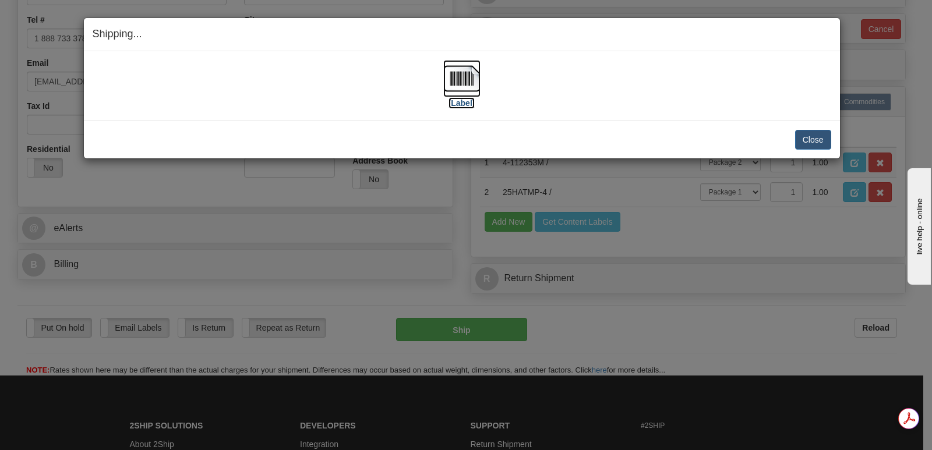
click at [465, 76] on img at bounding box center [461, 78] width 37 height 37
click at [813, 138] on button "Close" at bounding box center [813, 140] width 36 height 20
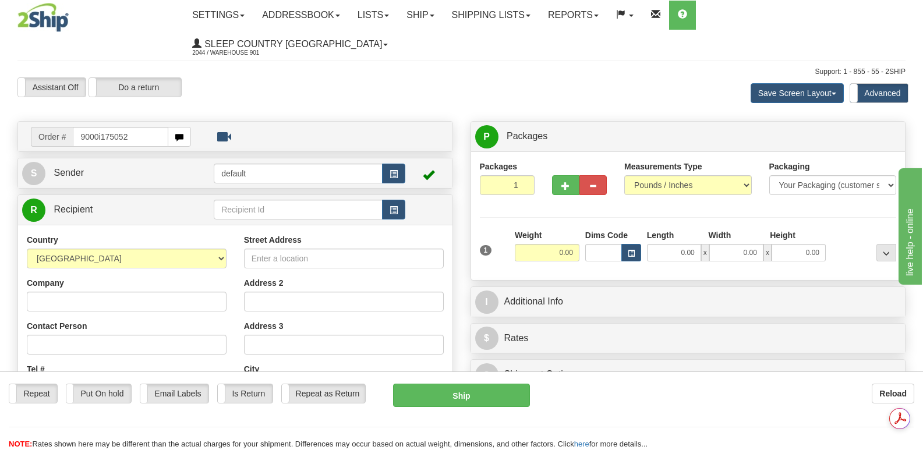
type input "9000i175052"
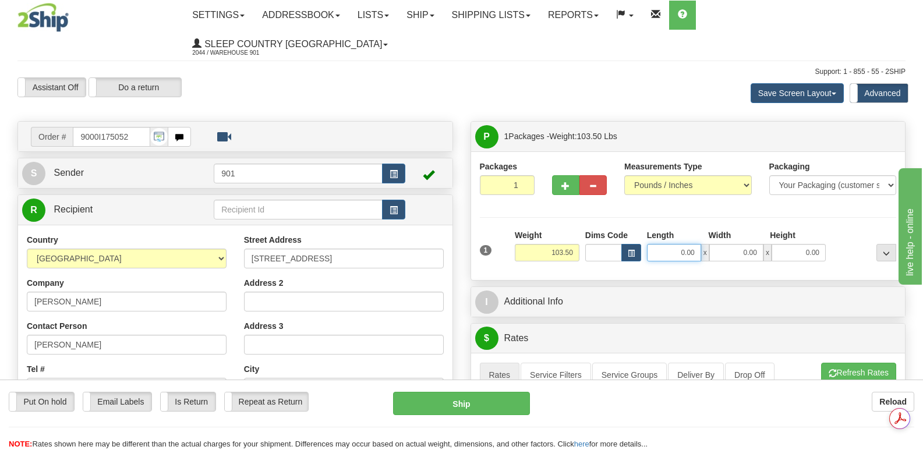
click at [662, 244] on input "0.00" at bounding box center [674, 252] width 54 height 17
type input "42.00"
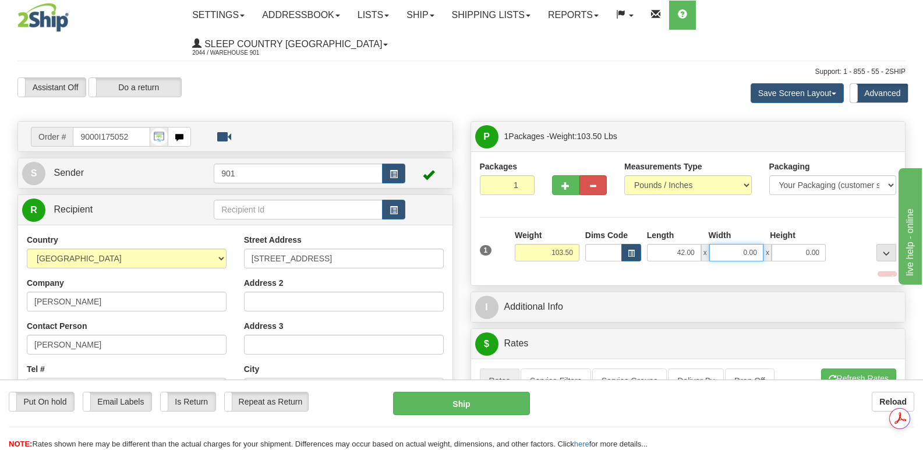
click at [728, 244] on input "0.00" at bounding box center [736, 252] width 54 height 17
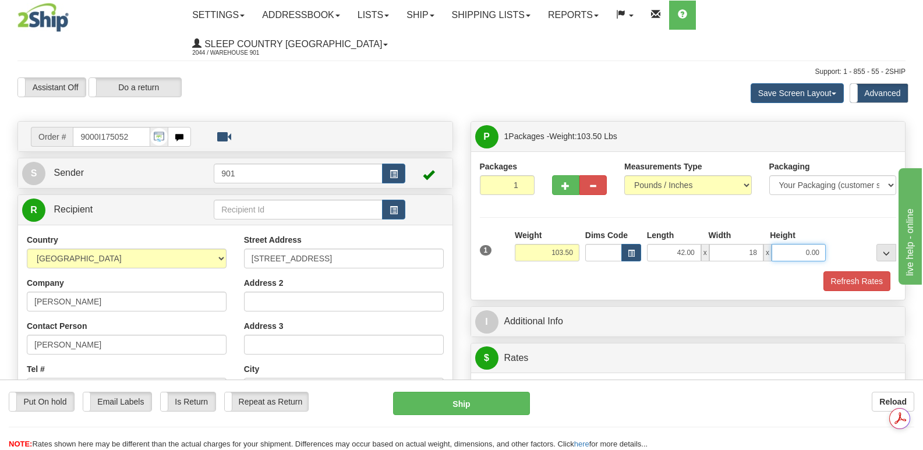
type input "18.00"
click at [779, 244] on input "0.00" at bounding box center [799, 252] width 54 height 17
type input "18.00"
click at [851, 271] on button "Refresh Rates" at bounding box center [857, 281] width 67 height 20
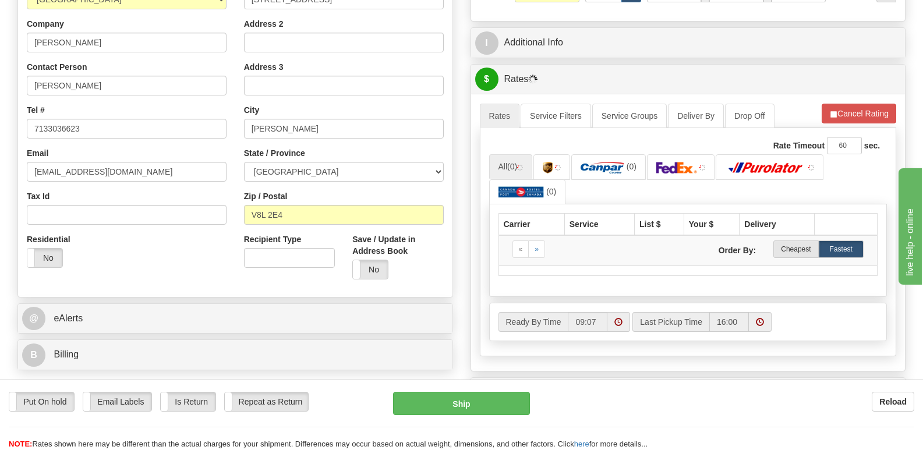
scroll to position [291, 0]
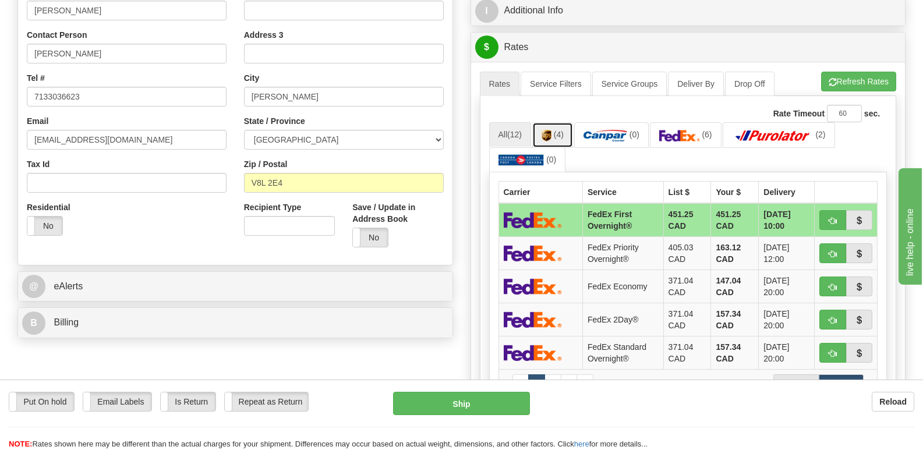
click at [552, 130] on img at bounding box center [547, 136] width 10 height 12
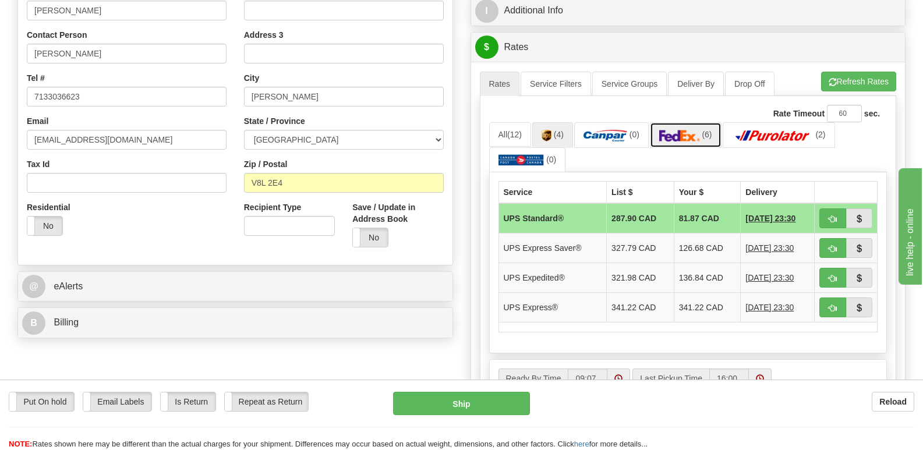
click at [687, 130] on img at bounding box center [679, 136] width 41 height 12
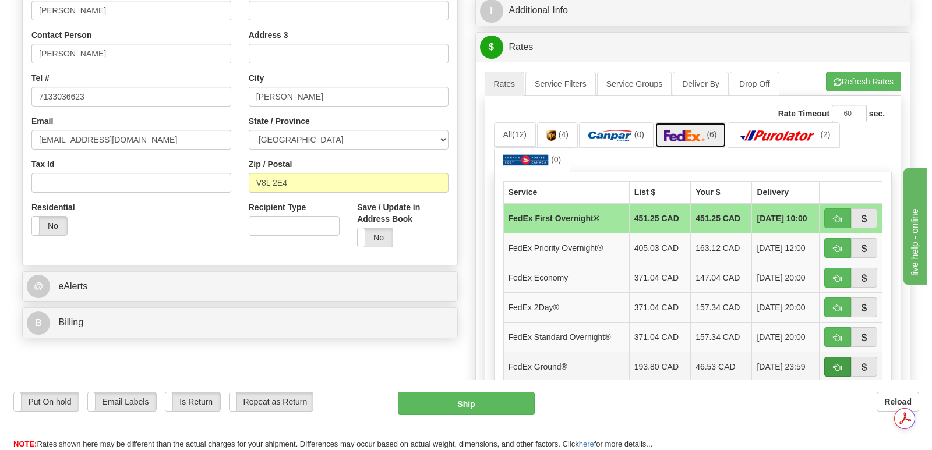
scroll to position [0, 0]
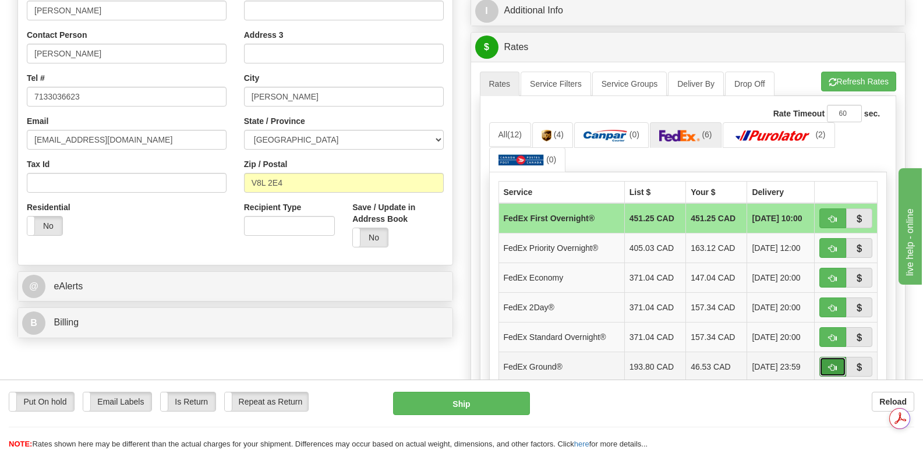
click at [830, 364] on span "button" at bounding box center [833, 368] width 8 height 8
type input "92"
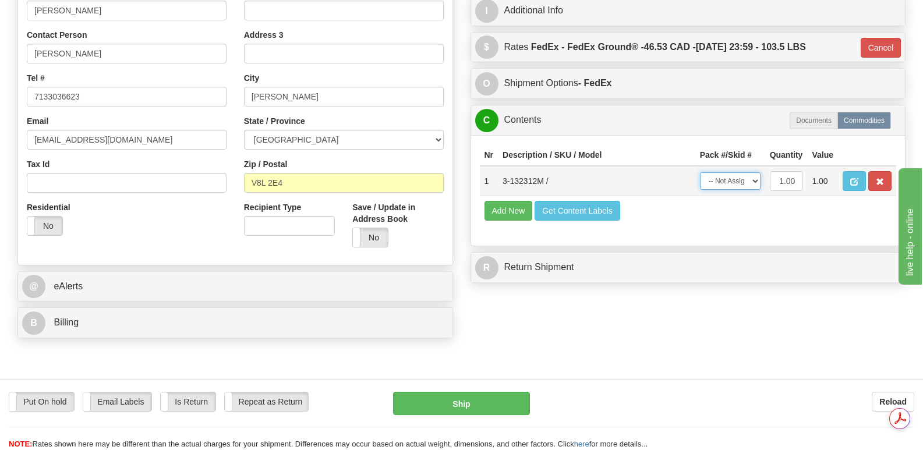
drag, startPoint x: 753, startPoint y: 152, endPoint x: 755, endPoint y: 161, distance: 8.9
click at [753, 172] on select "-- Not Assigned -- Package 1" at bounding box center [730, 180] width 61 height 17
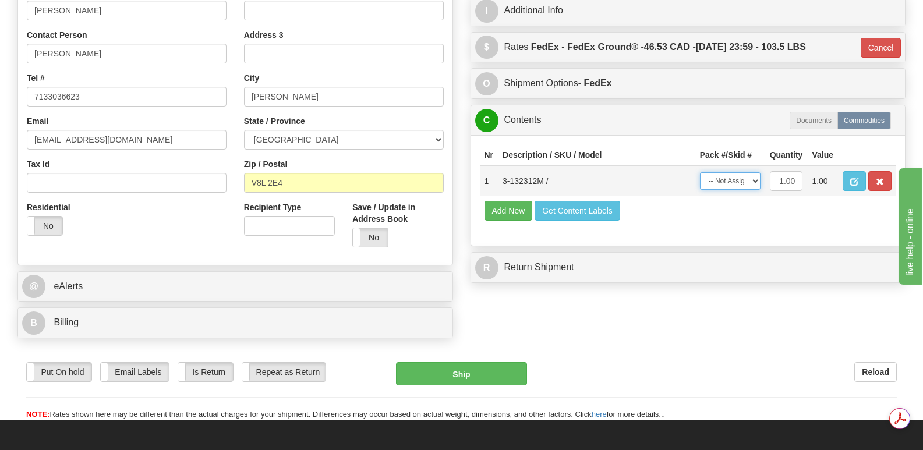
select select "0"
click at [700, 172] on select "-- Not Assigned -- Package 1" at bounding box center [730, 180] width 61 height 17
click at [462, 362] on button "Ship" at bounding box center [461, 373] width 130 height 23
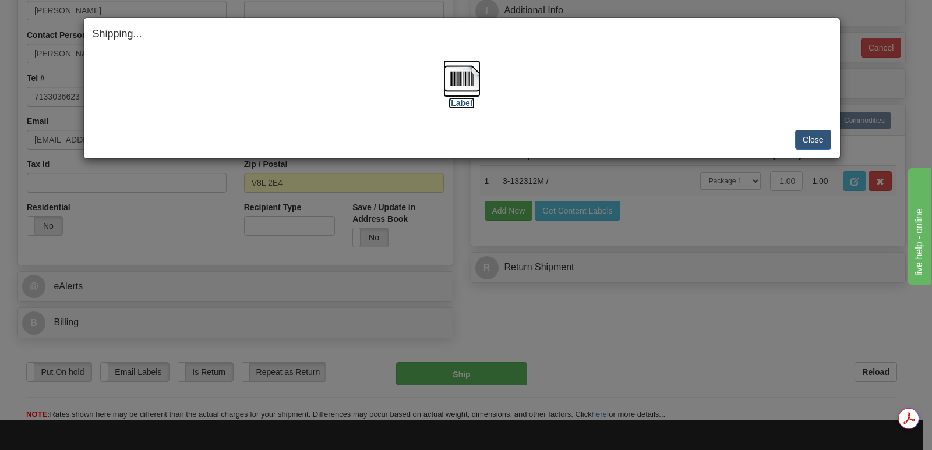
click at [455, 77] on img at bounding box center [461, 78] width 37 height 37
click at [815, 136] on button "Close" at bounding box center [813, 140] width 36 height 20
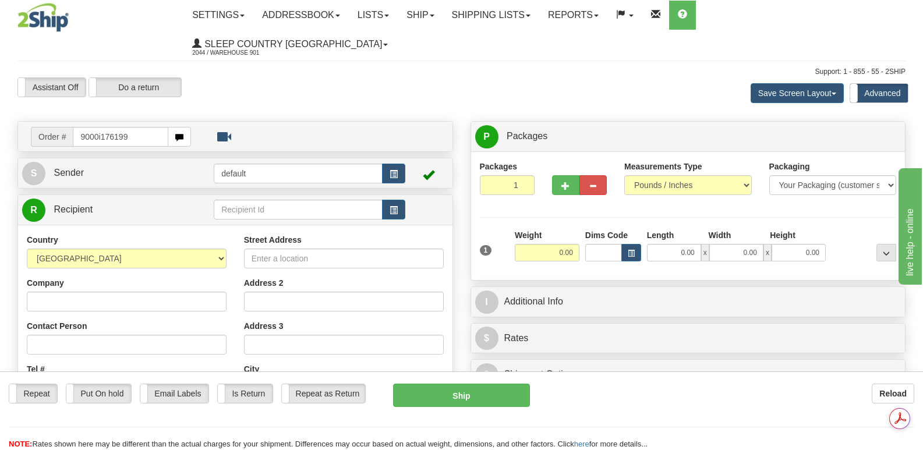
type input "9000i176199"
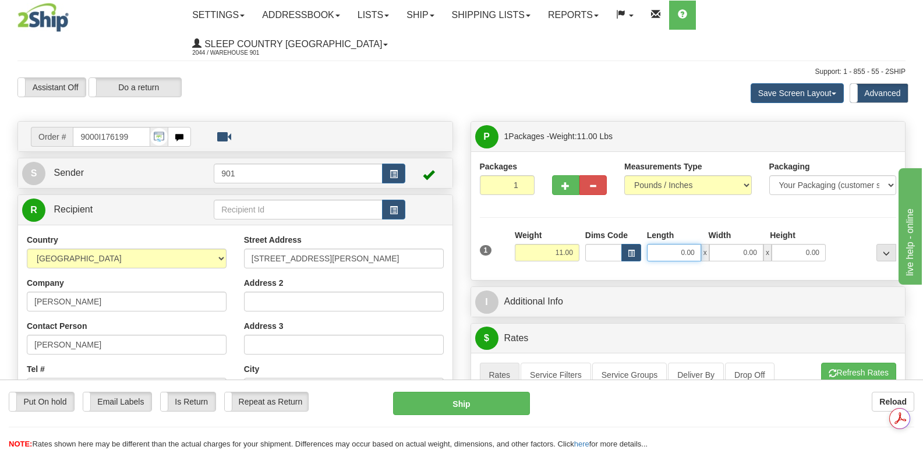
click at [658, 244] on input "0.00" at bounding box center [674, 252] width 54 height 17
type input "13.00"
click at [720, 244] on input "0.00" at bounding box center [736, 252] width 54 height 17
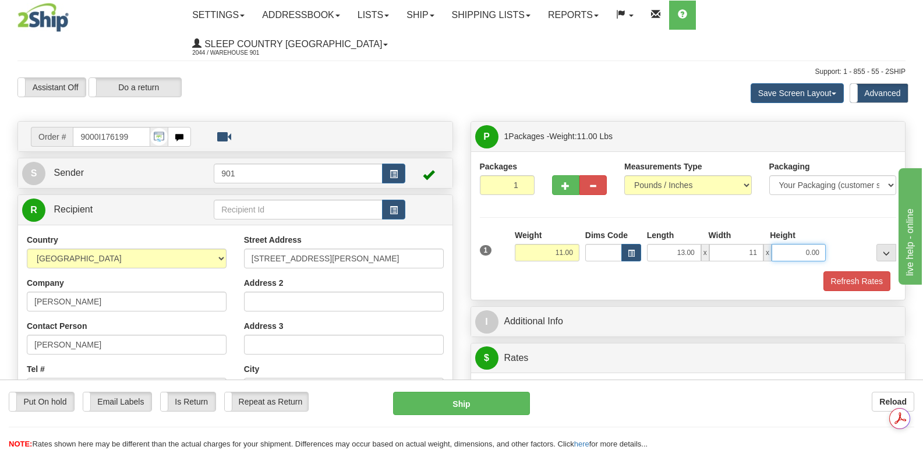
type input "11.00"
click at [789, 244] on input "0.00" at bounding box center [799, 252] width 54 height 17
type input "6.00"
click at [853, 271] on button "Refresh Rates" at bounding box center [857, 281] width 67 height 20
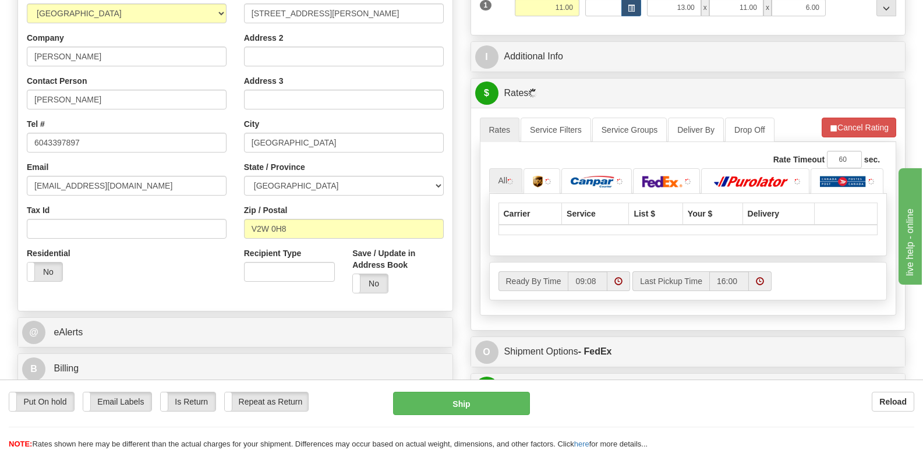
scroll to position [291, 0]
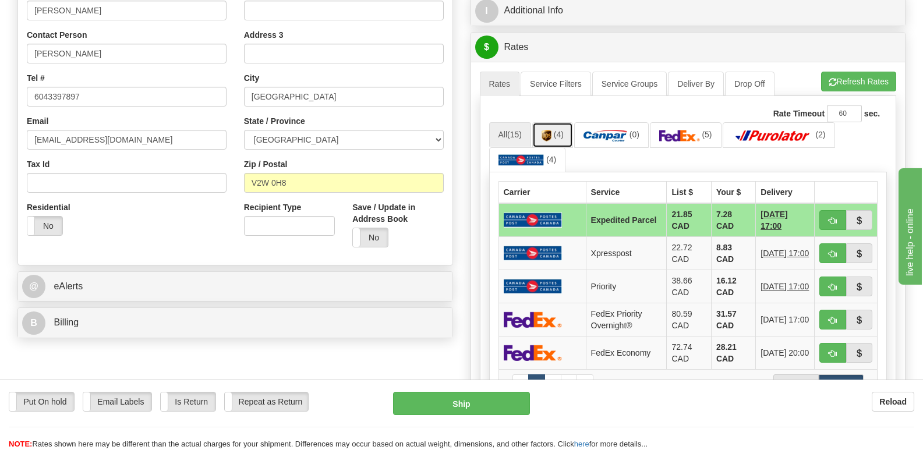
click at [552, 130] on img at bounding box center [547, 136] width 10 height 12
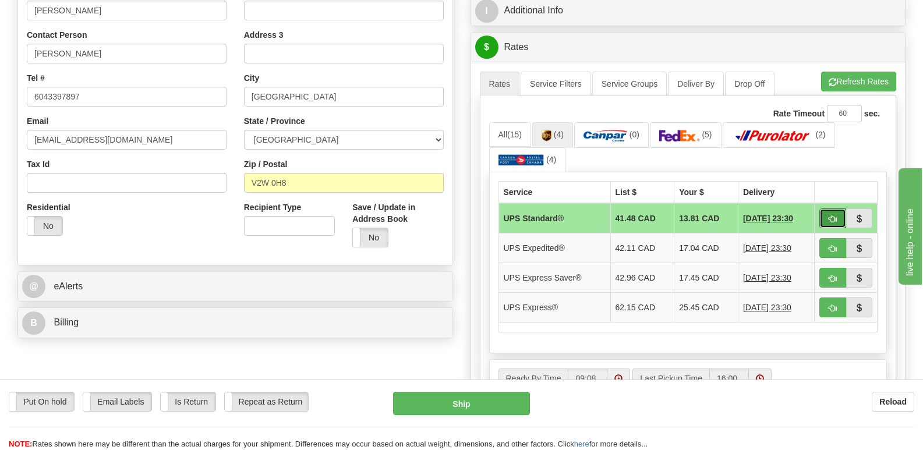
click at [826, 209] on button "button" at bounding box center [832, 219] width 27 height 20
type input "11"
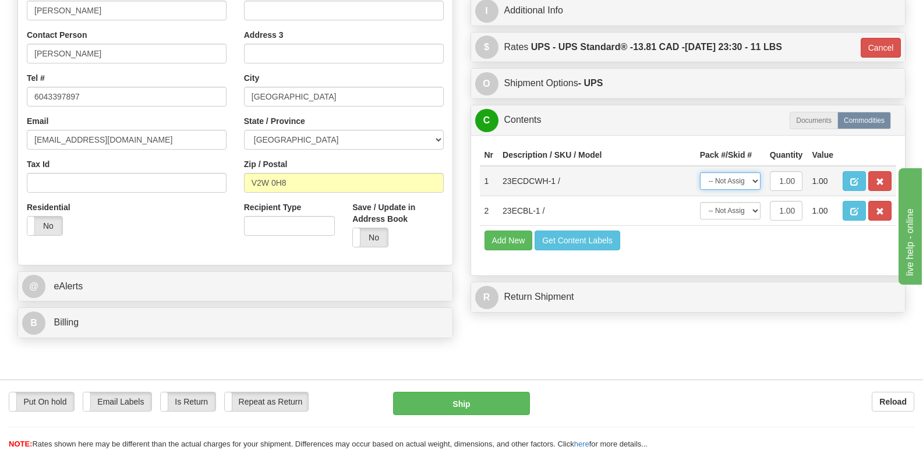
click at [756, 172] on select "-- Not Assigned -- Package 1" at bounding box center [730, 180] width 61 height 17
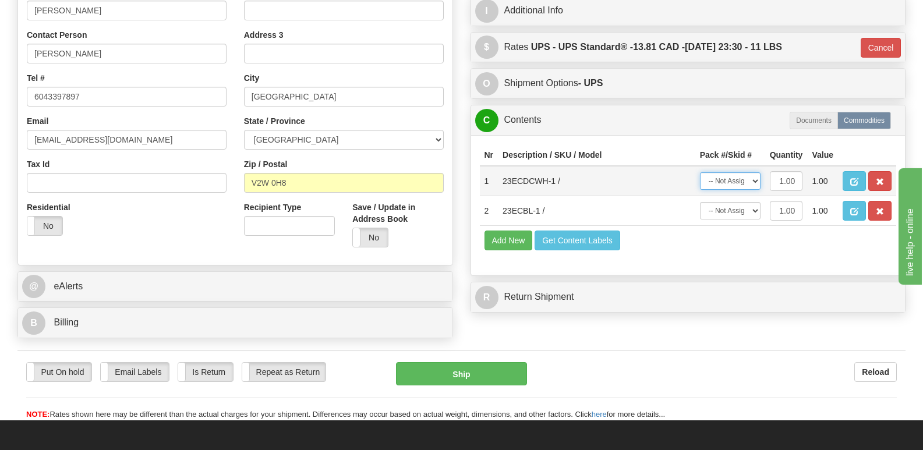
select select "0"
click at [700, 172] on select "-- Not Assigned -- Package 1" at bounding box center [730, 180] width 61 height 17
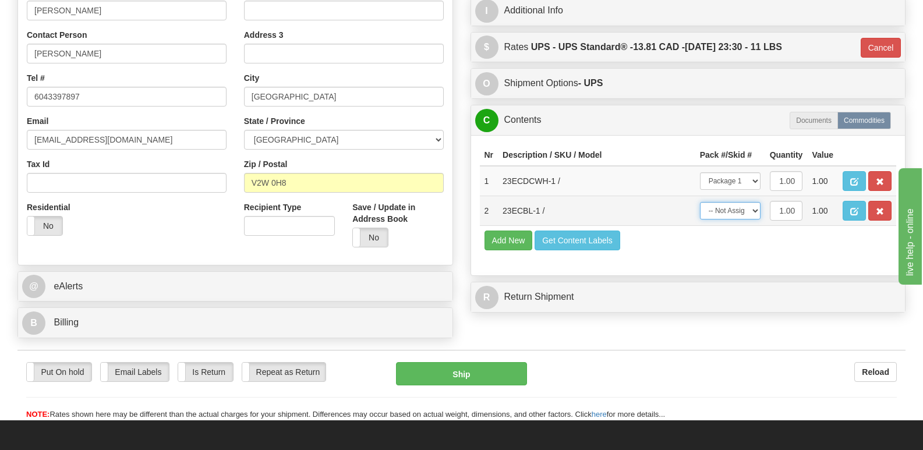
click at [755, 202] on select "-- Not Assigned -- Package 1" at bounding box center [730, 210] width 61 height 17
select select "0"
click at [700, 202] on select "-- Not Assigned -- Package 1" at bounding box center [730, 210] width 61 height 17
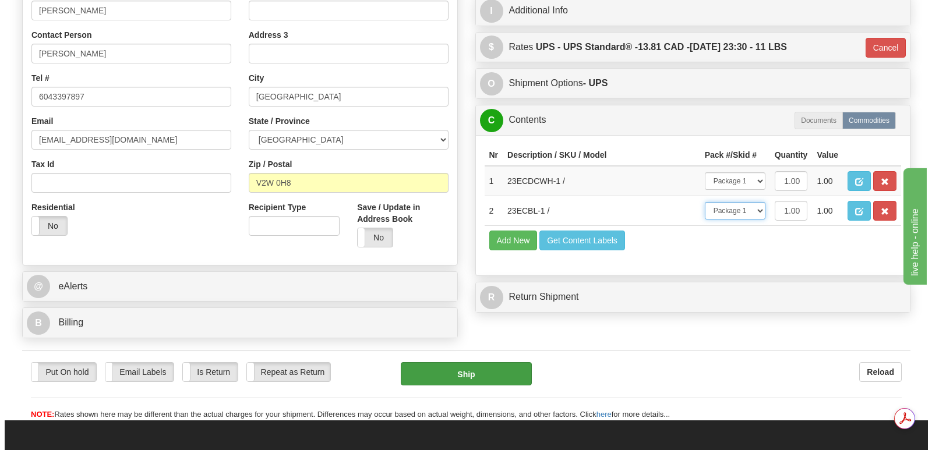
scroll to position [0, 0]
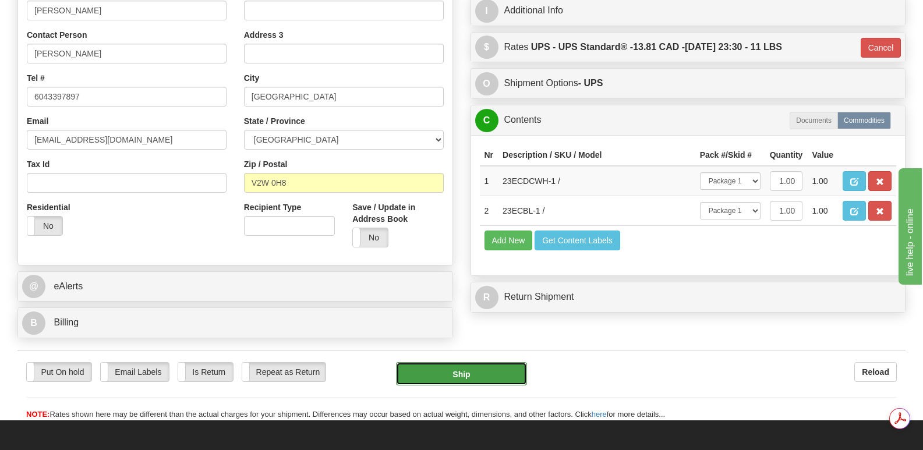
click at [441, 362] on button "Ship" at bounding box center [461, 373] width 130 height 23
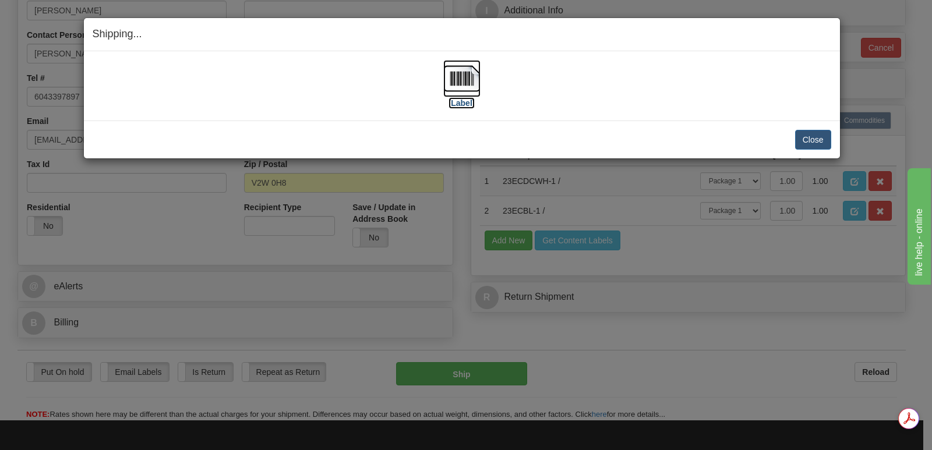
click at [460, 73] on img at bounding box center [461, 78] width 37 height 37
click at [810, 135] on button "Close" at bounding box center [813, 140] width 36 height 20
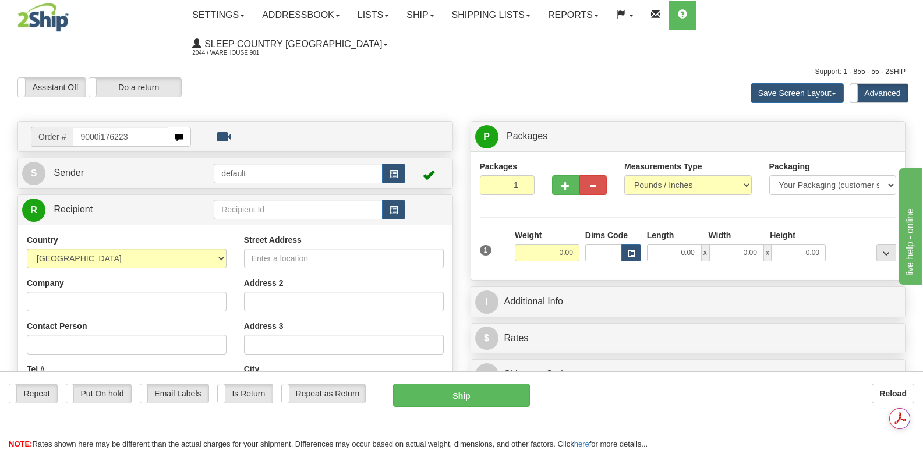
type input "9000i176223"
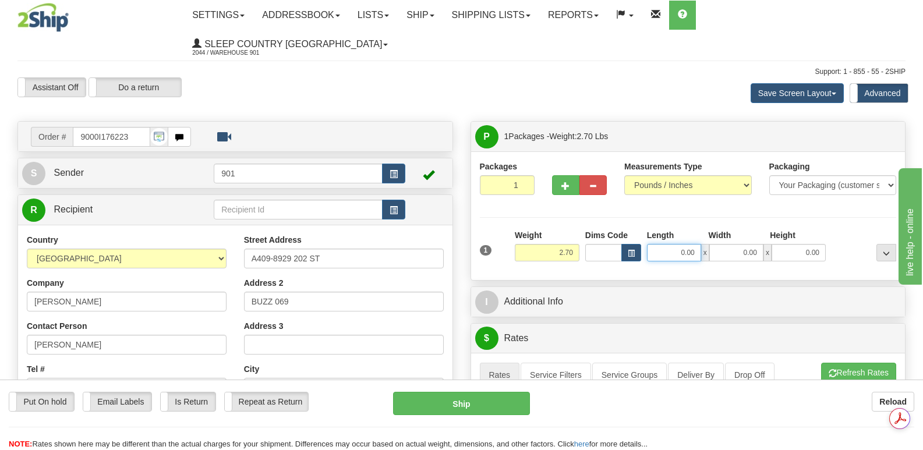
click at [659, 244] on input "0.00" at bounding box center [674, 252] width 54 height 17
type input "18.00"
click at [726, 244] on input "0.00" at bounding box center [736, 252] width 54 height 17
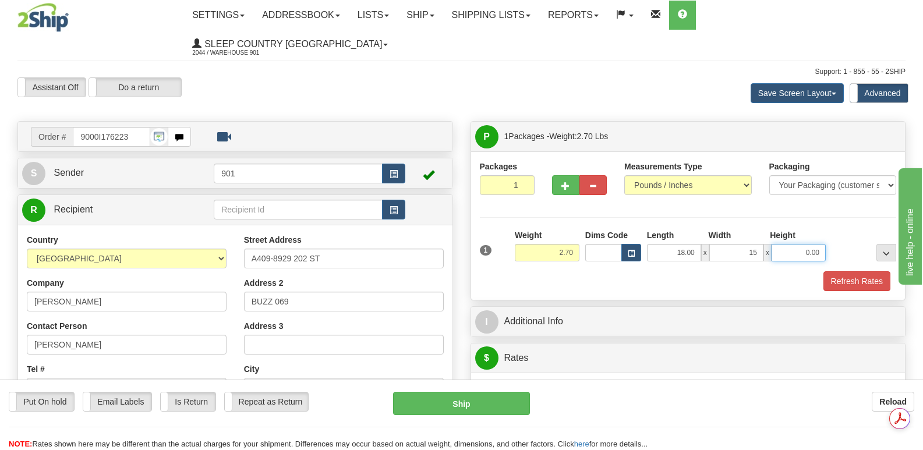
type input "15.00"
click at [789, 244] on input "0.00" at bounding box center [799, 252] width 54 height 17
type input "7.00"
click at [853, 271] on button "Refresh Rates" at bounding box center [857, 281] width 67 height 20
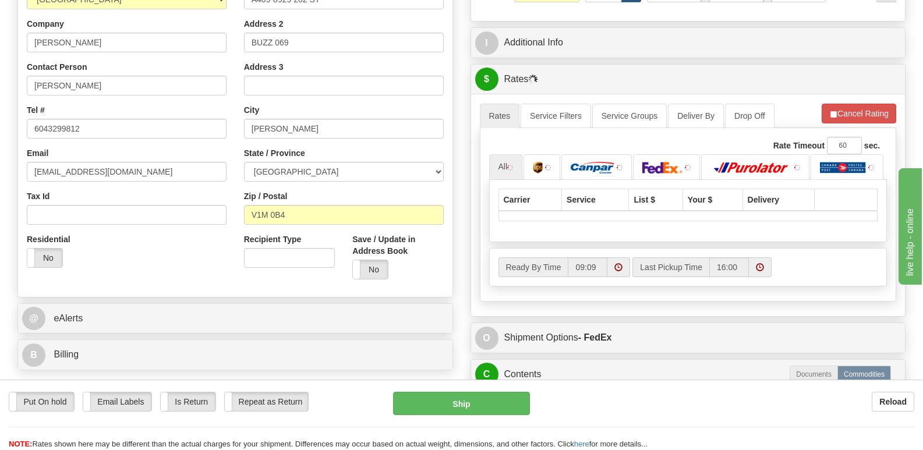
scroll to position [291, 0]
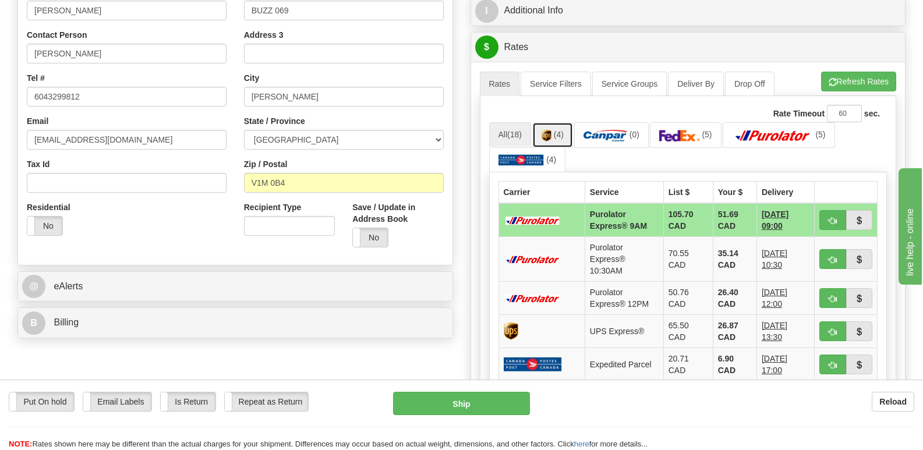
click at [555, 122] on link "(4)" at bounding box center [552, 134] width 41 height 25
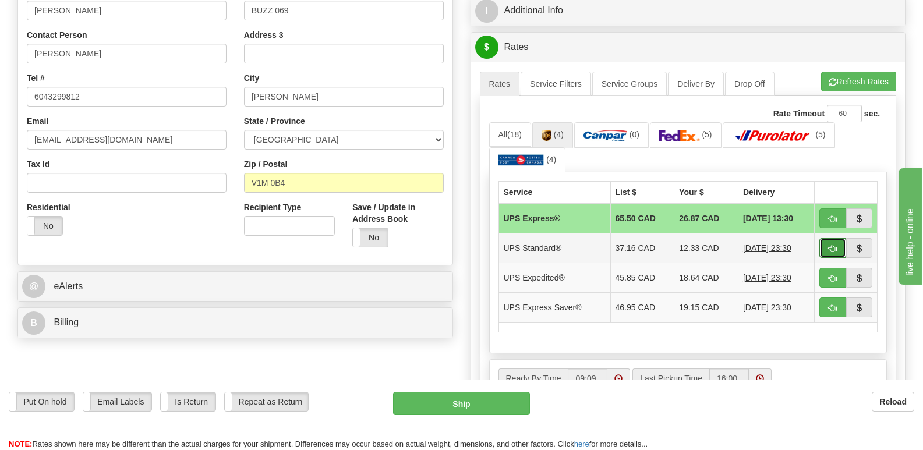
click at [829, 245] on span "button" at bounding box center [833, 249] width 8 height 8
type input "11"
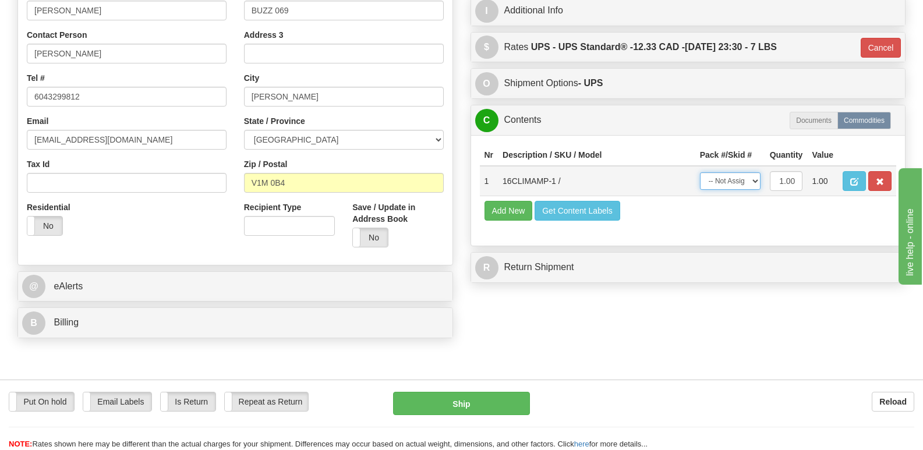
click at [755, 172] on select "-- Not Assigned -- Package 1" at bounding box center [730, 180] width 61 height 17
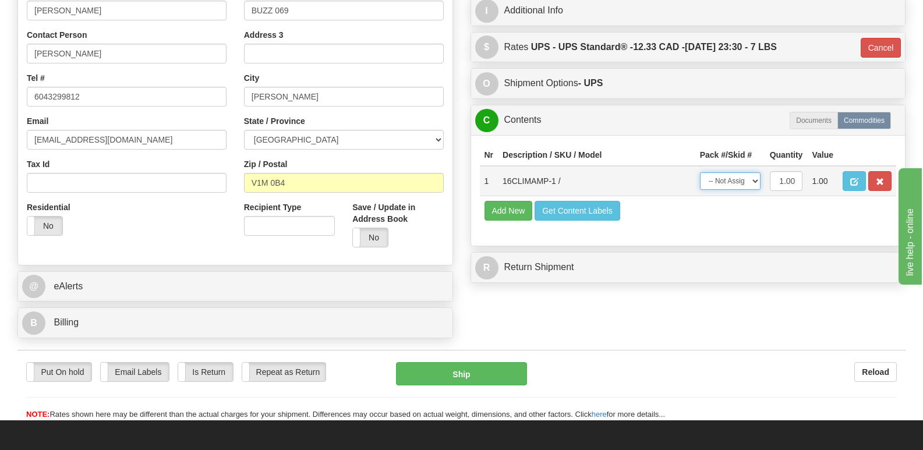
select select "0"
click at [700, 172] on select "-- Not Assigned -- Package 1" at bounding box center [730, 180] width 61 height 17
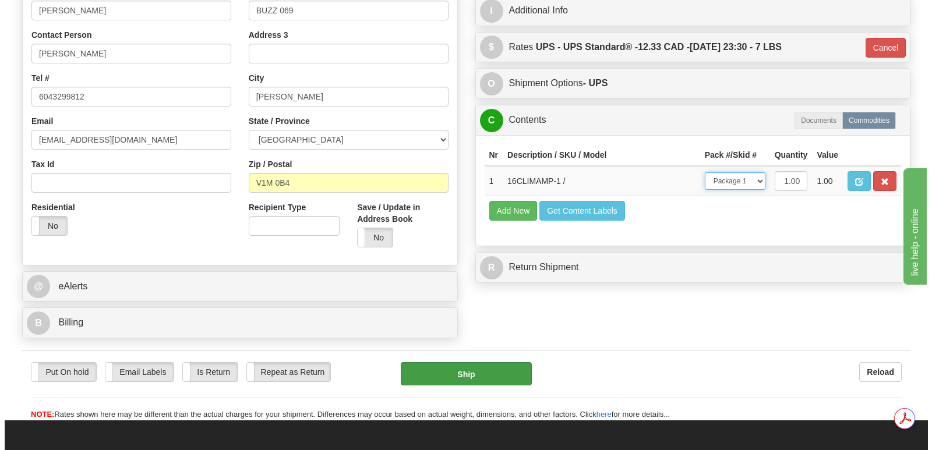
scroll to position [0, 0]
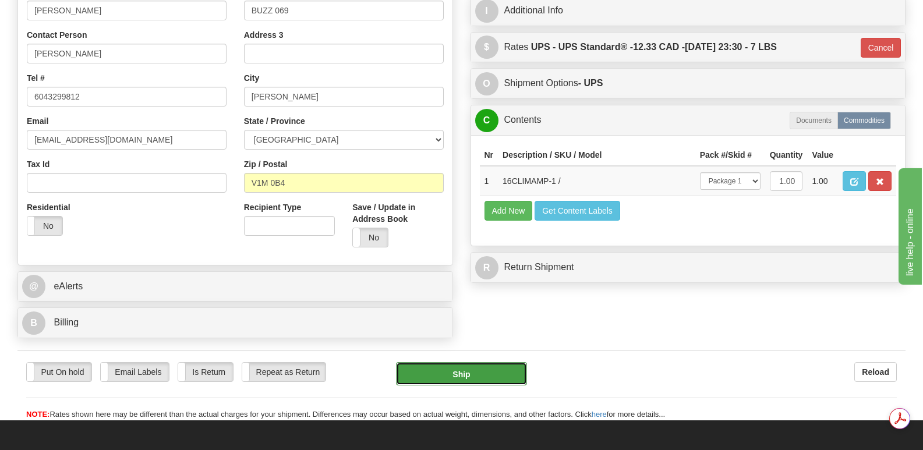
click at [448, 362] on button "Ship" at bounding box center [461, 373] width 130 height 23
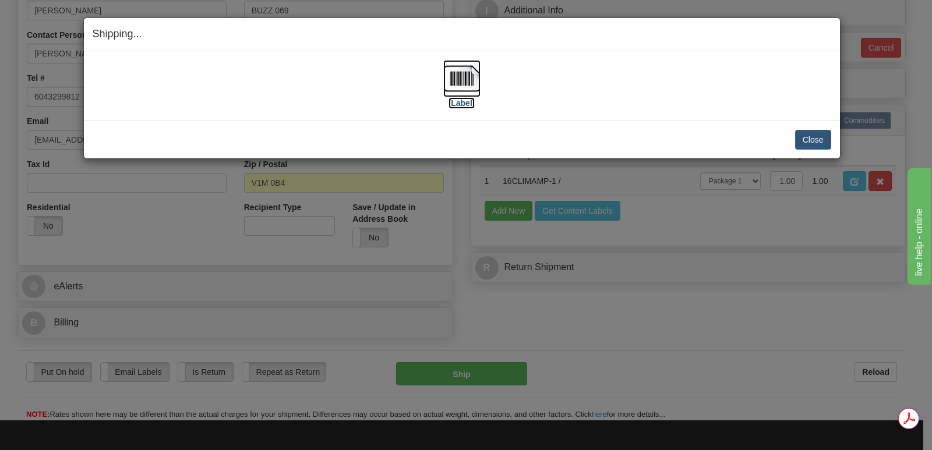
click at [468, 79] on img at bounding box center [461, 78] width 37 height 37
click at [811, 137] on button "Close" at bounding box center [813, 140] width 36 height 20
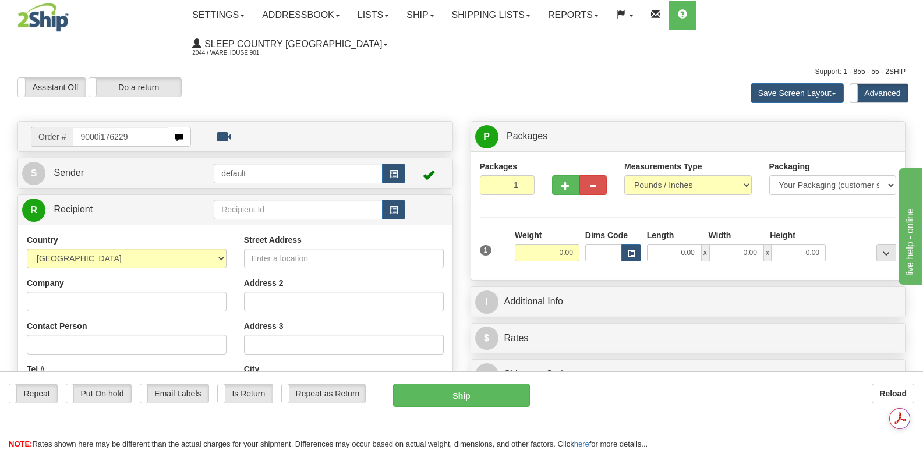
type input "9000i176229"
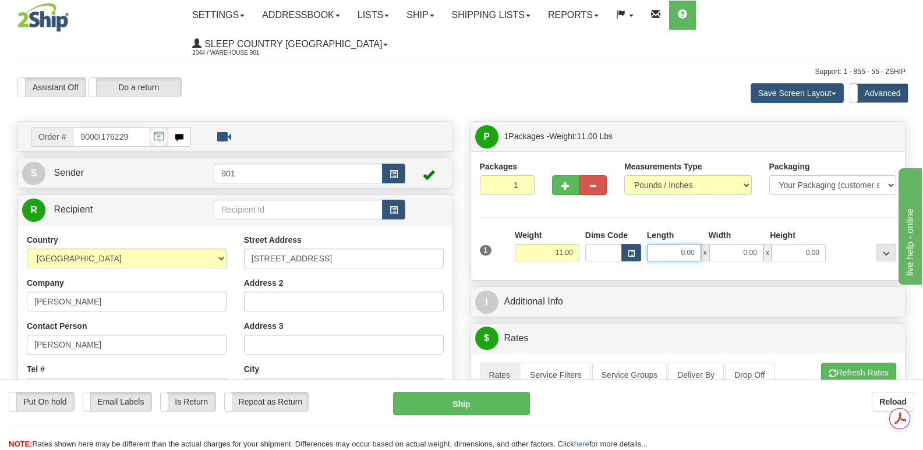
drag, startPoint x: 655, startPoint y: 226, endPoint x: 658, endPoint y: 221, distance: 6.3
click at [656, 244] on input "0.00" at bounding box center [674, 252] width 54 height 17
type input "19.00"
click at [720, 244] on input "0.00" at bounding box center [736, 252] width 54 height 17
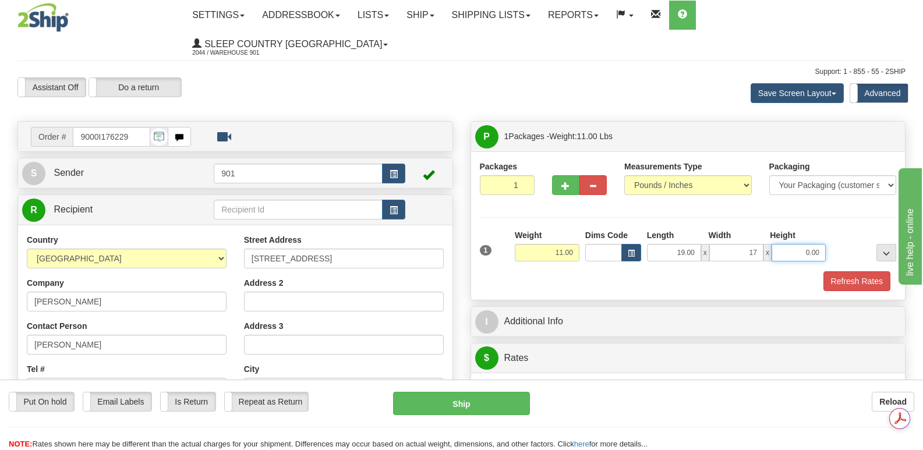
type input "17.00"
click at [792, 244] on input "0.00" at bounding box center [799, 252] width 54 height 17
type input "8.00"
click at [851, 271] on button "Refresh Rates" at bounding box center [857, 281] width 67 height 20
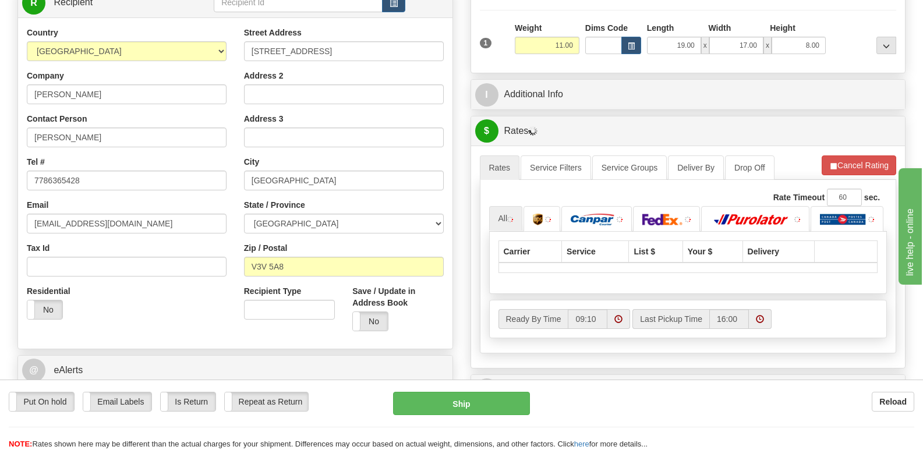
scroll to position [291, 0]
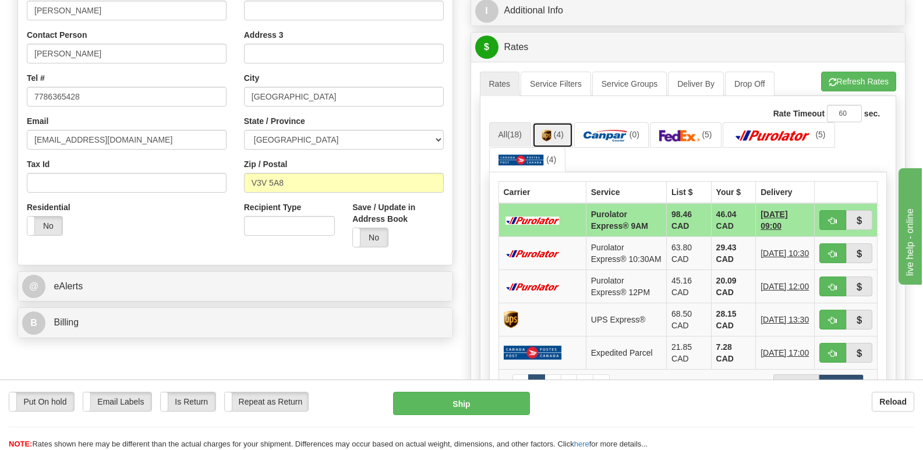
click at [550, 130] on img at bounding box center [547, 136] width 10 height 12
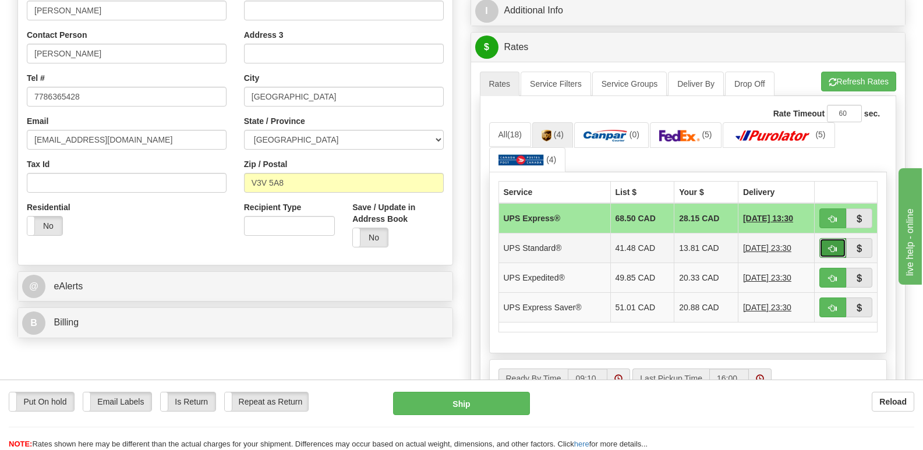
click at [835, 245] on span "button" at bounding box center [833, 249] width 8 height 8
type input "11"
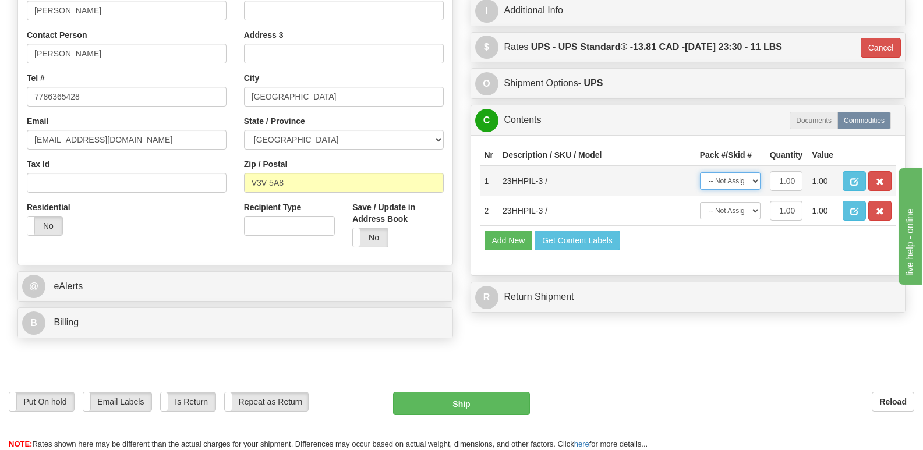
click at [755, 172] on select "-- Not Assigned -- Package 1" at bounding box center [730, 180] width 61 height 17
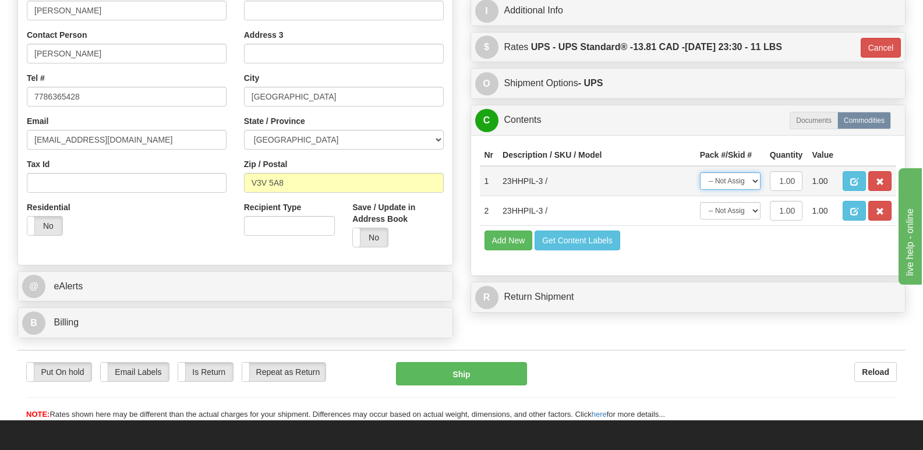
select select "0"
click at [700, 172] on select "-- Not Assigned -- Package 1" at bounding box center [730, 180] width 61 height 17
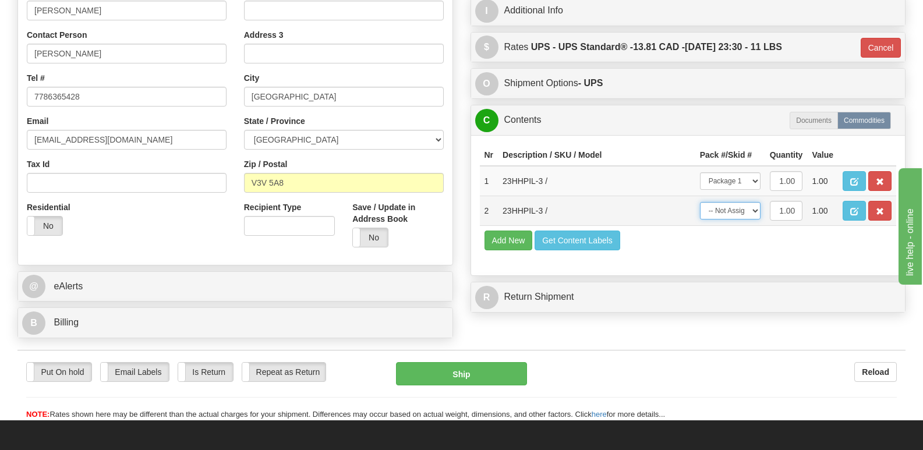
click at [755, 202] on select "-- Not Assigned -- Package 1" at bounding box center [730, 210] width 61 height 17
select select "0"
click at [700, 202] on select "-- Not Assigned -- Package 1" at bounding box center [730, 210] width 61 height 17
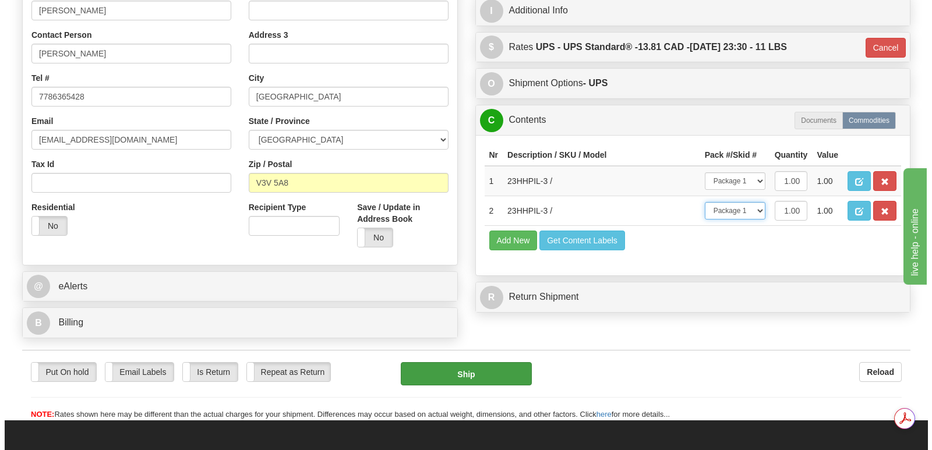
scroll to position [0, 0]
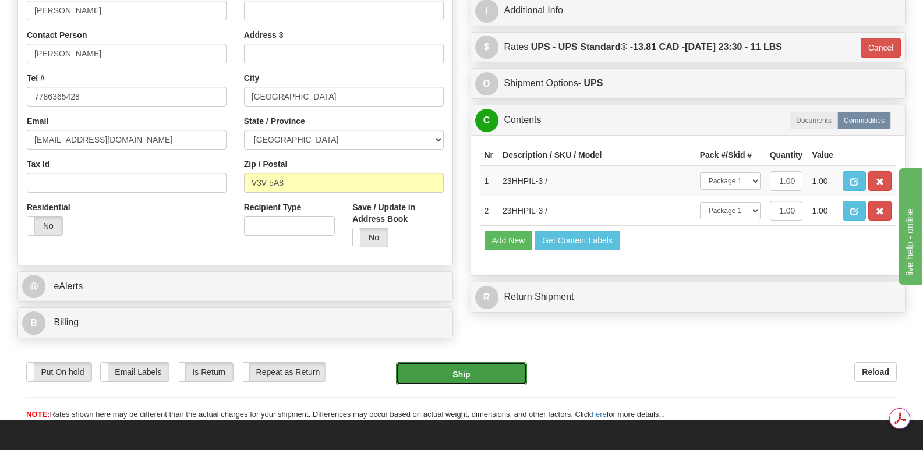
click at [461, 362] on button "Ship" at bounding box center [461, 373] width 130 height 23
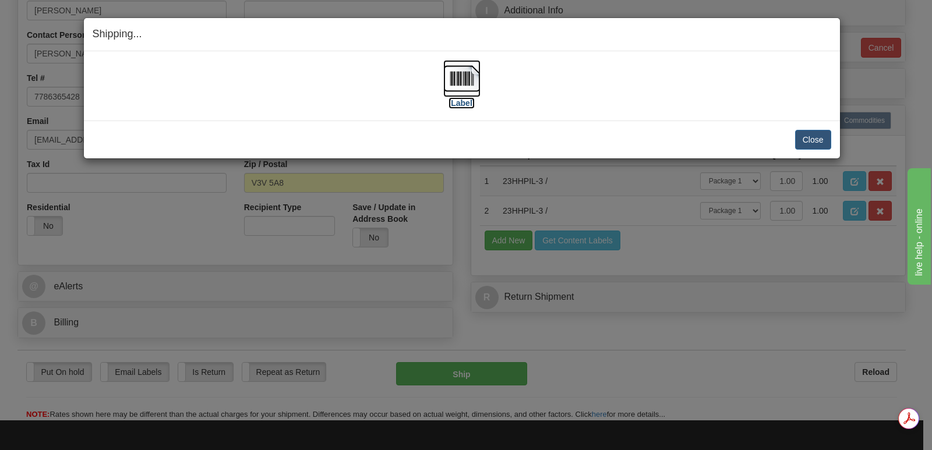
click at [460, 80] on img at bounding box center [461, 78] width 37 height 37
click at [810, 136] on button "Close" at bounding box center [813, 140] width 36 height 20
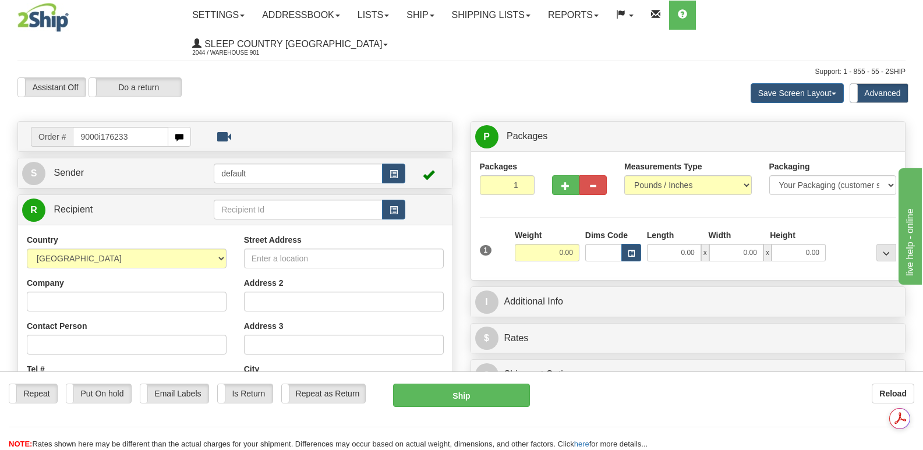
type input "9000i176233"
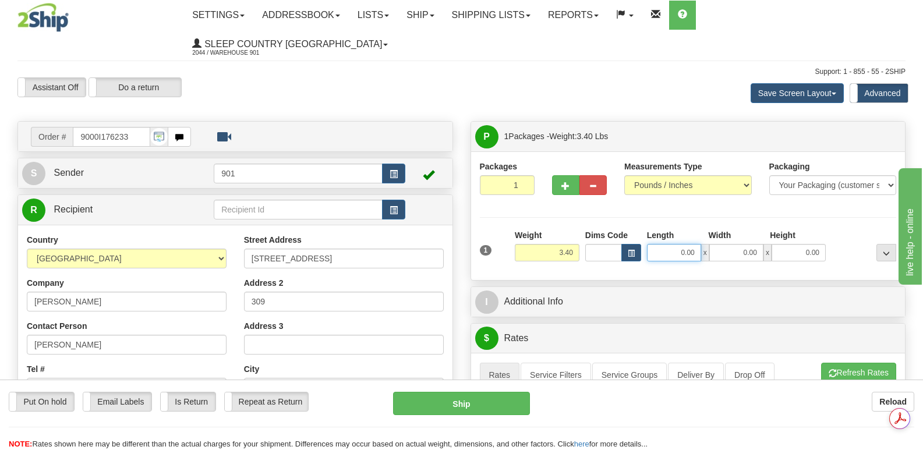
click at [664, 244] on input "0.00" at bounding box center [674, 252] width 54 height 17
type input "11.00"
click at [721, 244] on input "0.00" at bounding box center [736, 252] width 54 height 17
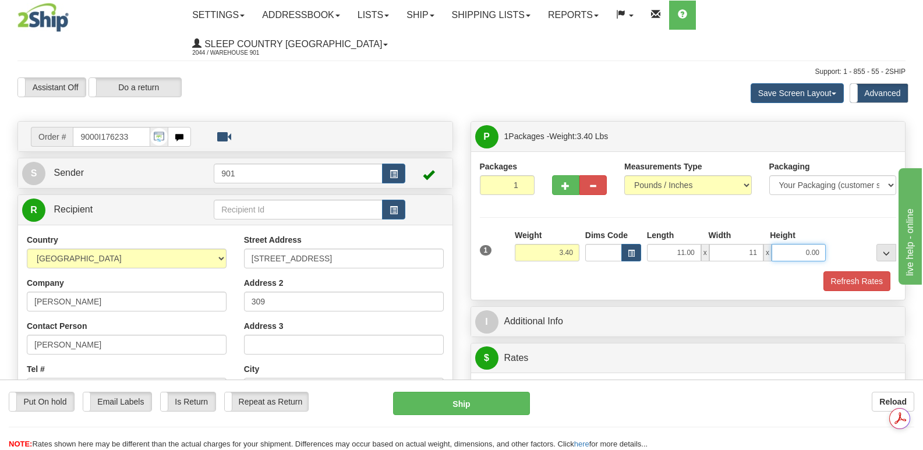
type input "11.00"
click at [790, 244] on input "0.00" at bounding box center [799, 252] width 54 height 17
type input "5.00"
click at [854, 271] on button "Refresh Rates" at bounding box center [857, 281] width 67 height 20
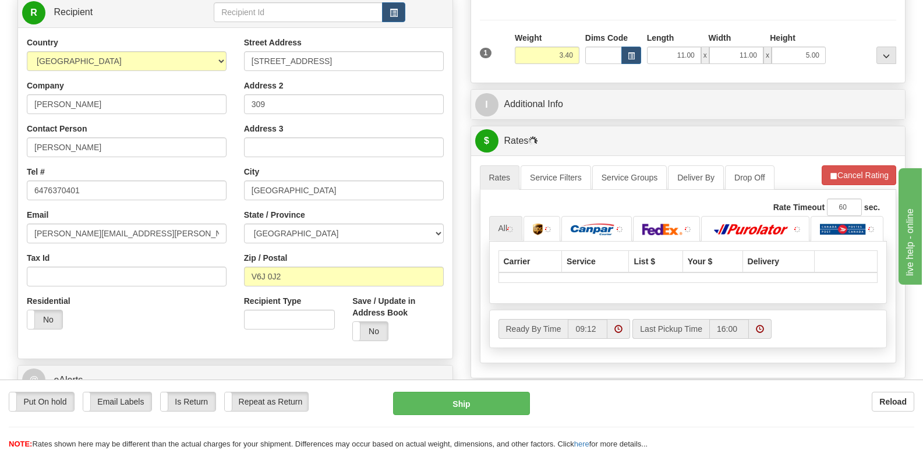
scroll to position [291, 0]
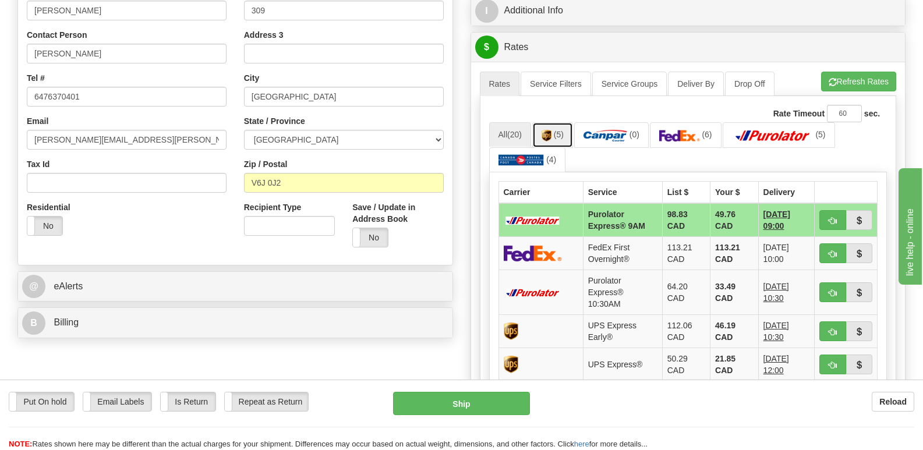
click at [552, 130] on img at bounding box center [547, 136] width 10 height 12
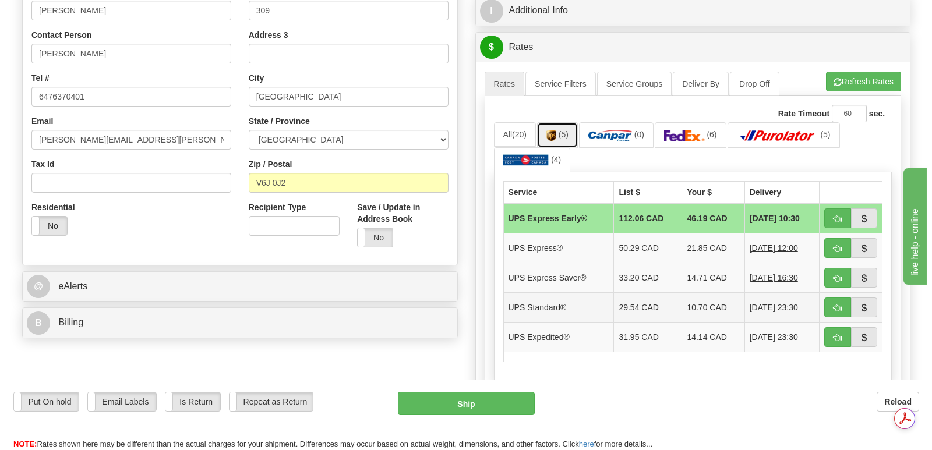
scroll to position [0, 0]
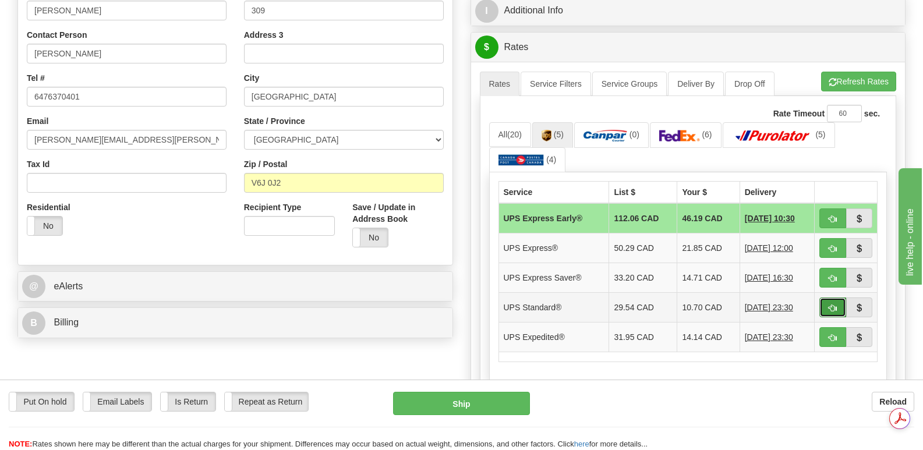
click at [834, 305] on span "button" at bounding box center [833, 309] width 8 height 8
type input "11"
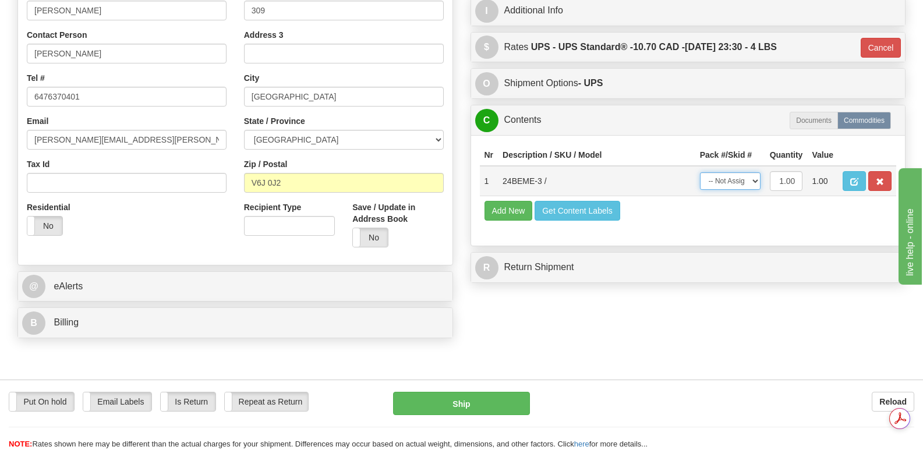
click at [755, 172] on select "-- Not Assigned -- Package 1" at bounding box center [730, 180] width 61 height 17
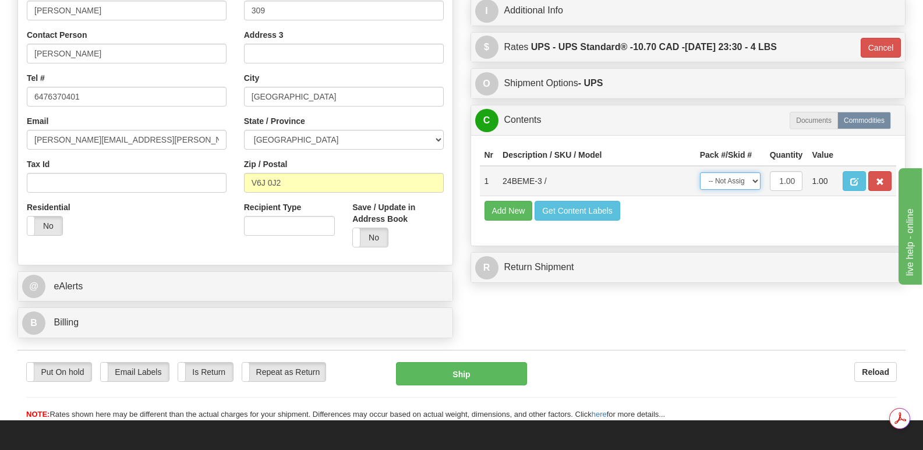
select select "0"
click at [700, 172] on select "-- Not Assigned -- Package 1" at bounding box center [730, 180] width 61 height 17
click at [459, 362] on button "Ship" at bounding box center [461, 373] width 130 height 23
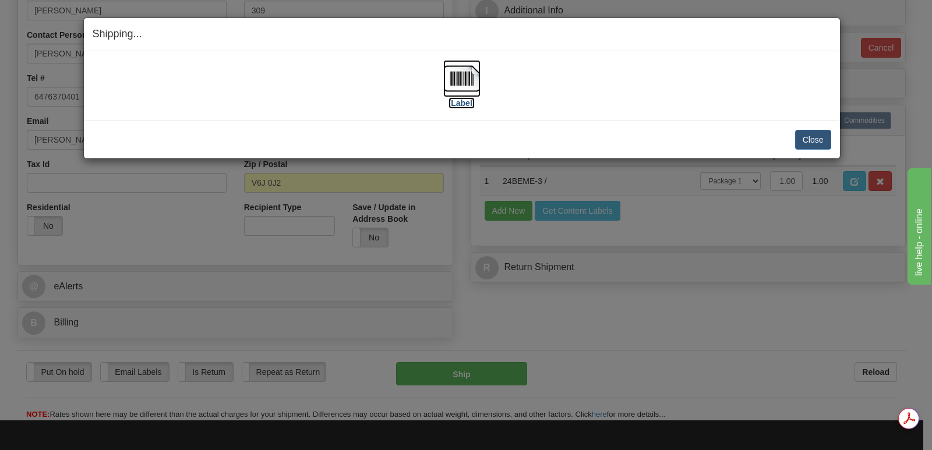
click at [462, 77] on img at bounding box center [461, 78] width 37 height 37
click at [807, 134] on button "Close" at bounding box center [813, 140] width 36 height 20
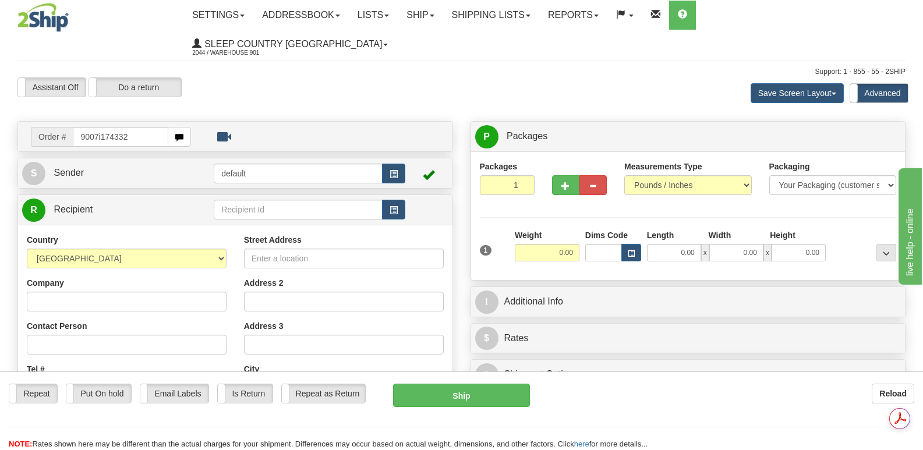
type input "9007i174332"
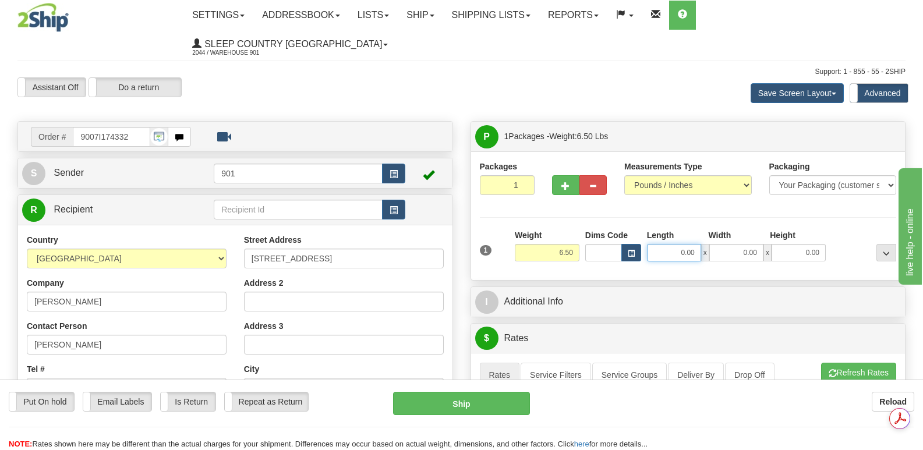
click at [660, 244] on input "0.00" at bounding box center [674, 252] width 54 height 17
type input "13.00"
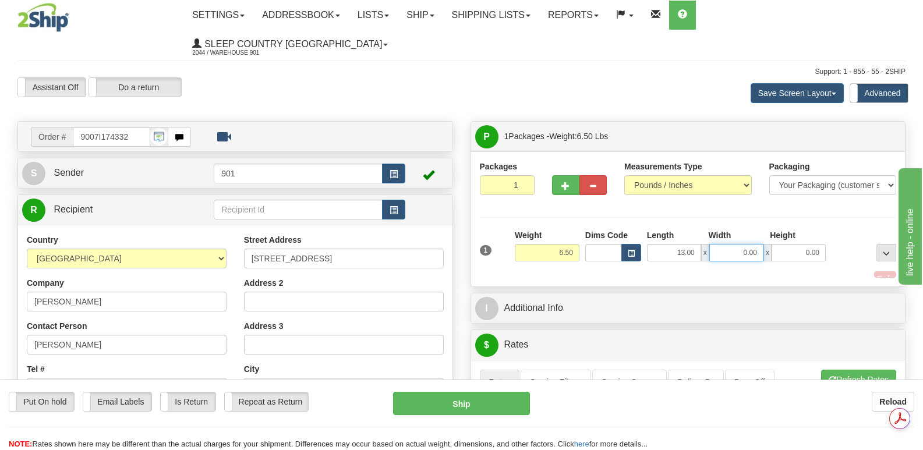
click at [727, 244] on input "0.00" at bounding box center [736, 252] width 54 height 17
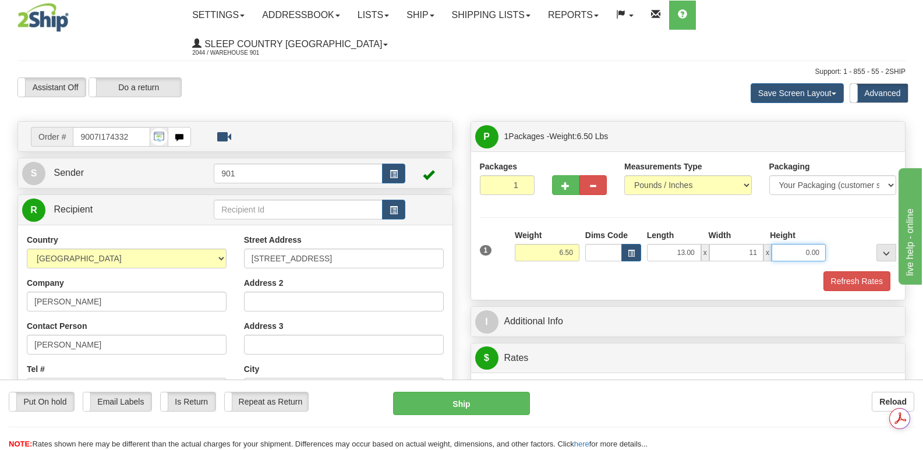
type input "11.00"
click at [783, 244] on input "0.00" at bounding box center [799, 252] width 54 height 17
type input "4.00"
click at [853, 271] on button "Refresh Rates" at bounding box center [857, 281] width 67 height 20
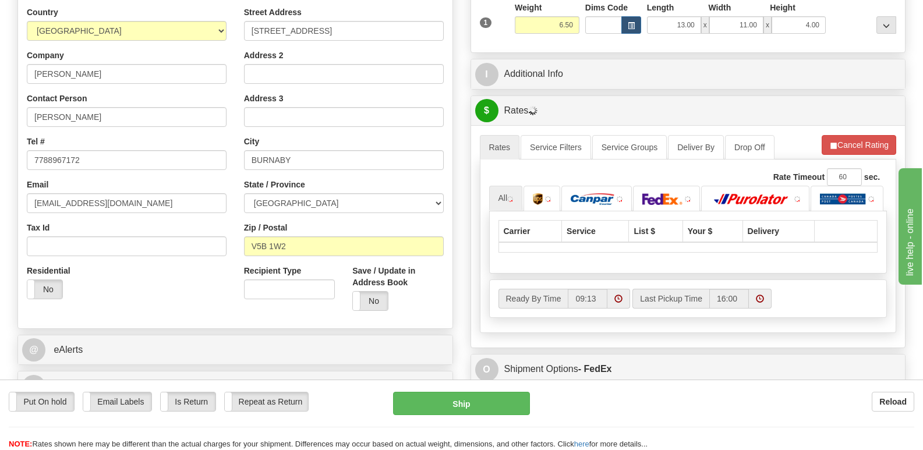
scroll to position [233, 0]
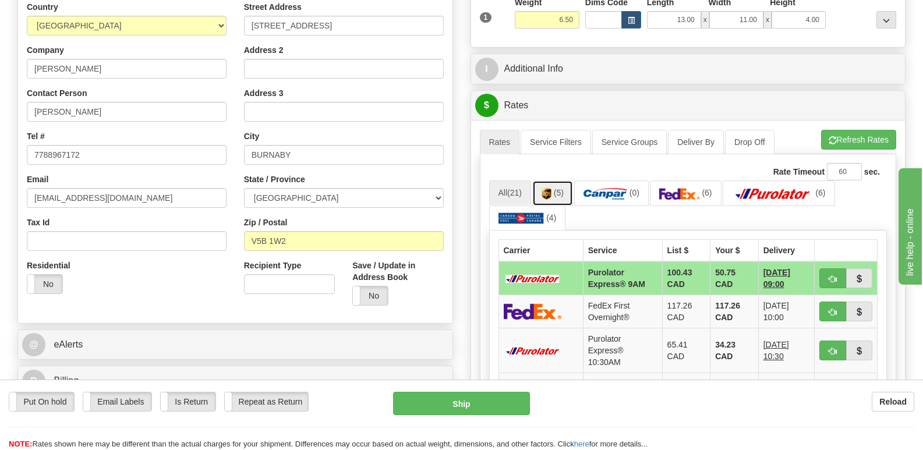
click at [550, 188] on img at bounding box center [547, 194] width 10 height 12
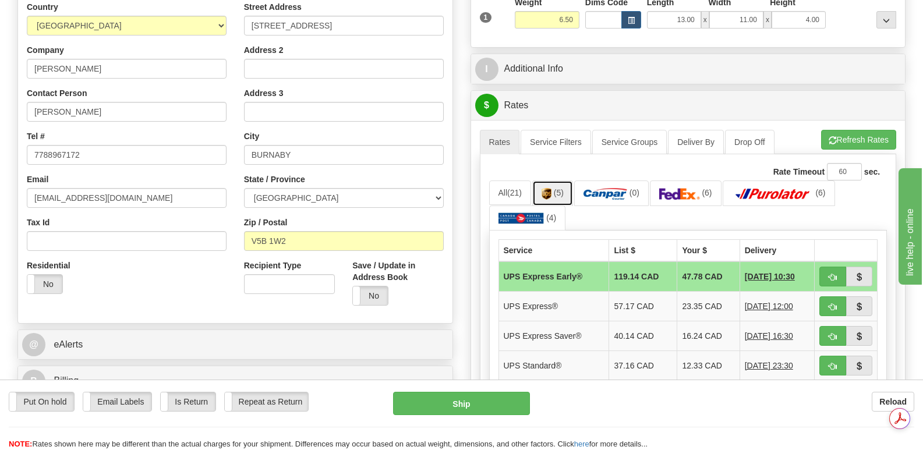
scroll to position [0, 0]
click at [696, 188] on img at bounding box center [679, 194] width 41 height 12
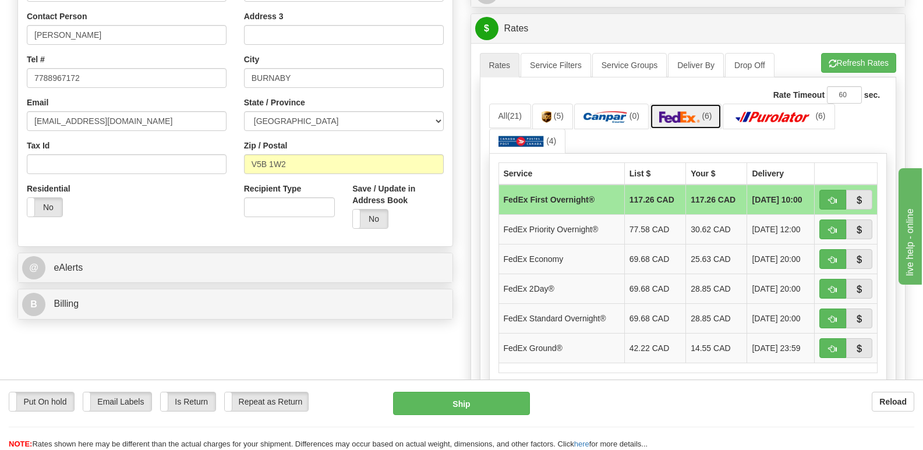
scroll to position [291, 0]
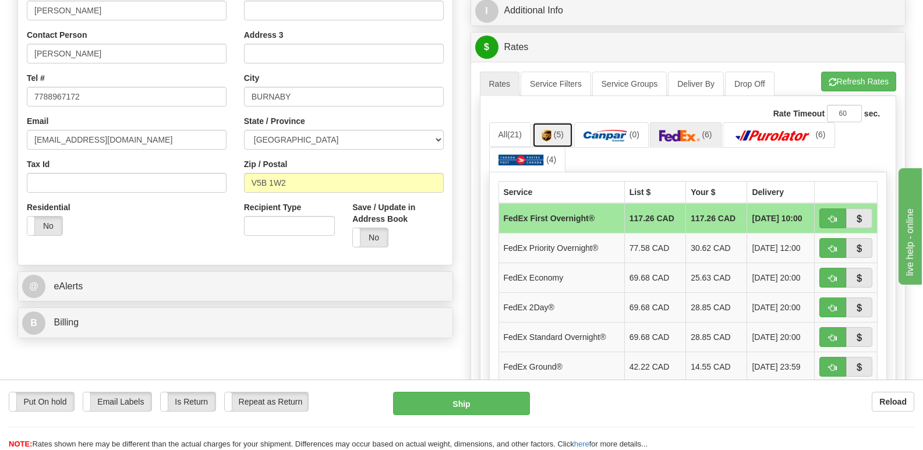
click at [548, 130] on img at bounding box center [547, 136] width 10 height 12
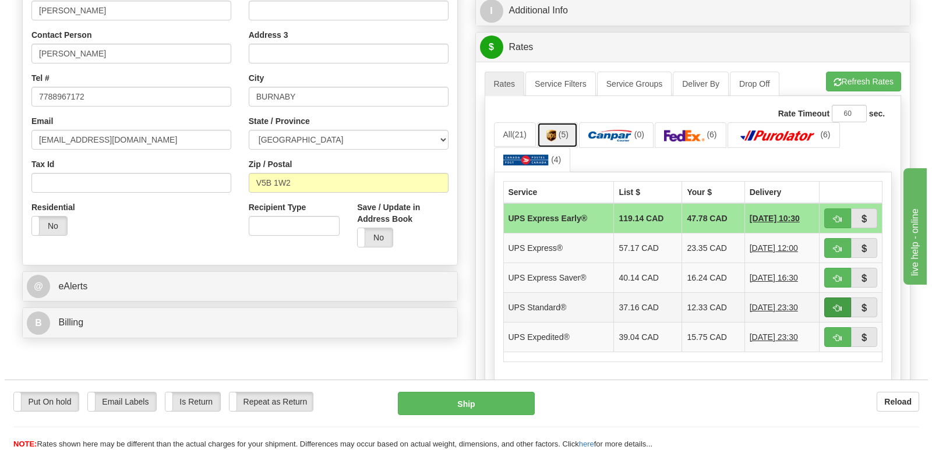
scroll to position [0, 0]
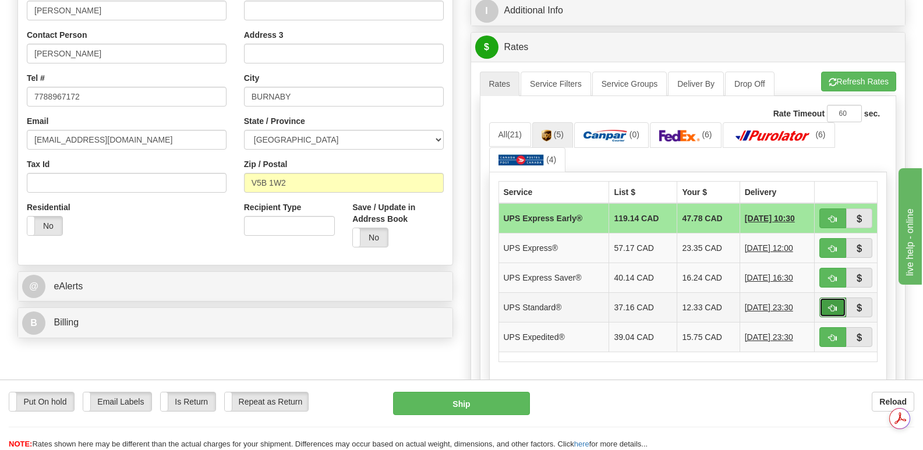
click at [829, 305] on span "button" at bounding box center [833, 309] width 8 height 8
type input "11"
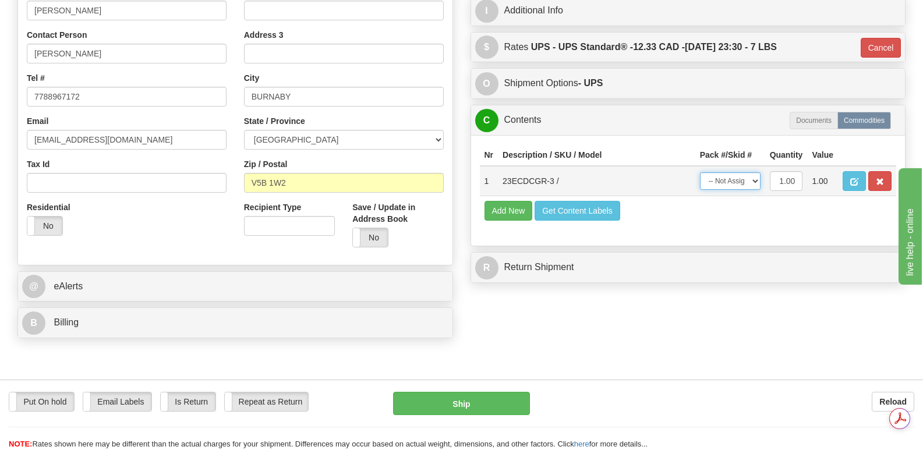
click at [756, 172] on select "-- Not Assigned -- Package 1" at bounding box center [730, 180] width 61 height 17
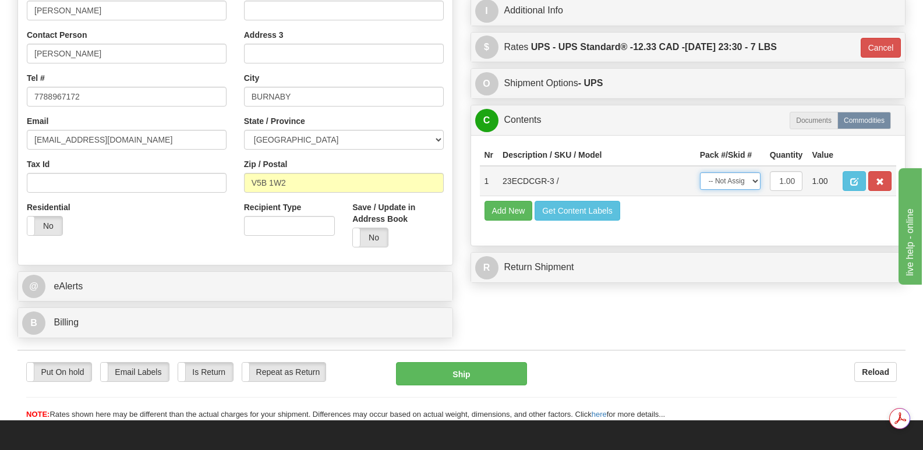
select select "0"
click at [700, 172] on select "-- Not Assigned -- Package 1" at bounding box center [730, 180] width 61 height 17
click at [477, 362] on button "Ship" at bounding box center [461, 373] width 130 height 23
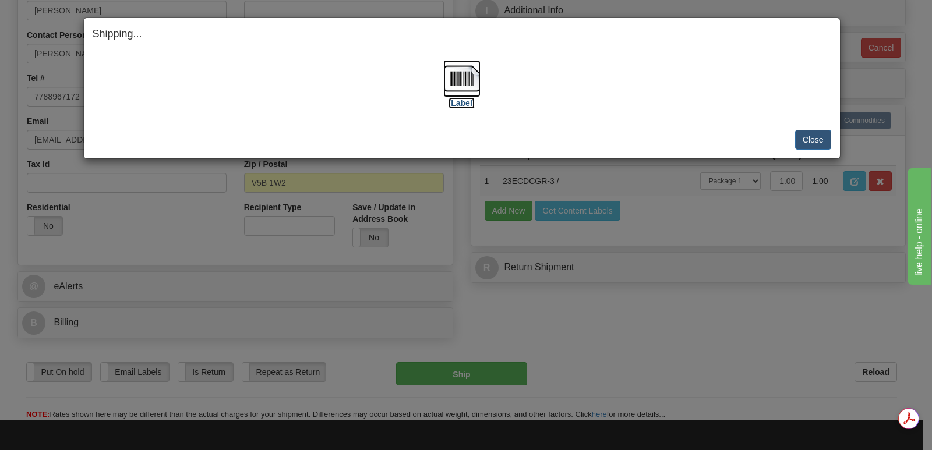
click at [460, 76] on img at bounding box center [461, 78] width 37 height 37
click at [817, 139] on button "Close" at bounding box center [813, 140] width 36 height 20
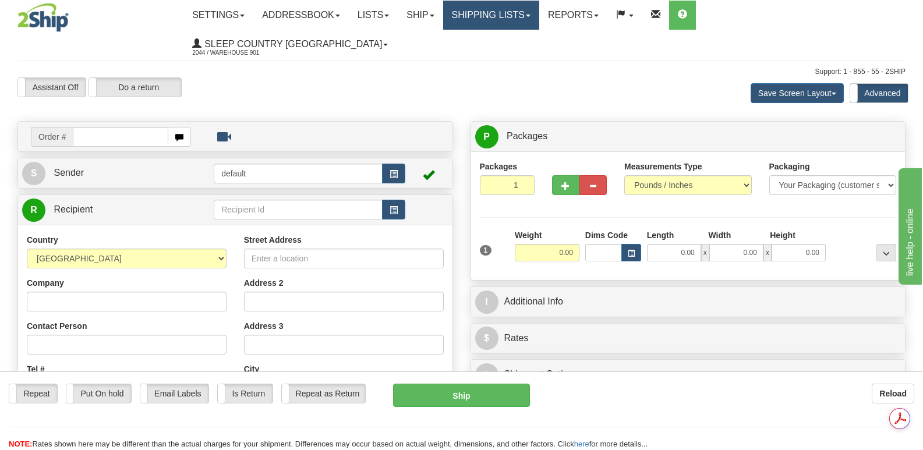
click at [538, 7] on link "Shipping lists" at bounding box center [491, 15] width 96 height 29
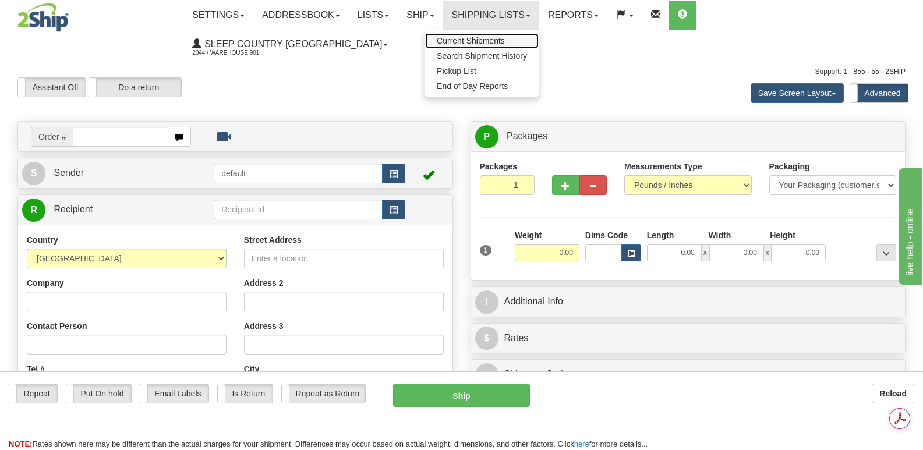
click at [505, 39] on span "Current Shipments" at bounding box center [471, 40] width 68 height 9
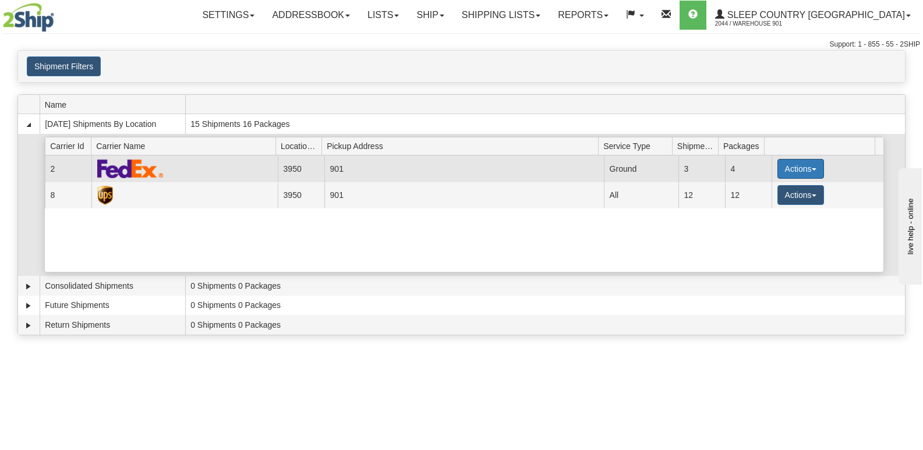
click at [798, 167] on button "Actions" at bounding box center [801, 169] width 47 height 20
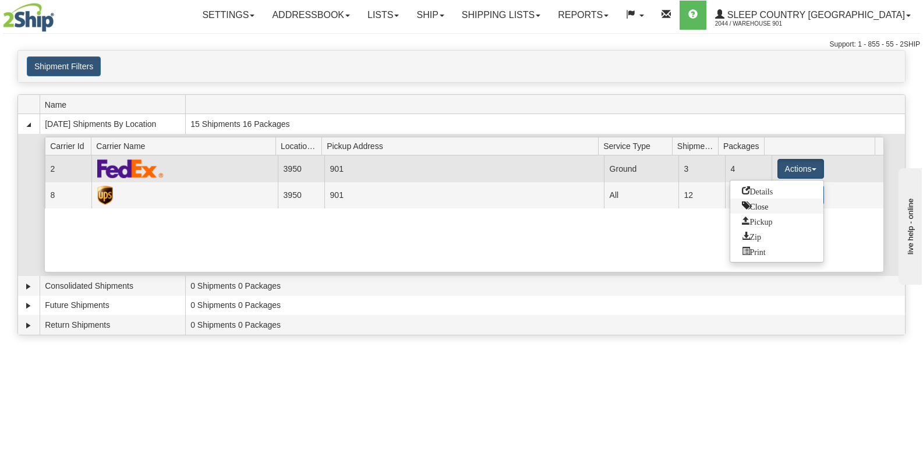
click at [763, 202] on span "Close" at bounding box center [755, 206] width 27 height 8
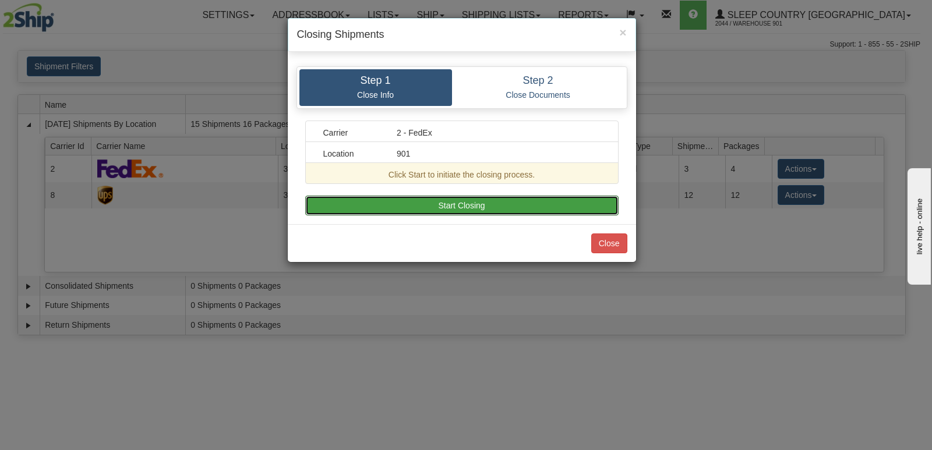
click at [469, 202] on button "Start Closing" at bounding box center [461, 206] width 313 height 20
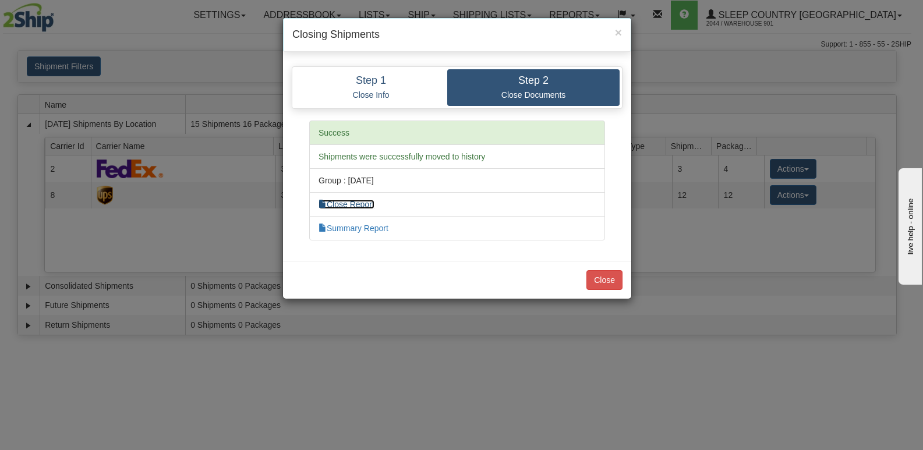
click at [369, 202] on link "Close Report" at bounding box center [347, 204] width 56 height 9
click at [359, 229] on link "Summary Report" at bounding box center [354, 228] width 70 height 9
click at [605, 276] on button "Close" at bounding box center [604, 280] width 36 height 20
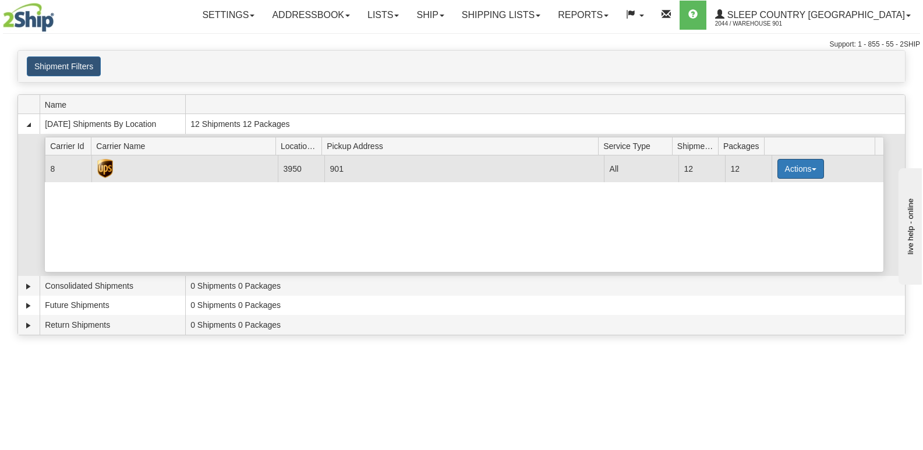
click at [806, 167] on button "Actions" at bounding box center [801, 169] width 47 height 20
click at [764, 206] on span "Close" at bounding box center [755, 206] width 27 height 8
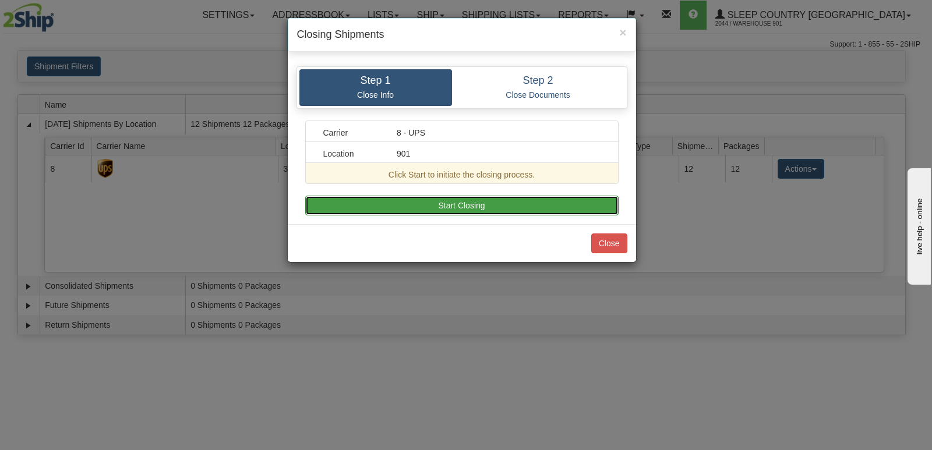
click at [449, 199] on button "Start Closing" at bounding box center [461, 206] width 313 height 20
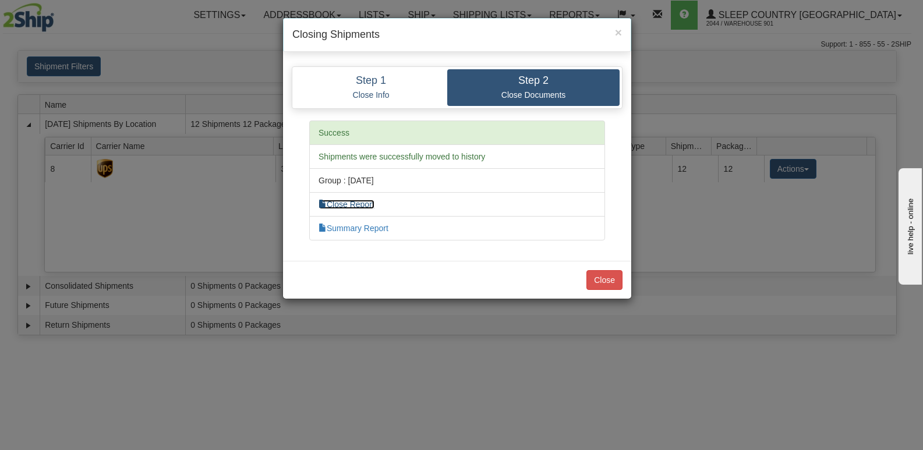
click at [364, 203] on link "Close Report" at bounding box center [347, 204] width 56 height 9
click at [366, 225] on link "Summary Report" at bounding box center [354, 228] width 70 height 9
click at [600, 277] on button "Close" at bounding box center [604, 280] width 36 height 20
